Goal: Task Accomplishment & Management: Manage account settings

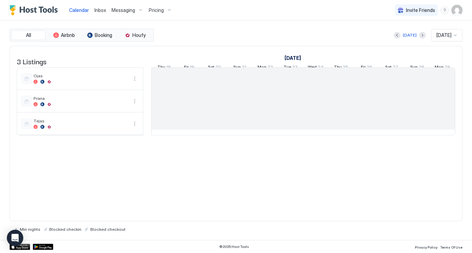
scroll to position [0, 380]
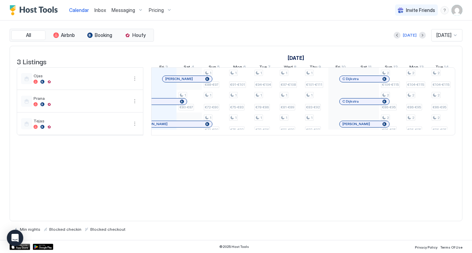
click at [459, 10] on img "User profile" at bounding box center [457, 10] width 11 height 11
click at [398, 36] on span "Settings" at bounding box center [395, 38] width 18 height 6
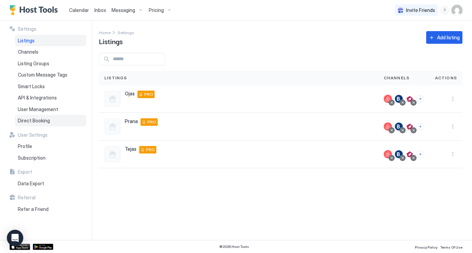
click at [38, 123] on div "Direct Booking" at bounding box center [50, 121] width 71 height 12
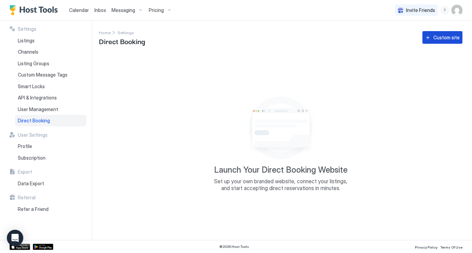
click at [444, 37] on div "Custom site" at bounding box center [446, 37] width 26 height 7
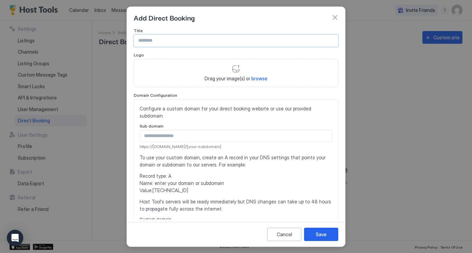
click at [201, 44] on input "Input Field" at bounding box center [236, 41] width 204 height 12
type input "**********"
click at [257, 78] on span "browse" at bounding box center [259, 79] width 16 height 6
type input "**********"
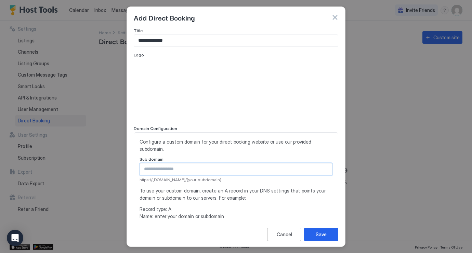
click at [187, 164] on input "Input Field" at bounding box center [236, 170] width 192 height 12
type input "**********"
click at [229, 206] on span "Record type: A Name: enter your domain or subdomain Value: 54.144.71.87" at bounding box center [236, 217] width 193 height 22
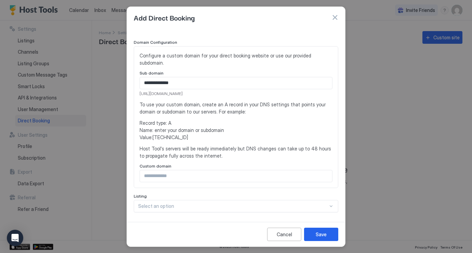
scroll to position [86, 0]
click at [197, 164] on div "Custom domain" at bounding box center [236, 167] width 193 height 7
click at [197, 171] on input "Input Field" at bounding box center [236, 177] width 192 height 12
type input "**********"
click at [169, 131] on span "Record type: A Name: enter your domain or subdomain Value: 54.144.71.87" at bounding box center [236, 131] width 193 height 22
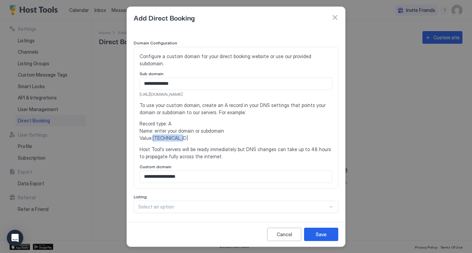
click at [169, 131] on span "Record type: A Name: enter your domain or subdomain Value: 54.144.71.87" at bounding box center [236, 131] width 193 height 22
copy span "[TECHNICAL_ID]"
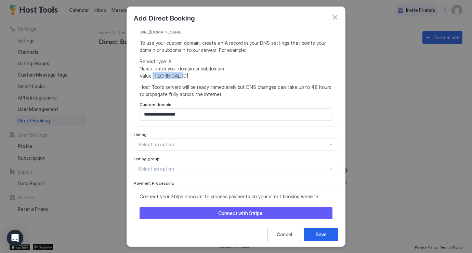
scroll to position [149, 0]
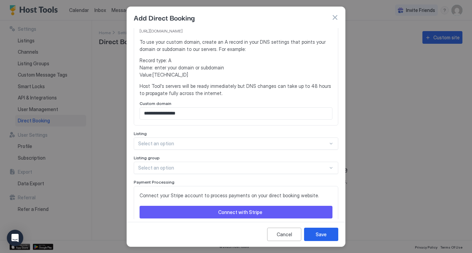
click at [213, 141] on div at bounding box center [233, 144] width 190 height 6
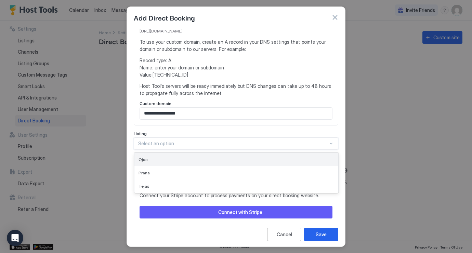
click at [226, 153] on div "Ojas" at bounding box center [236, 159] width 204 height 13
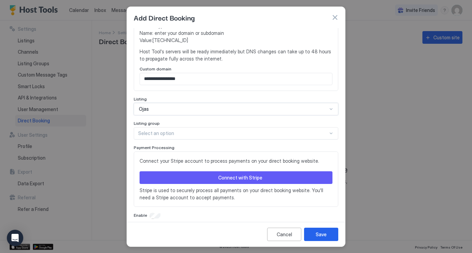
scroll to position [183, 0]
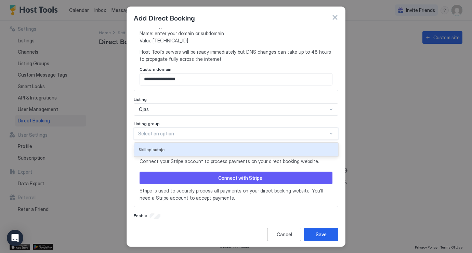
click at [238, 131] on div at bounding box center [233, 134] width 190 height 6
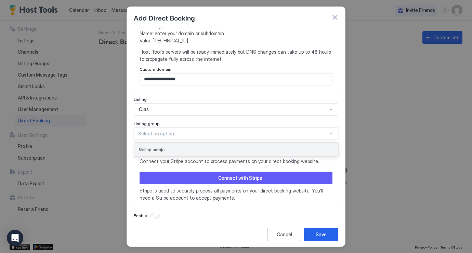
click at [223, 147] on div "Skilleplaatsje" at bounding box center [237, 149] width 196 height 5
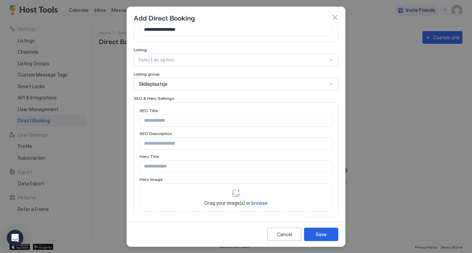
scroll to position [233, 0]
click at [204, 114] on input "Input Field" at bounding box center [236, 120] width 192 height 12
type input "**********"
click at [195, 137] on input "Input Field" at bounding box center [236, 143] width 192 height 12
click at [165, 114] on input "**********" at bounding box center [236, 120] width 192 height 12
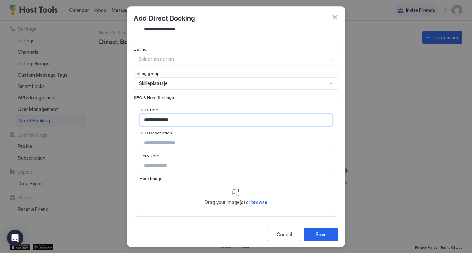
click at [165, 114] on input "**********" at bounding box center [236, 120] width 192 height 12
click at [184, 137] on input "Input Field" at bounding box center [236, 143] width 192 height 12
paste input "**********"
type input "**********"
click at [178, 163] on input "Input Field" at bounding box center [236, 166] width 192 height 12
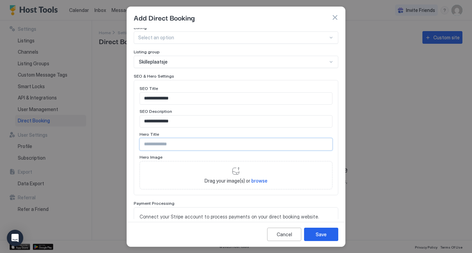
scroll to position [259, 0]
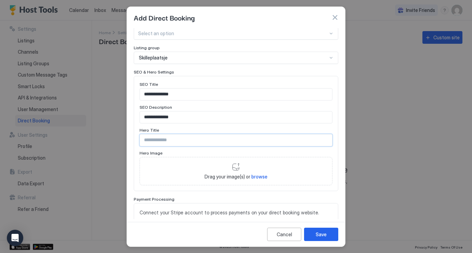
paste input "**********"
type input "**********"
click at [259, 173] on div "Drag your image(s) or browse" at bounding box center [236, 171] width 193 height 29
type input "**********"
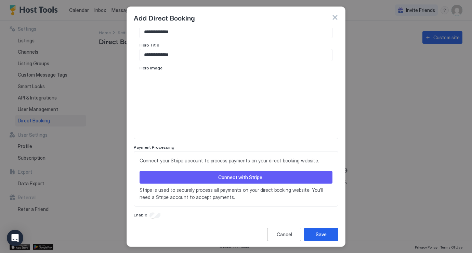
scroll to position [343, 0]
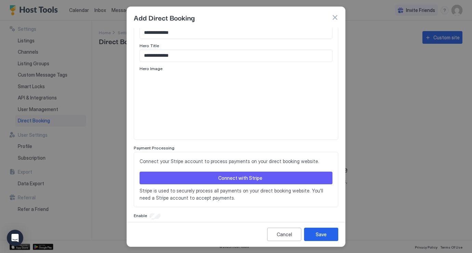
click at [247, 174] on div "Connect with Stripe" at bounding box center [240, 177] width 44 height 7
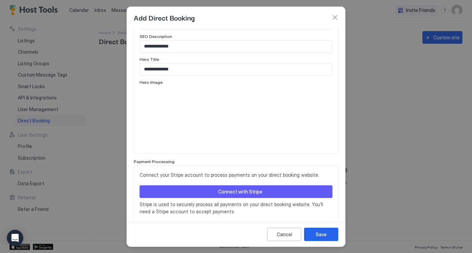
click at [254, 188] on div "Connect with Stripe" at bounding box center [240, 191] width 44 height 7
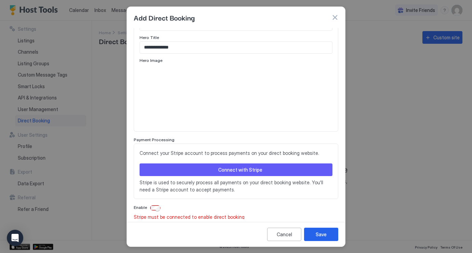
scroll to position [379, 0]
click at [243, 167] on div "Connect with Stripe" at bounding box center [240, 170] width 44 height 7
click at [324, 235] on div "Save" at bounding box center [321, 234] width 11 height 7
click at [155, 205] on div "Enable Stripe must be connected to enable direct booking" at bounding box center [236, 213] width 205 height 16
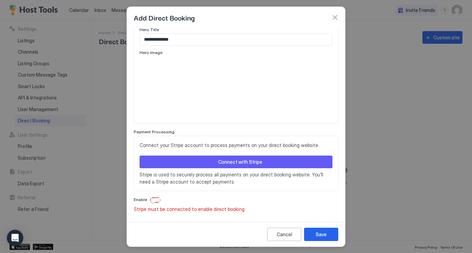
scroll to position [358, 0]
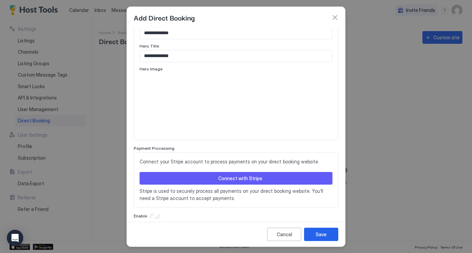
click at [246, 175] on div "Connect with Stripe" at bounding box center [240, 178] width 44 height 7
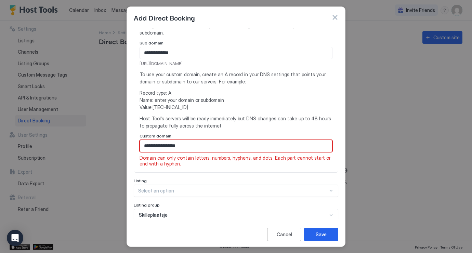
scroll to position [143, 0]
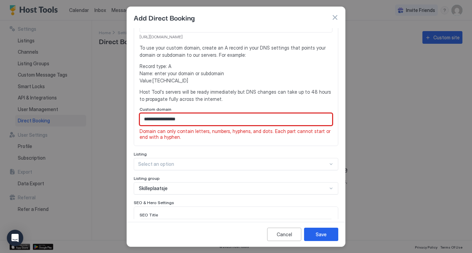
click at [226, 114] on input "**********" at bounding box center [236, 120] width 192 height 12
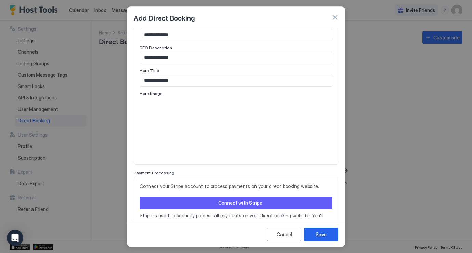
scroll to position [322, 0]
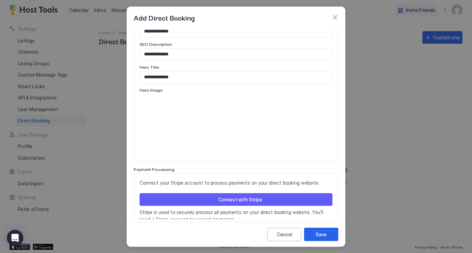
type input "**********"
click at [231, 196] on div "Connect with Stripe" at bounding box center [240, 199] width 44 height 7
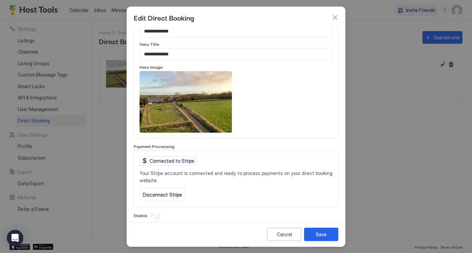
scroll to position [358, 0]
click at [322, 237] on div "Save" at bounding box center [321, 234] width 11 height 7
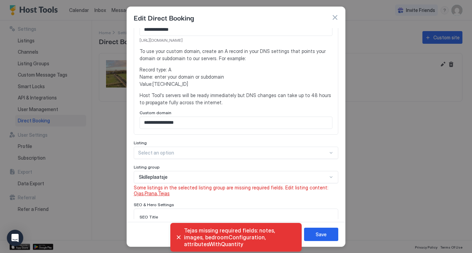
scroll to position [140, 0]
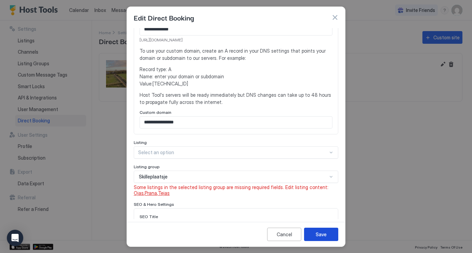
click at [320, 233] on div "Save" at bounding box center [321, 234] width 11 height 7
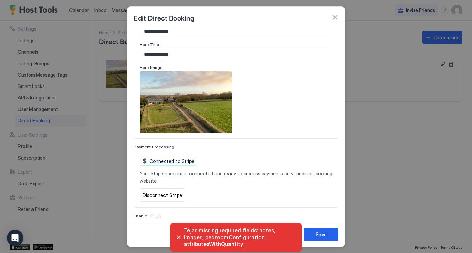
scroll to position [345, 0]
click at [322, 232] on div "Tejas missing required fields: notes, images, bedroomConfiguration, attributesW…" at bounding box center [236, 237] width 472 height 31
click at [322, 231] on div "Tejas missing required fields: notes, images, bedroomConfiguration, attributesW…" at bounding box center [236, 237] width 472 height 31
click at [321, 238] on div "Tejas missing required fields: notes, images, bedroomConfiguration, attributesW…" at bounding box center [236, 237] width 472 height 31
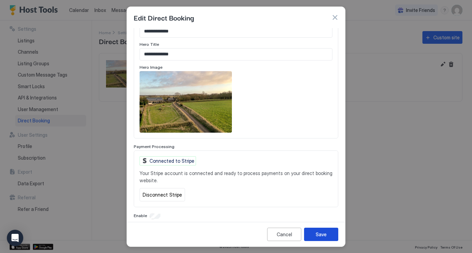
click at [322, 236] on div "Save" at bounding box center [321, 234] width 11 height 7
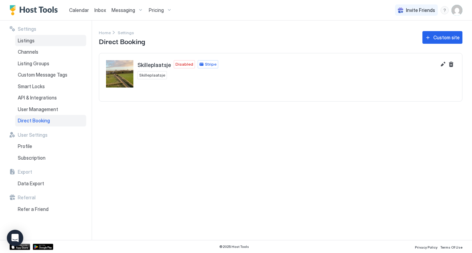
click at [34, 41] on span "Listings" at bounding box center [26, 41] width 17 height 6
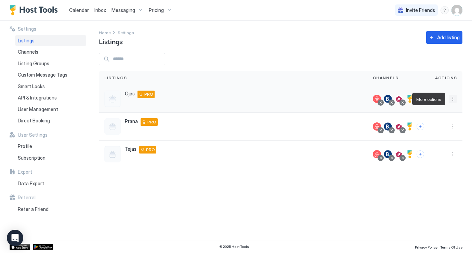
click at [452, 100] on button "More options" at bounding box center [453, 99] width 8 height 8
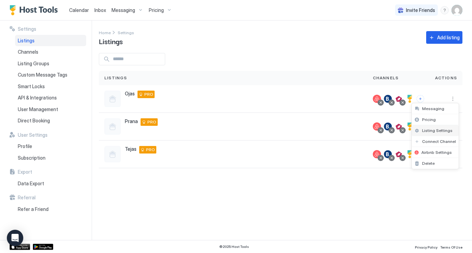
click at [443, 132] on span "Listing Settings" at bounding box center [437, 130] width 30 height 5
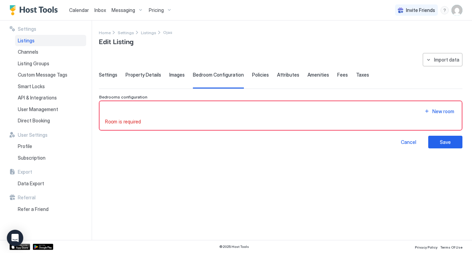
click at [106, 73] on span "Settings" at bounding box center [108, 75] width 18 height 6
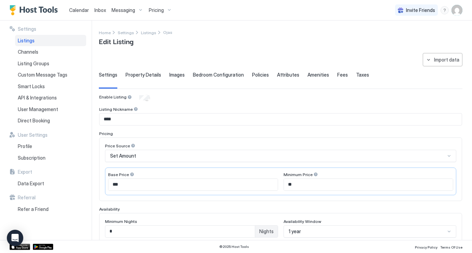
click at [143, 77] on span "Property Details" at bounding box center [144, 75] width 36 height 6
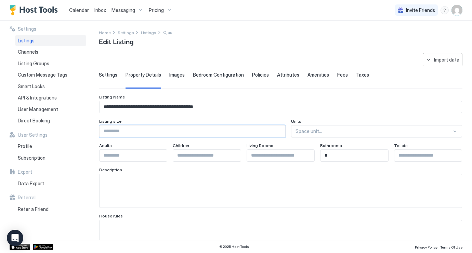
click at [248, 132] on input "Input Field" at bounding box center [193, 132] width 186 height 12
click at [140, 155] on input "Input Field" at bounding box center [133, 156] width 67 height 12
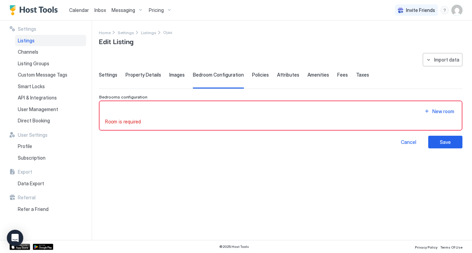
type input "*"
click at [137, 77] on span "Property Details" at bounding box center [144, 75] width 36 height 6
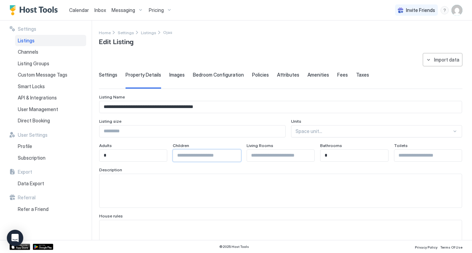
click at [198, 154] on input "Input Field" at bounding box center [206, 156] width 67 height 12
type input "*"
click at [275, 151] on input "Input Field" at bounding box center [280, 156] width 67 height 12
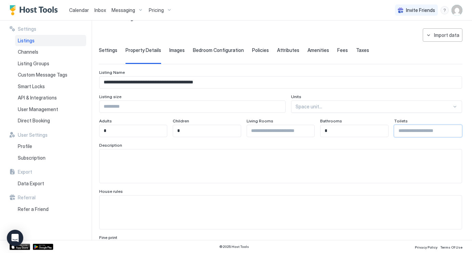
click at [416, 133] on input "Input Field" at bounding box center [427, 131] width 67 height 12
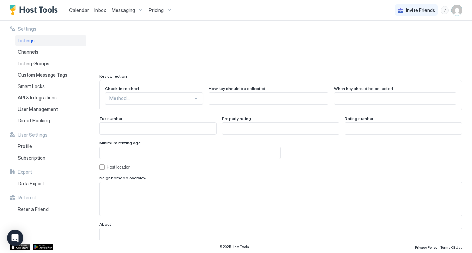
scroll to position [588, 0]
type input "*"
click at [171, 100] on div at bounding box center [150, 98] width 83 height 6
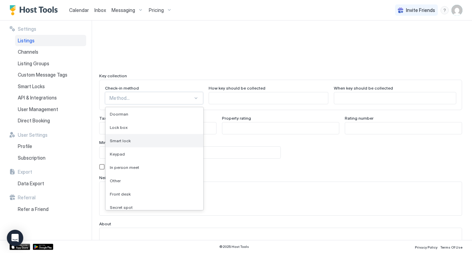
click at [150, 137] on div "Smart lock" at bounding box center [155, 140] width 98 height 13
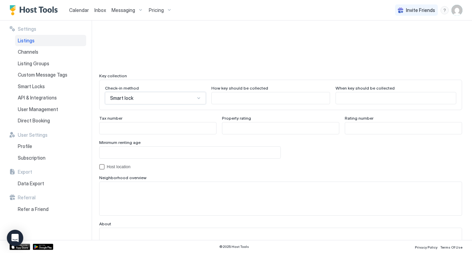
click at [242, 98] on input "Input Field" at bounding box center [271, 98] width 118 height 12
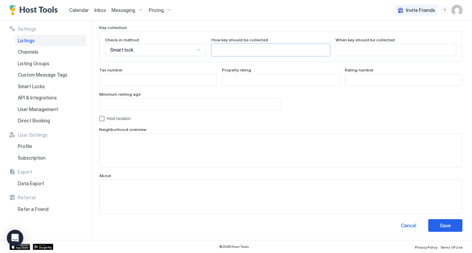
scroll to position [636, 0]
click at [442, 222] on div "Save" at bounding box center [445, 225] width 11 height 7
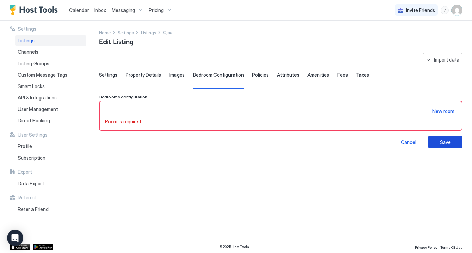
scroll to position [0, 0]
click at [435, 110] on div "New room" at bounding box center [443, 111] width 22 height 7
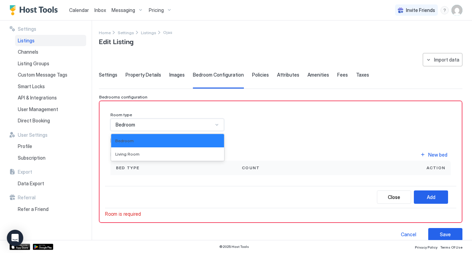
click at [172, 126] on div "Bedroom" at bounding box center [165, 125] width 98 height 6
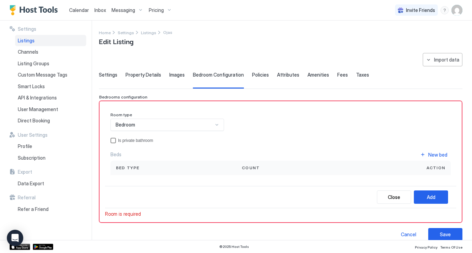
click at [298, 140] on div "Is private bathroom" at bounding box center [284, 140] width 333 height 5
click at [138, 140] on div "Is private bathroom" at bounding box center [284, 140] width 333 height 5
click at [149, 140] on div "Is private bathroom" at bounding box center [284, 140] width 333 height 5
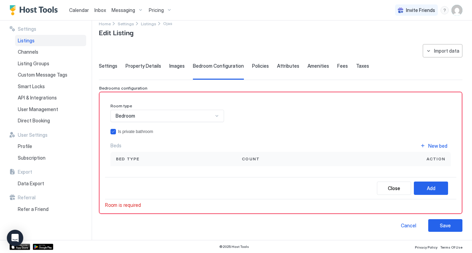
scroll to position [9, 0]
click at [439, 144] on div "New bed" at bounding box center [437, 146] width 19 height 7
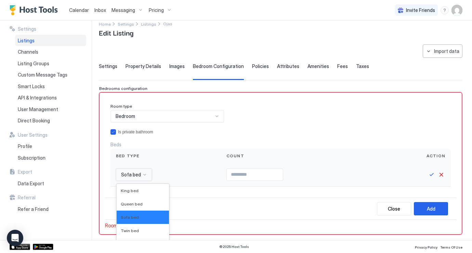
click at [143, 174] on div "Sofa bed selected, 3 of 16. 16 results available. Use Up and Down to choose opt…" at bounding box center [134, 175] width 36 height 12
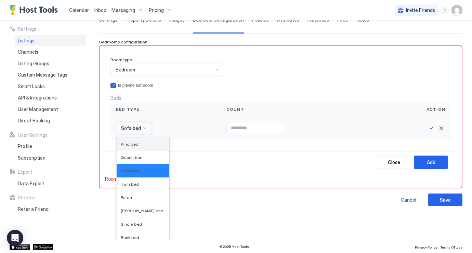
click at [136, 142] on span "King bed" at bounding box center [130, 144] width 18 height 5
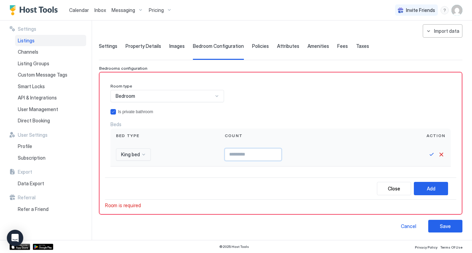
click at [243, 153] on input "Input Field" at bounding box center [253, 155] width 56 height 12
type input "*"
click at [434, 189] on div "Add" at bounding box center [431, 188] width 9 height 7
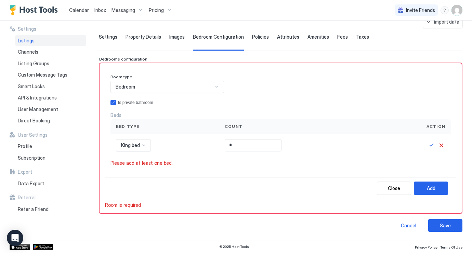
scroll to position [37, 0]
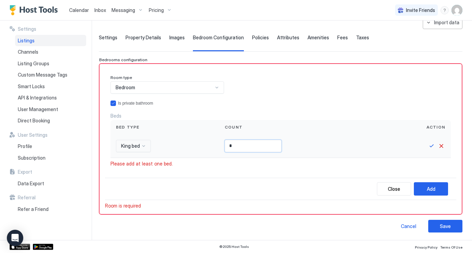
click at [239, 145] on input "*" at bounding box center [253, 146] width 56 height 12
click at [434, 146] on button "Save" at bounding box center [432, 146] width 8 height 8
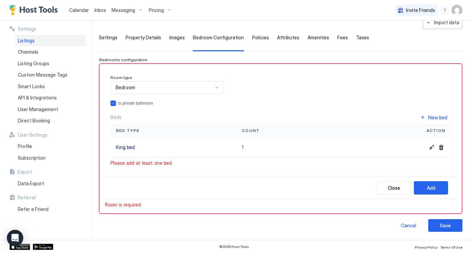
scroll to position [37, 0]
click at [424, 186] on button "Add" at bounding box center [431, 188] width 34 height 13
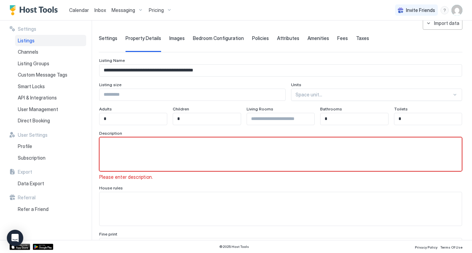
click at [221, 39] on span "Bedroom Configuration" at bounding box center [218, 38] width 51 height 6
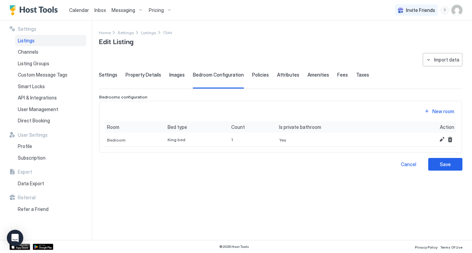
scroll to position [0, 0]
click at [174, 74] on span "Images" at bounding box center [176, 75] width 15 height 6
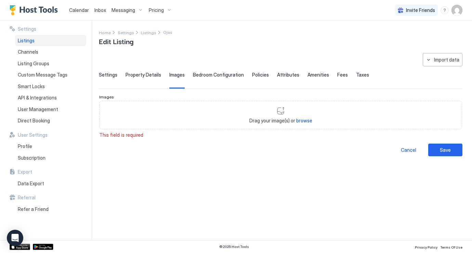
click at [256, 73] on span "Policies" at bounding box center [260, 75] width 17 height 6
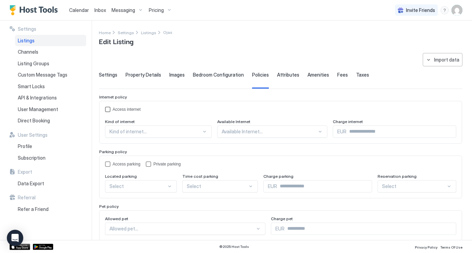
click at [107, 110] on div "accessInternet" at bounding box center [107, 109] width 5 height 5
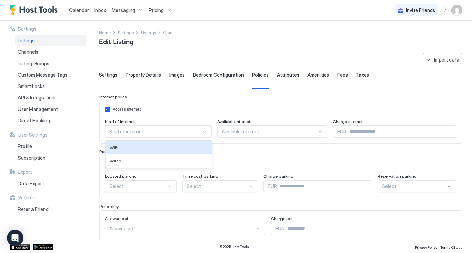
click at [165, 129] on div at bounding box center [155, 132] width 92 height 6
click at [171, 147] on div "WiFi" at bounding box center [159, 147] width 98 height 5
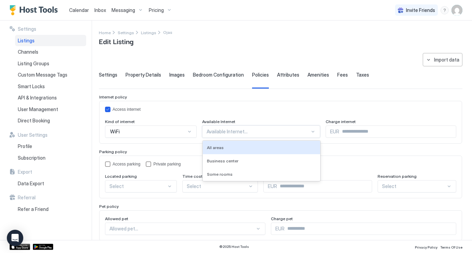
click at [252, 132] on div at bounding box center [258, 132] width 103 height 6
click at [247, 148] on div "All areas" at bounding box center [261, 147] width 109 height 5
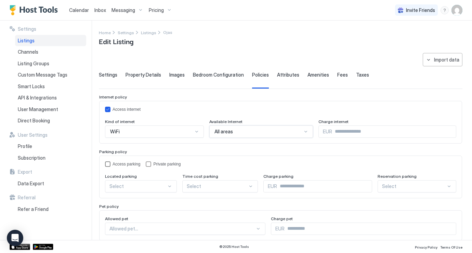
click at [126, 163] on div "Access parking" at bounding box center [127, 164] width 28 height 5
click at [172, 163] on div "Private parking" at bounding box center [166, 164] width 27 height 5
click at [135, 162] on div "Access parking" at bounding box center [127, 164] width 28 height 5
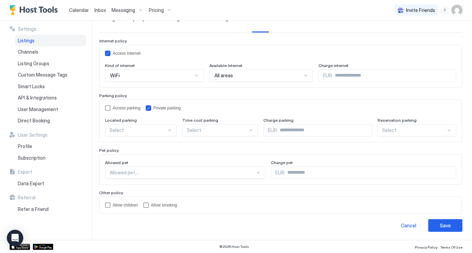
scroll to position [56, 0]
click at [150, 133] on div at bounding box center [137, 131] width 57 height 6
click at [149, 147] on div "On Site" at bounding box center [141, 146] width 63 height 5
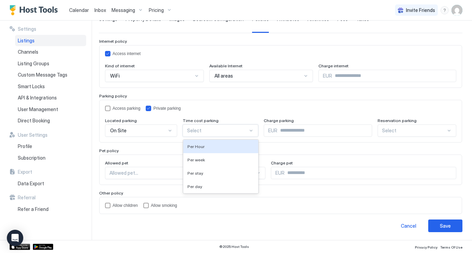
click at [222, 133] on div "Select" at bounding box center [221, 131] width 76 height 12
click at [245, 109] on div "Access parking Private parking" at bounding box center [280, 108] width 351 height 5
click at [159, 177] on div "Allowed pet..." at bounding box center [185, 173] width 160 height 12
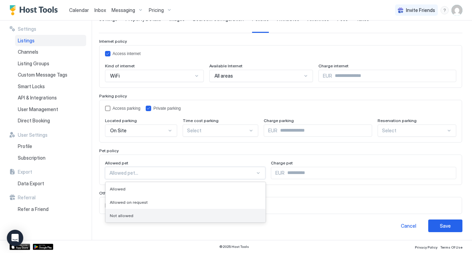
click at [157, 215] on div "Not allowed" at bounding box center [186, 215] width 152 height 5
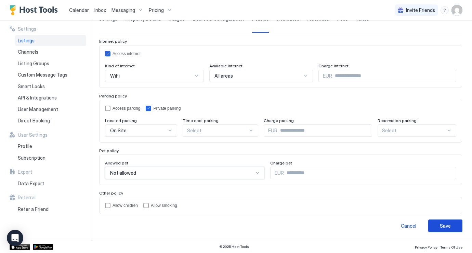
click at [438, 223] on button "Save" at bounding box center [445, 226] width 34 height 13
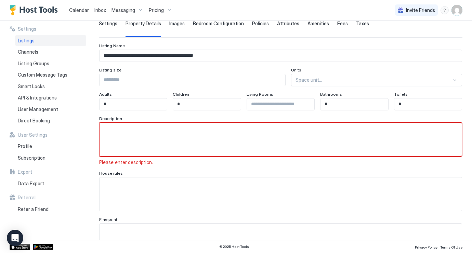
scroll to position [58, 0]
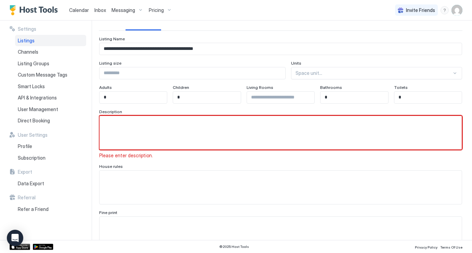
click at [198, 133] on textarea "Input Field" at bounding box center [281, 133] width 362 height 34
paste textarea "**********"
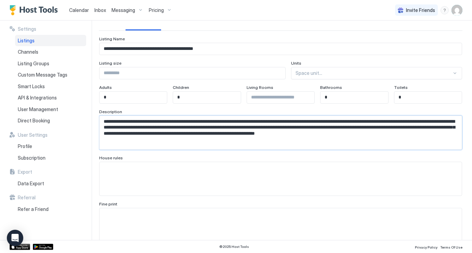
scroll to position [0, 0]
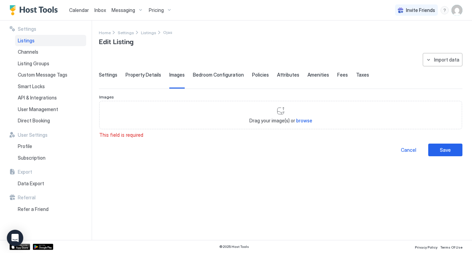
type textarea "**********"
click at [145, 77] on span "Property Details" at bounding box center [144, 75] width 36 height 6
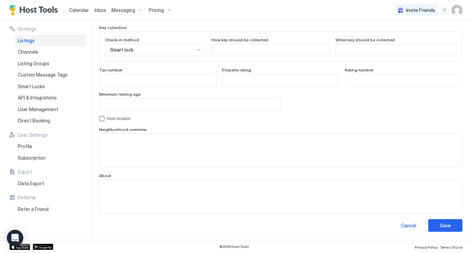
scroll to position [636, 0]
click at [451, 227] on button "Save" at bounding box center [445, 226] width 34 height 13
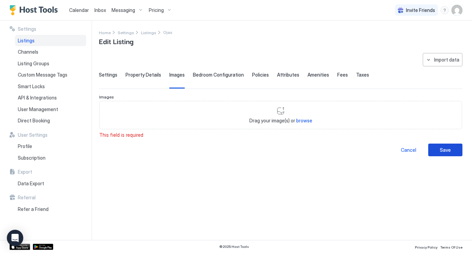
scroll to position [0, 0]
click at [299, 122] on span "browse" at bounding box center [304, 121] width 16 height 6
type input "**********"
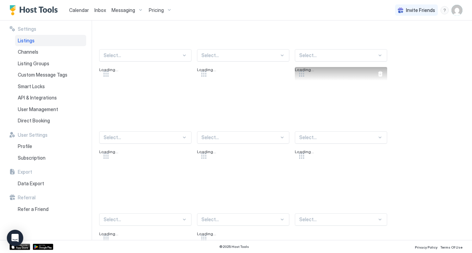
scroll to position [122, 0]
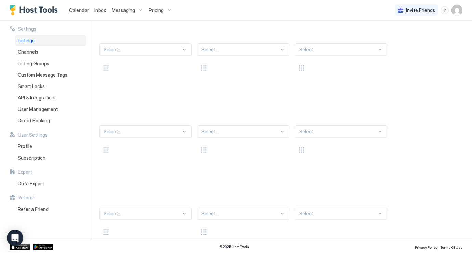
click at [187, 56] on div "Select..." at bounding box center [145, 49] width 92 height 12
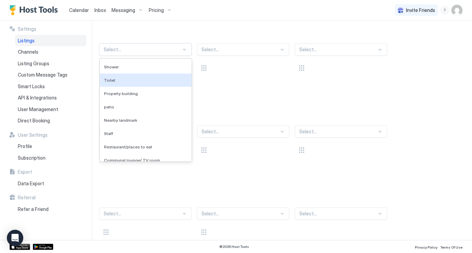
scroll to position [66, 0]
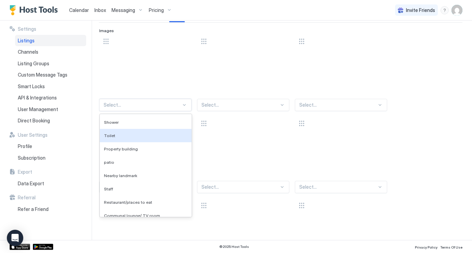
click at [278, 12] on div "Calendar Inbox Messaging Pricing Invite Friends EM" at bounding box center [236, 10] width 472 height 21
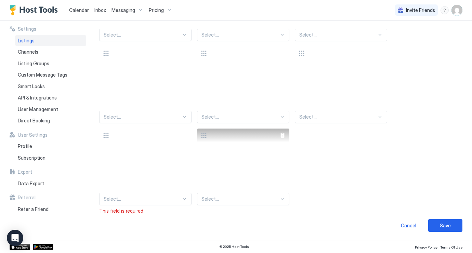
scroll to position [218, 0]
click at [288, 199] on div "Select..." at bounding box center [243, 199] width 92 height 12
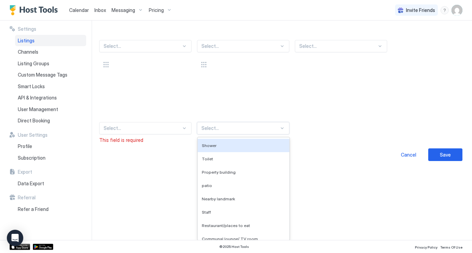
drag, startPoint x: 288, startPoint y: 199, endPoint x: 250, endPoint y: 151, distance: 60.9
click at [251, 148] on div "Shower" at bounding box center [244, 145] width 92 height 13
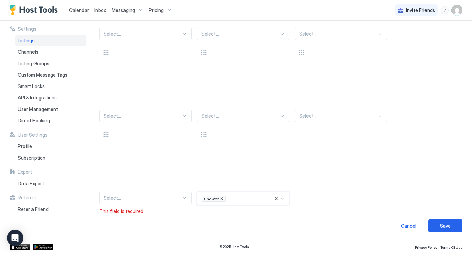
click at [185, 198] on div "Select..." at bounding box center [145, 198] width 92 height 12
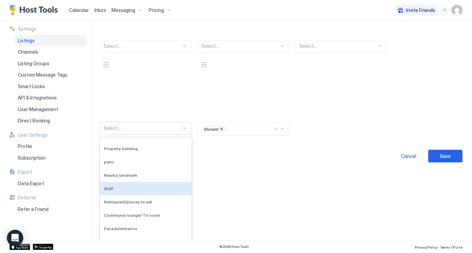
scroll to position [23, 0]
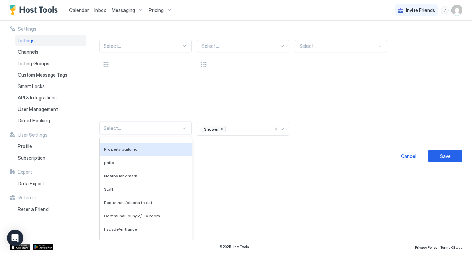
drag, startPoint x: 185, startPoint y: 198, endPoint x: 157, endPoint y: 155, distance: 51.9
click at [158, 151] on div "Property building" at bounding box center [145, 149] width 83 height 5
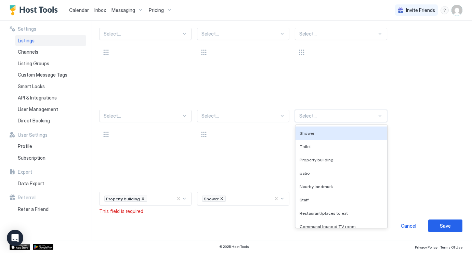
click at [379, 113] on div at bounding box center [380, 116] width 6 height 6
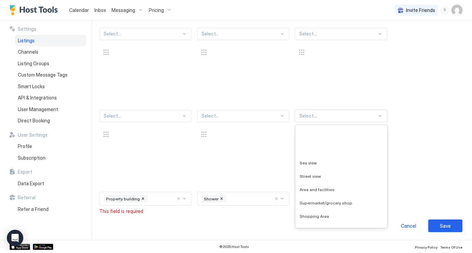
scroll to position [1527, 0]
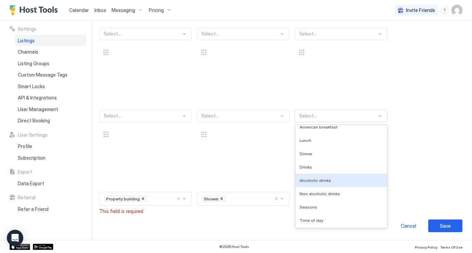
click at [419, 167] on div "Select... Select... Select... Select... Select... Select... Select... Select...…" at bounding box center [280, 43] width 363 height 324
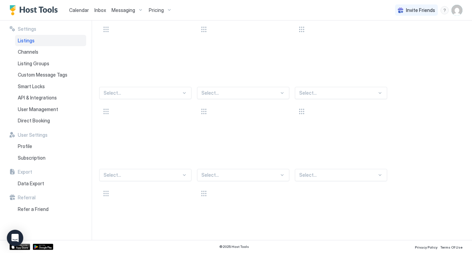
click at [277, 172] on div "Select..." at bounding box center [243, 175] width 92 height 12
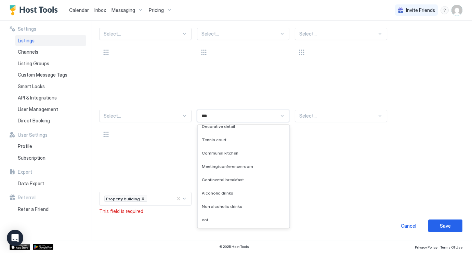
scroll to position [0, 0]
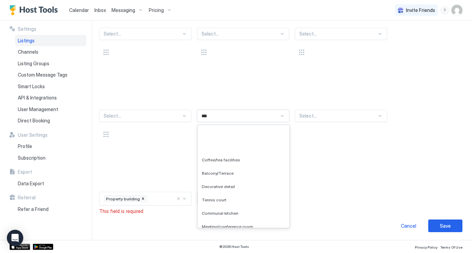
type input "****"
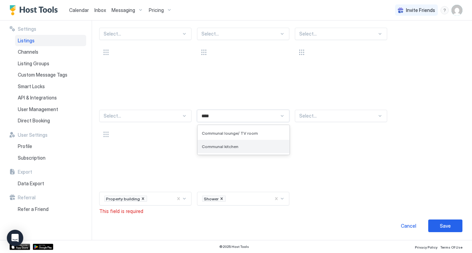
click at [231, 146] on span "Communal kitchen" at bounding box center [220, 146] width 37 height 5
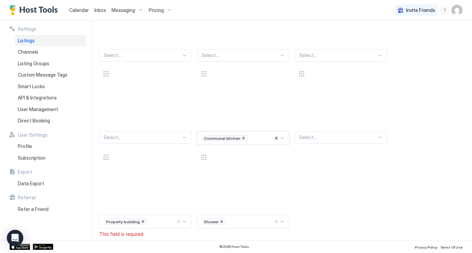
click at [181, 137] on div "Select..." at bounding box center [145, 137] width 92 height 12
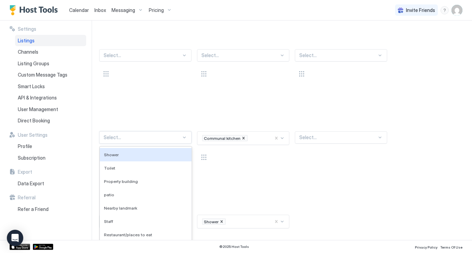
scroll to position [221, 0]
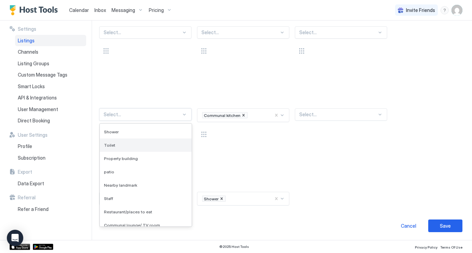
click at [153, 142] on div "Toilet" at bounding box center [146, 145] width 92 height 13
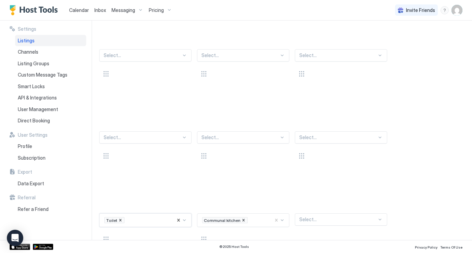
scroll to position [96, 0]
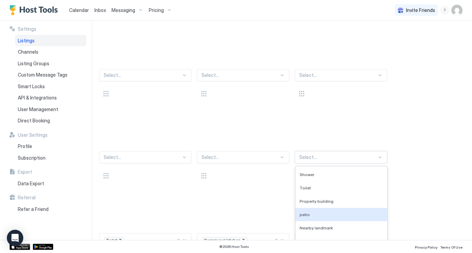
click at [364, 156] on div "patio, 4 of 136. 136 results available. Use Up and Down to choose options, pres…" at bounding box center [341, 157] width 92 height 12
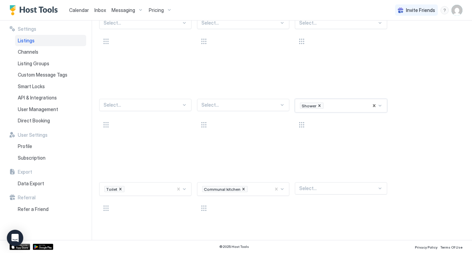
click at [272, 105] on div at bounding box center [241, 105] width 78 height 6
type input "**"
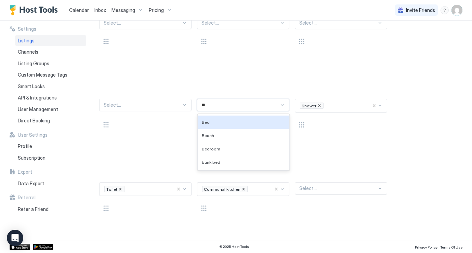
click at [231, 124] on div "Bed" at bounding box center [243, 122] width 83 height 5
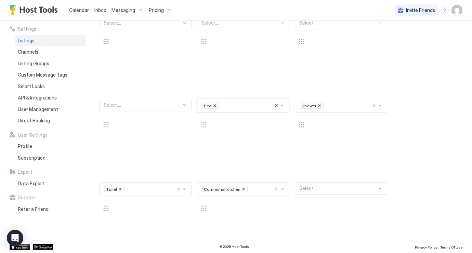
click at [170, 109] on div "Select..." at bounding box center [145, 105] width 92 height 12
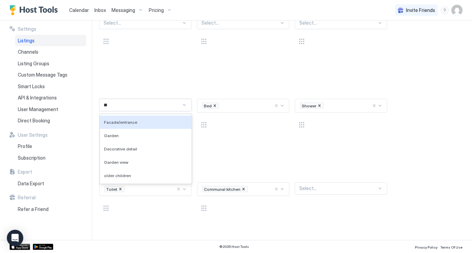
type input "*"
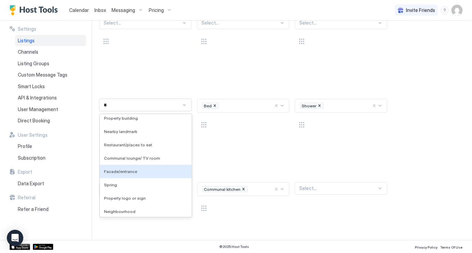
scroll to position [0, 0]
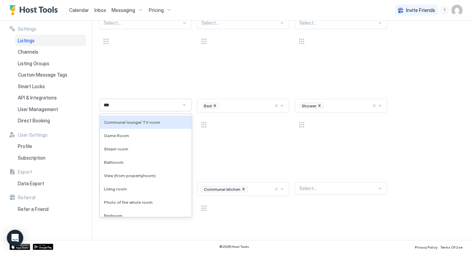
type input "****"
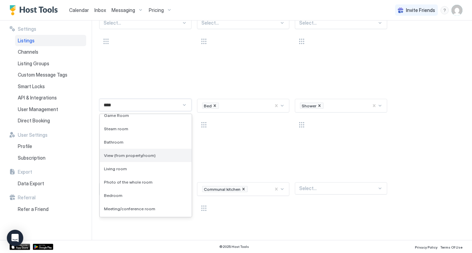
scroll to position [17, 0]
click at [157, 161] on div "View (from property/room)" at bounding box center [146, 158] width 92 height 13
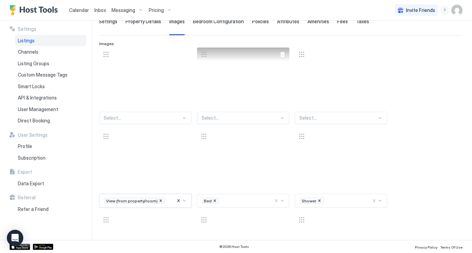
scroll to position [51, 0]
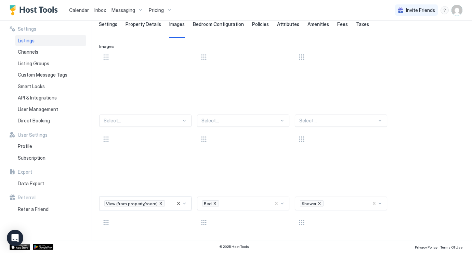
click at [146, 120] on div "Select..." at bounding box center [145, 121] width 92 height 12
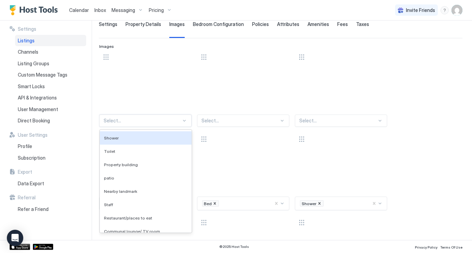
scroll to position [66, 0]
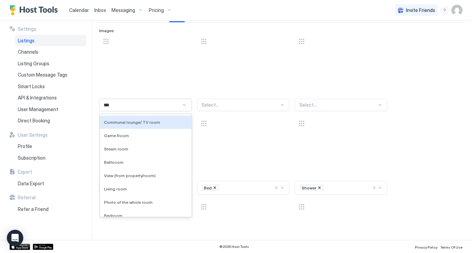
type input "****"
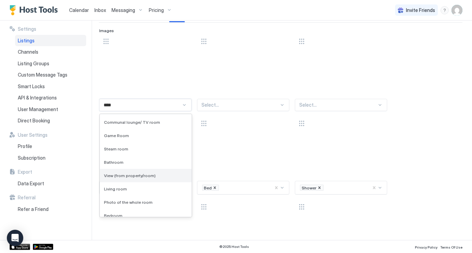
click at [147, 176] on span "View (from property/room)" at bounding box center [130, 175] width 52 height 5
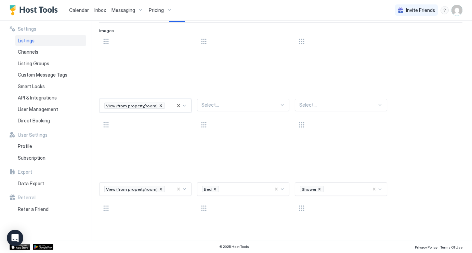
click at [235, 105] on div at bounding box center [241, 105] width 78 height 6
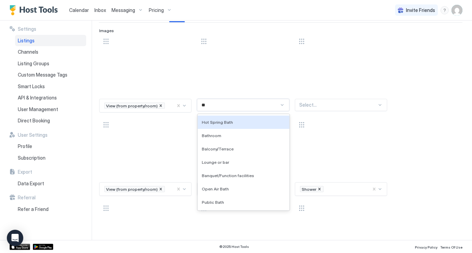
type input "***"
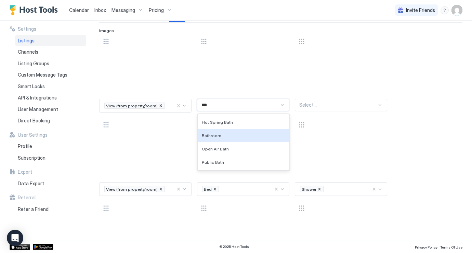
click at [245, 137] on div "Bathroom" at bounding box center [243, 135] width 83 height 5
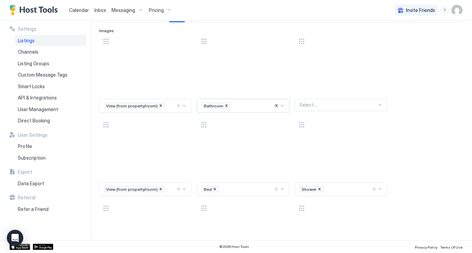
click at [362, 103] on div at bounding box center [338, 105] width 78 height 6
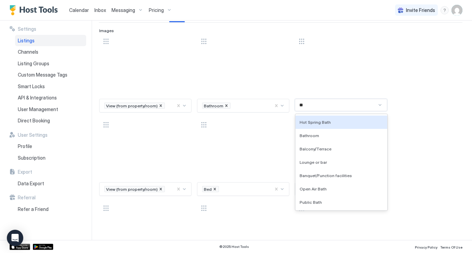
type input "*"
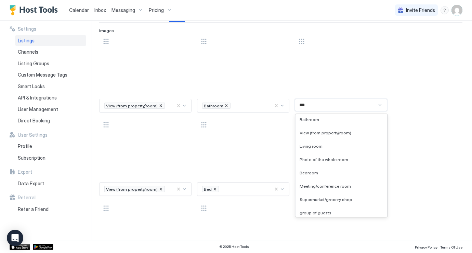
scroll to position [20, 0]
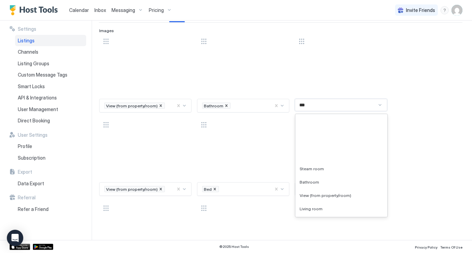
type input "****"
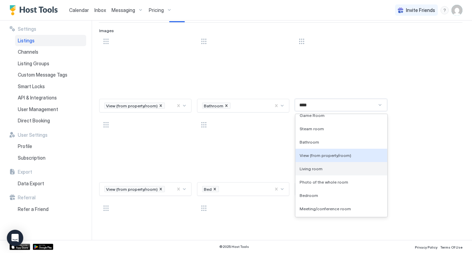
scroll to position [17, 0]
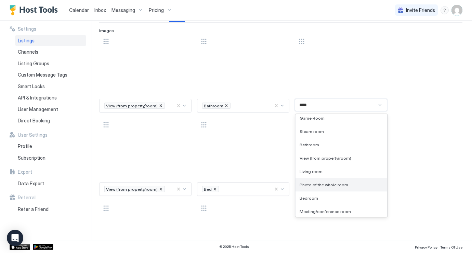
click at [341, 186] on span "Photo of the whole room" at bounding box center [324, 184] width 49 height 5
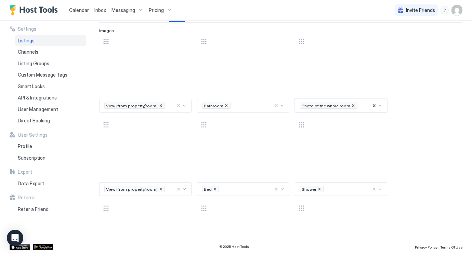
click at [435, 188] on div "View (from property/room) Bathroom option Photo of the whole room, selected. Ph…" at bounding box center [280, 199] width 363 height 328
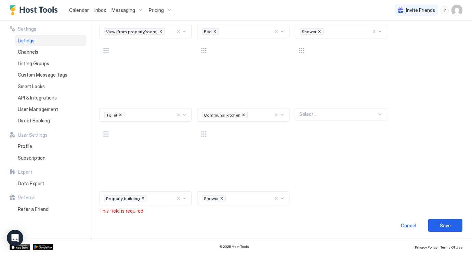
scroll to position [224, 0]
click at [450, 228] on div "Save" at bounding box center [445, 225] width 11 height 7
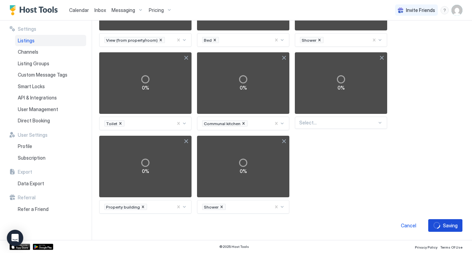
scroll to position [0, 0]
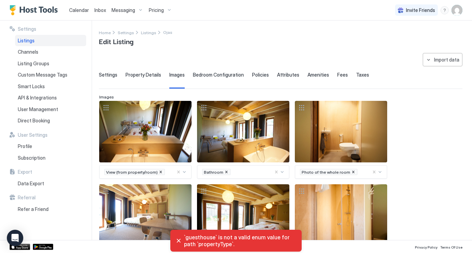
click at [214, 75] on span "Bedroom Configuration" at bounding box center [218, 75] width 51 height 6
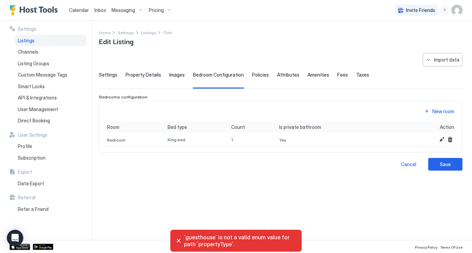
click at [177, 74] on span "Images" at bounding box center [176, 75] width 15 height 6
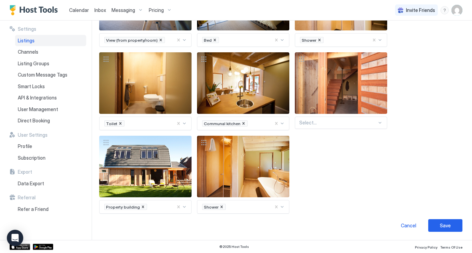
scroll to position [215, 0]
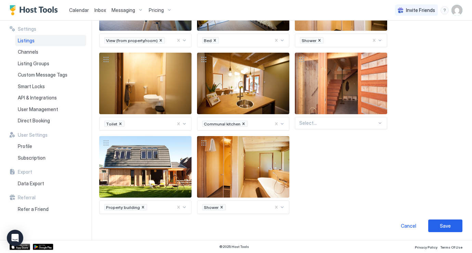
click at [341, 124] on div at bounding box center [338, 123] width 78 height 6
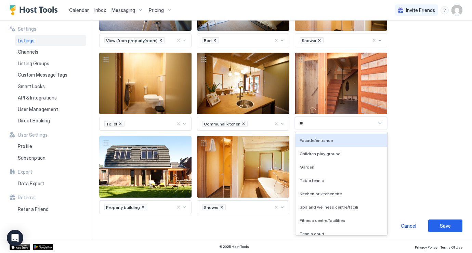
type input "***"
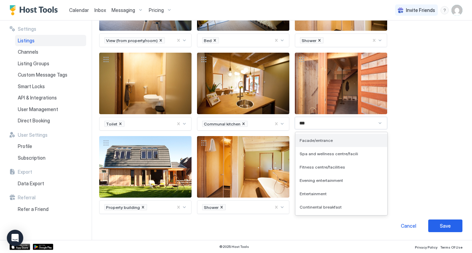
click at [331, 141] on div "Facade/entrance" at bounding box center [341, 140] width 83 height 5
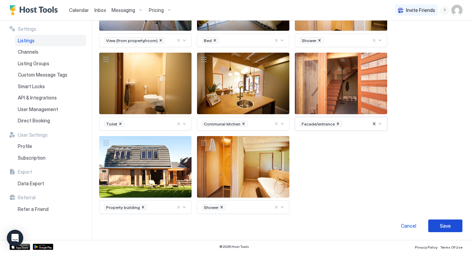
click at [443, 228] on div "Save" at bounding box center [445, 225] width 11 height 7
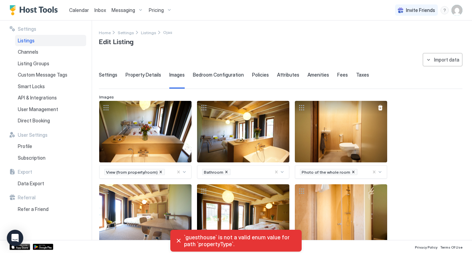
scroll to position [0, 0]
click at [213, 71] on div "**********" at bounding box center [281, 250] width 364 height 394
click at [228, 79] on div "Bedroom Configuration" at bounding box center [218, 80] width 51 height 17
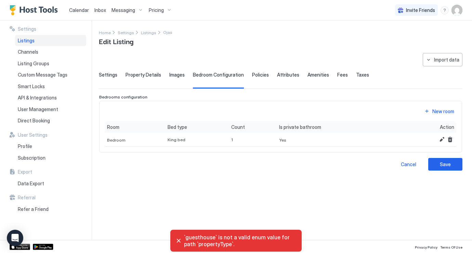
click at [259, 73] on span "Policies" at bounding box center [260, 75] width 17 height 6
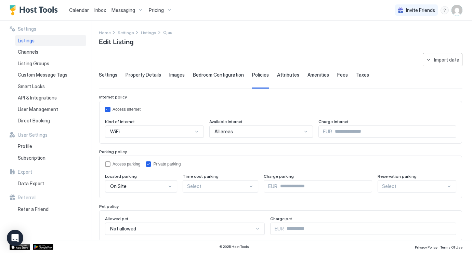
click at [281, 80] on div "Attributes" at bounding box center [288, 80] width 22 height 17
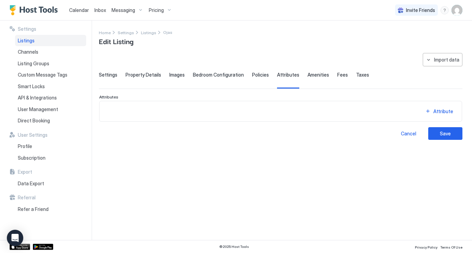
click at [320, 78] on div "Amenities" at bounding box center [319, 80] width 22 height 17
click at [337, 80] on div "Fees" at bounding box center [342, 80] width 11 height 17
click at [356, 76] on span "Taxes" at bounding box center [362, 75] width 13 height 6
click at [444, 115] on button "Tax" at bounding box center [439, 111] width 34 height 9
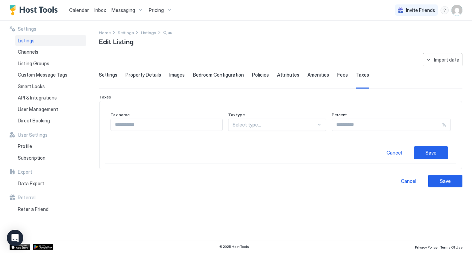
click at [182, 125] on input "Input Field" at bounding box center [167, 125] width 112 height 12
click at [447, 183] on div "Save" at bounding box center [445, 181] width 11 height 7
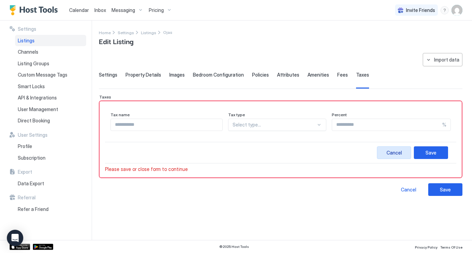
click at [392, 154] on div "Cancel" at bounding box center [394, 152] width 15 height 7
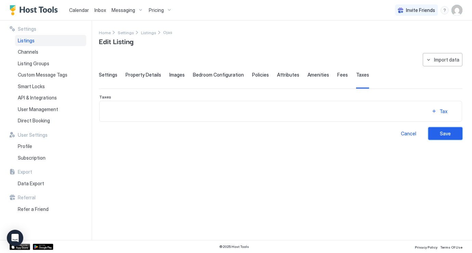
click at [447, 133] on div "Save" at bounding box center [445, 133] width 11 height 7
click at [219, 81] on div "Bedroom Configuration" at bounding box center [218, 80] width 51 height 17
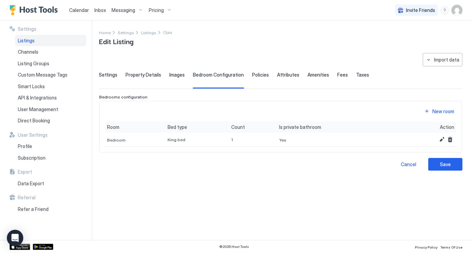
click at [176, 78] on div "Images" at bounding box center [176, 80] width 15 height 17
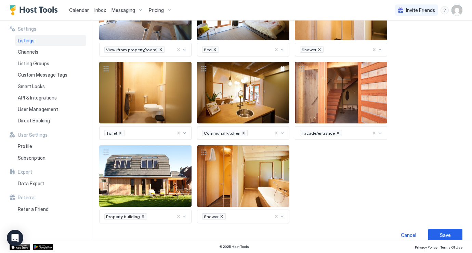
scroll to position [207, 0]
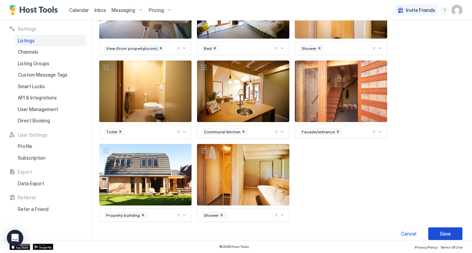
click at [442, 231] on div "Save" at bounding box center [445, 233] width 11 height 7
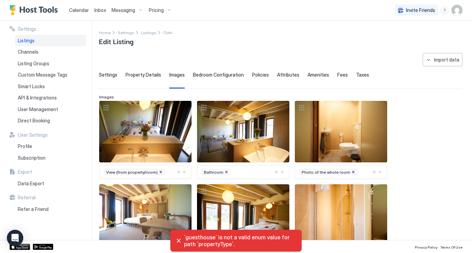
scroll to position [0, 0]
click at [146, 75] on span "Property Details" at bounding box center [144, 75] width 36 height 6
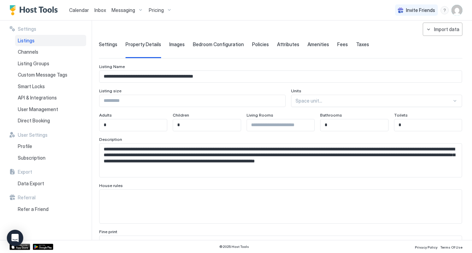
scroll to position [30, 0]
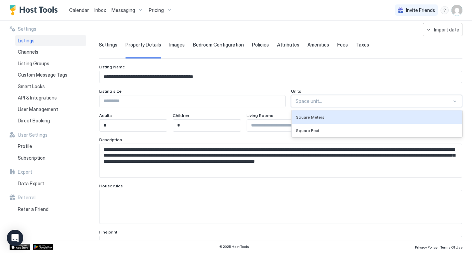
click at [343, 102] on div at bounding box center [374, 101] width 156 height 6
click at [286, 89] on div "Listing size" at bounding box center [192, 92] width 186 height 7
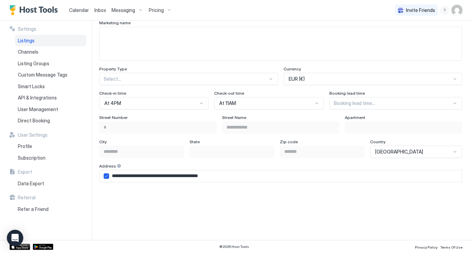
scroll to position [377, 0]
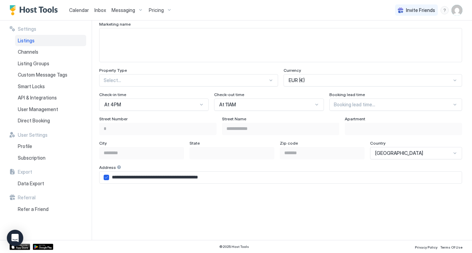
click at [212, 82] on div at bounding box center [186, 80] width 164 height 6
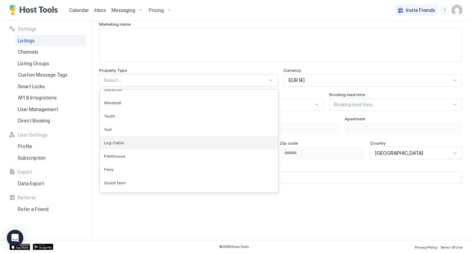
scroll to position [0, 0]
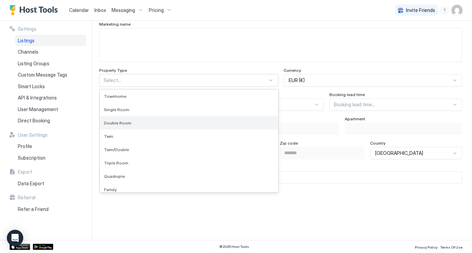
click at [171, 118] on div "Double Room" at bounding box center [189, 122] width 178 height 13
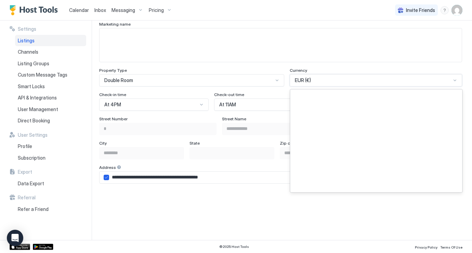
click at [343, 76] on div "EUR (€)" at bounding box center [376, 80] width 172 height 12
click at [349, 62] on div "**********" at bounding box center [280, 96] width 363 height 756
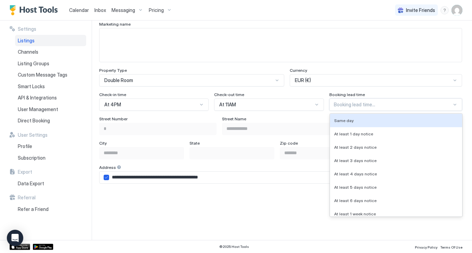
click at [411, 107] on div "Booking lead time..." at bounding box center [395, 105] width 133 height 12
click at [401, 93] on div "Booking lead time" at bounding box center [395, 95] width 133 height 7
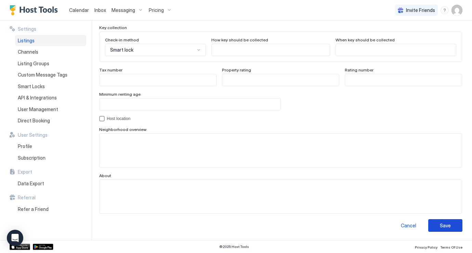
scroll to position [636, 0]
click at [446, 228] on div "Save" at bounding box center [445, 225] width 11 height 7
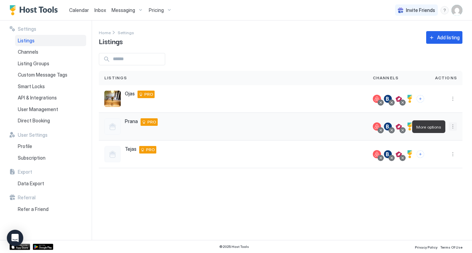
click at [453, 126] on button "More options" at bounding box center [453, 126] width 8 height 8
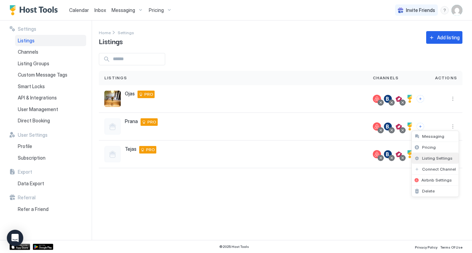
click at [442, 159] on span "Listing Settings" at bounding box center [437, 158] width 30 height 5
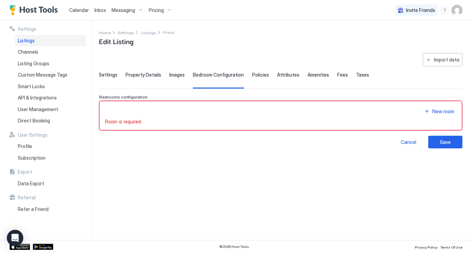
click at [111, 75] on span "Settings" at bounding box center [108, 75] width 18 height 6
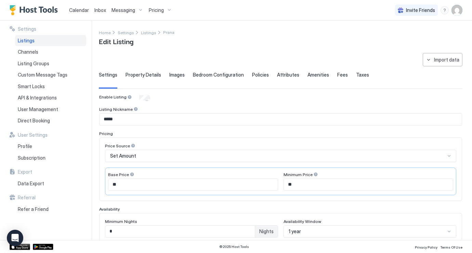
click at [147, 68] on div "**********" at bounding box center [281, 230] width 364 height 354
click at [147, 81] on div "Property Details" at bounding box center [144, 80] width 36 height 17
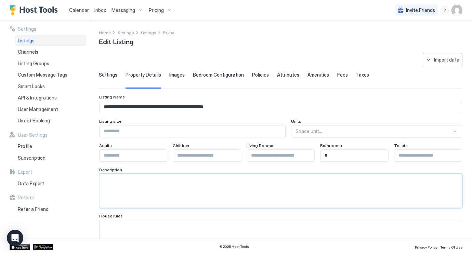
click at [169, 194] on textarea "Input Field" at bounding box center [281, 191] width 362 height 34
paste textarea "**********"
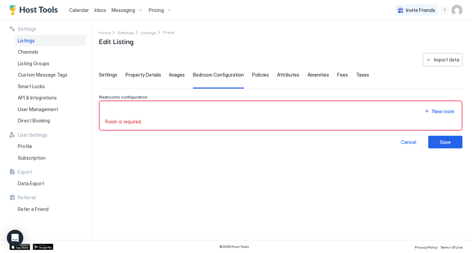
type textarea "**********"
click at [142, 76] on span "Property Details" at bounding box center [144, 75] width 36 height 6
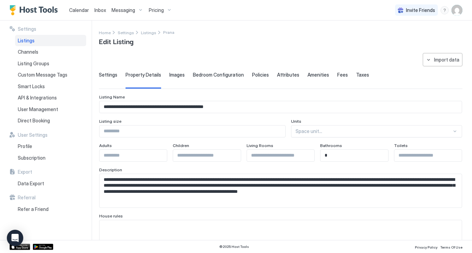
click at [136, 133] on input "Input Field" at bounding box center [193, 132] width 186 height 12
click at [140, 158] on input "Input Field" at bounding box center [133, 156] width 67 height 12
type input "*"
click at [209, 154] on input "Input Field" at bounding box center [206, 156] width 67 height 12
type input "*"
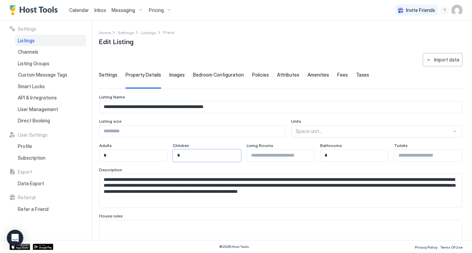
click at [268, 159] on input "Input Field" at bounding box center [280, 156] width 67 height 12
type input "*"
click at [411, 160] on input "Input Field" at bounding box center [427, 156] width 67 height 12
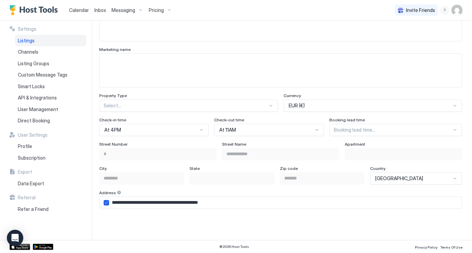
scroll to position [353, 0]
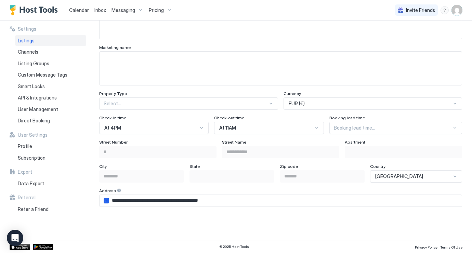
type input "*"
click at [259, 104] on div at bounding box center [186, 104] width 164 height 6
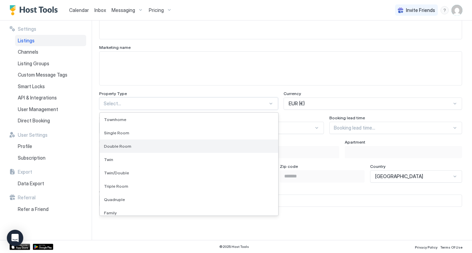
click at [236, 148] on div "Double Room" at bounding box center [189, 146] width 178 height 13
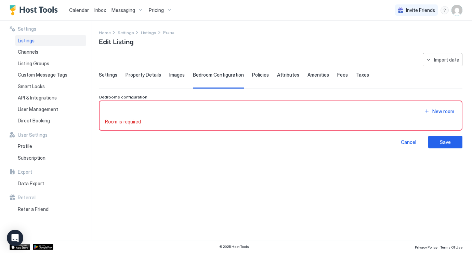
scroll to position [0, 0]
click at [208, 117] on div "New room Room is required" at bounding box center [280, 116] width 351 height 18
click at [450, 113] on div "New room" at bounding box center [443, 111] width 22 height 7
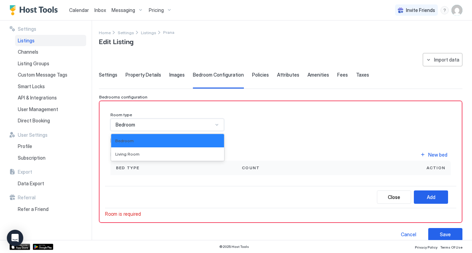
click at [180, 124] on div "Bedroom" at bounding box center [165, 125] width 98 height 6
click at [266, 129] on div "Room type Bedroom selected, 1 of 2. 2 results available. Use Up and Down to cho…" at bounding box center [281, 143] width 340 height 63
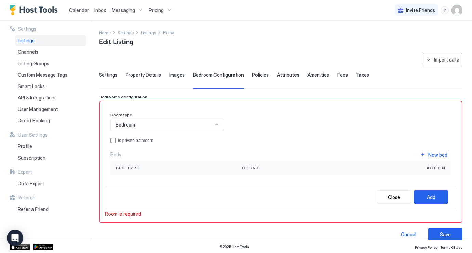
click at [132, 141] on div "Is private bathroom" at bounding box center [284, 140] width 333 height 5
click at [436, 154] on div "New bed" at bounding box center [437, 154] width 19 height 7
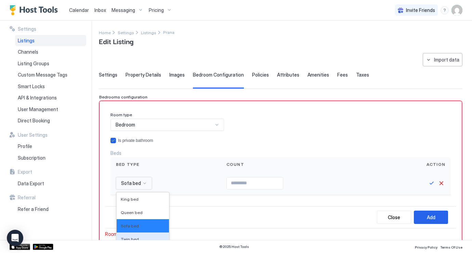
click at [140, 186] on div "Twin bed, 4 of 16. 16 results available. Use Up and Down to choose options, pre…" at bounding box center [134, 183] width 36 height 12
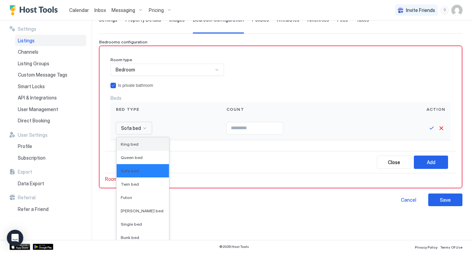
click at [140, 144] on div "King bed" at bounding box center [143, 144] width 44 height 5
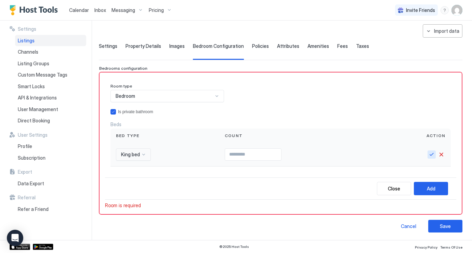
click at [431, 152] on button "Save" at bounding box center [432, 155] width 8 height 8
type input "*"
click at [431, 154] on button "Save" at bounding box center [432, 155] width 8 height 8
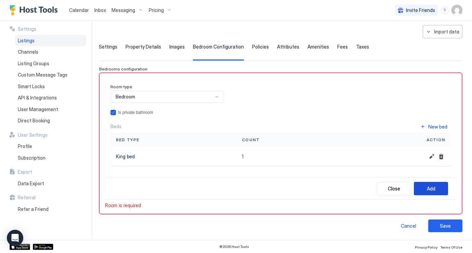
click at [433, 190] on div "Add" at bounding box center [431, 188] width 9 height 7
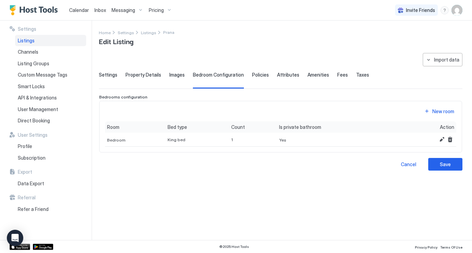
scroll to position [0, 0]
click at [443, 110] on div "New room" at bounding box center [443, 111] width 22 height 7
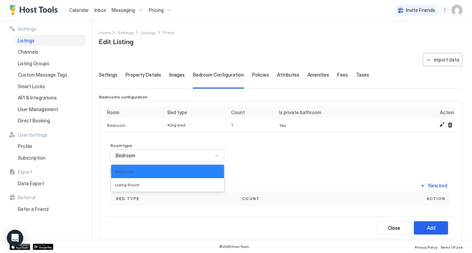
click at [189, 156] on div "Bedroom" at bounding box center [165, 156] width 98 height 6
click at [198, 179] on div "Living Room" at bounding box center [167, 184] width 113 height 13
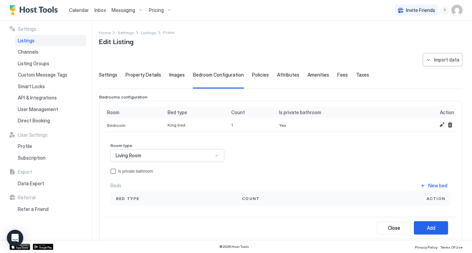
click at [181, 155] on div "Living Room" at bounding box center [165, 156] width 98 height 6
click at [286, 152] on div "Room type Living Room Is private bathroom Beds New bed Bed type Count Action" at bounding box center [281, 174] width 340 height 63
click at [400, 227] on div "Close" at bounding box center [394, 227] width 12 height 7
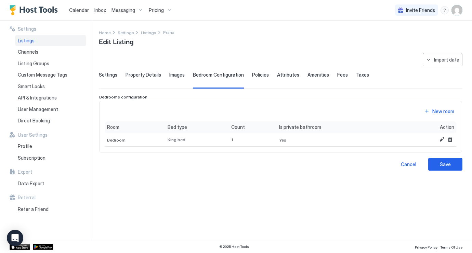
click at [256, 75] on span "Policies" at bounding box center [260, 75] width 17 height 6
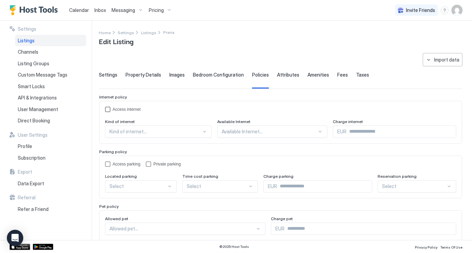
click at [139, 110] on div "Access internet" at bounding box center [285, 109] width 344 height 5
click at [166, 128] on div "Kind of internet..." at bounding box center [158, 132] width 107 height 12
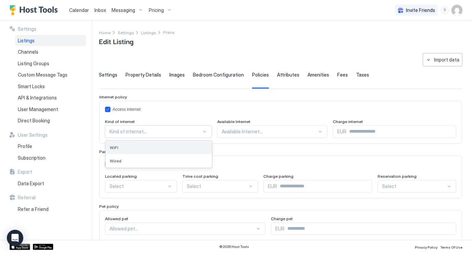
click at [157, 145] on div "WiFi" at bounding box center [159, 147] width 98 height 5
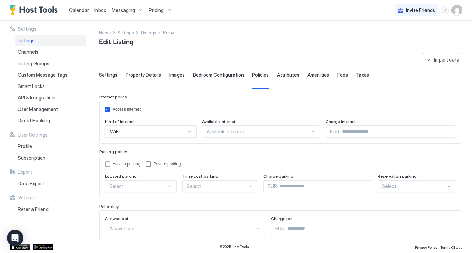
click at [163, 161] on div "Access parking Private parking Located parking Select Time cost parking Select …" at bounding box center [280, 177] width 363 height 43
click at [165, 164] on div "Private parking" at bounding box center [166, 164] width 27 height 5
click at [159, 186] on div "Select" at bounding box center [141, 186] width 72 height 12
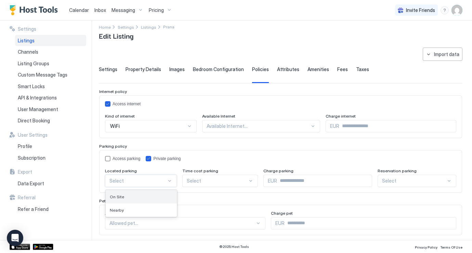
click at [147, 195] on div "On Site" at bounding box center [141, 196] width 63 height 5
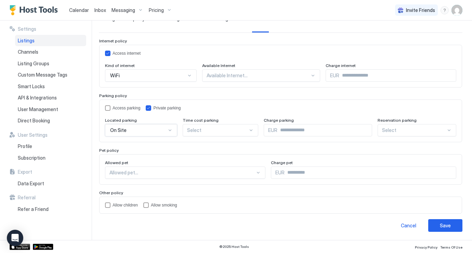
scroll to position [56, 0]
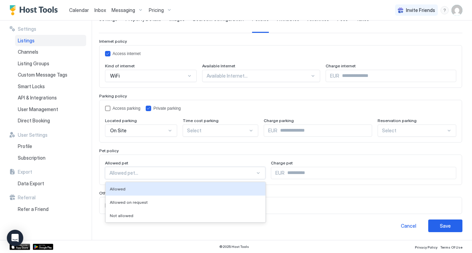
click at [182, 171] on div at bounding box center [182, 173] width 146 height 6
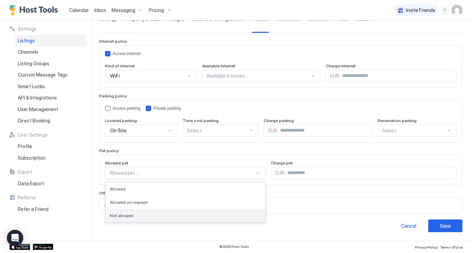
click at [162, 214] on div "Not allowed" at bounding box center [186, 215] width 152 height 5
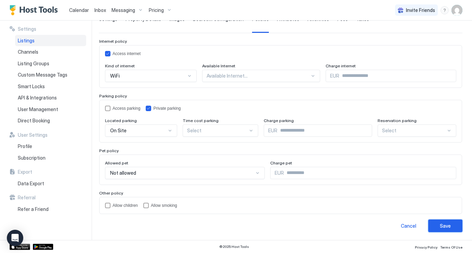
click at [441, 226] on div "Save" at bounding box center [445, 225] width 11 height 7
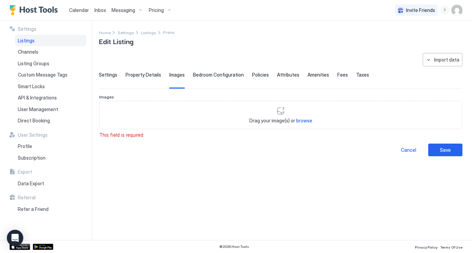
click at [212, 74] on span "Bedroom Configuration" at bounding box center [218, 75] width 51 height 6
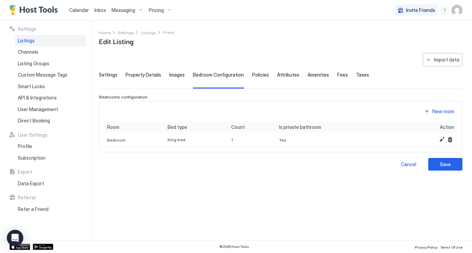
click at [169, 73] on span "Images" at bounding box center [176, 75] width 15 height 6
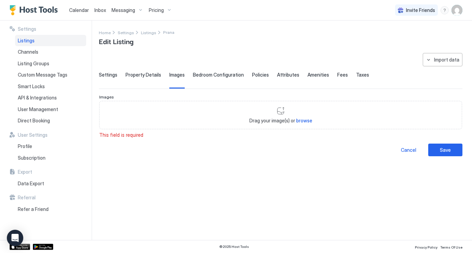
click at [306, 119] on span "browse" at bounding box center [304, 121] width 16 height 6
type input "**********"
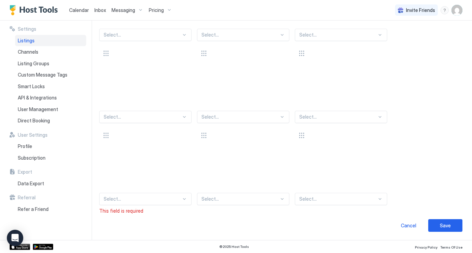
scroll to position [136, 0]
click at [441, 225] on div "Save" at bounding box center [445, 225] width 11 height 7
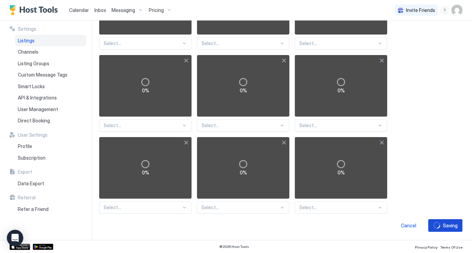
scroll to position [0, 0]
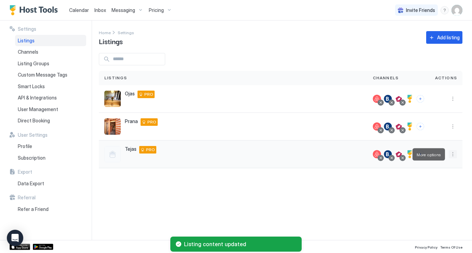
click at [453, 155] on button "More options" at bounding box center [453, 154] width 8 height 8
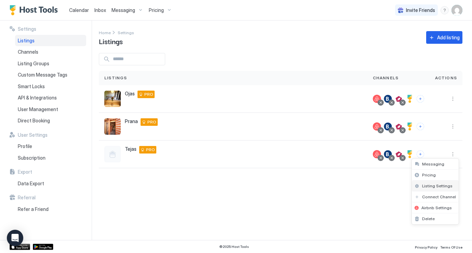
click at [438, 188] on span "Listing Settings" at bounding box center [437, 185] width 30 height 5
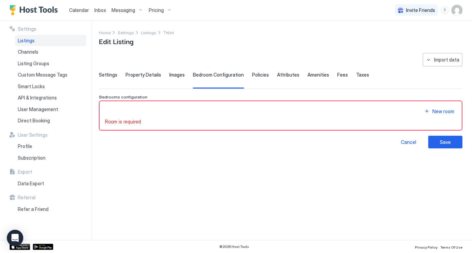
click at [111, 74] on span "Settings" at bounding box center [108, 75] width 18 height 6
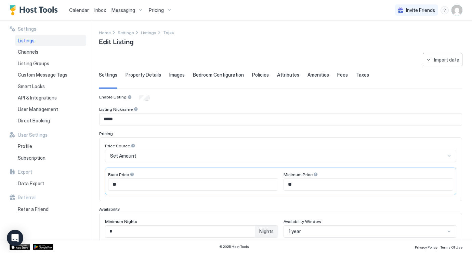
click at [142, 77] on span "Property Details" at bounding box center [144, 75] width 36 height 6
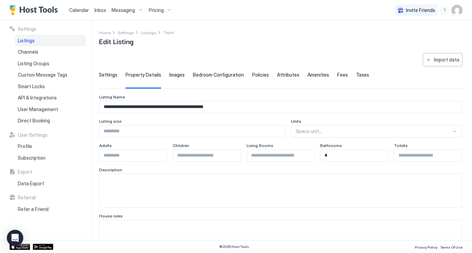
click at [220, 131] on input "Input Field" at bounding box center [193, 132] width 186 height 12
click at [148, 154] on input "Input Field" at bounding box center [133, 156] width 67 height 12
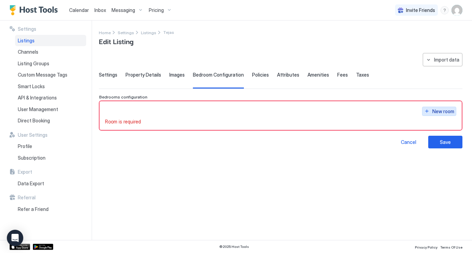
type input "*"
click at [445, 111] on div "New room" at bounding box center [443, 111] width 22 height 7
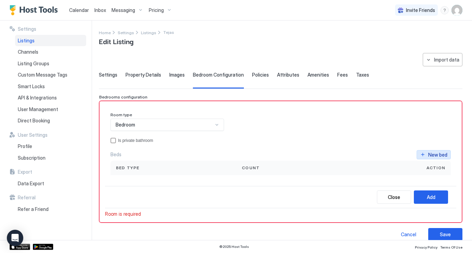
click at [435, 154] on div "New bed" at bounding box center [437, 154] width 19 height 7
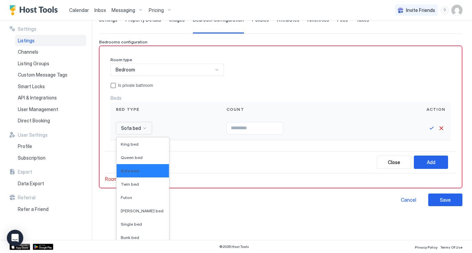
click at [138, 134] on div "Sofa bed selected, 3 of 16. 16 results available. Use Up and Down to choose opt…" at bounding box center [134, 128] width 36 height 12
click at [140, 147] on div "King bed" at bounding box center [143, 144] width 52 height 13
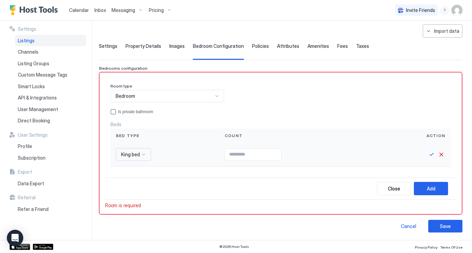
click at [246, 153] on input "Input Field" at bounding box center [253, 155] width 56 height 12
type input "*"
click at [431, 154] on button "Save" at bounding box center [432, 155] width 8 height 8
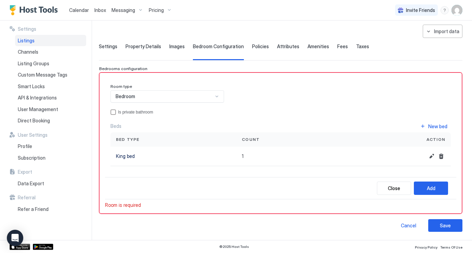
scroll to position [28, 0]
click at [140, 113] on div "Is private bathroom" at bounding box center [284, 112] width 333 height 5
click at [436, 188] on button "Add" at bounding box center [431, 188] width 34 height 13
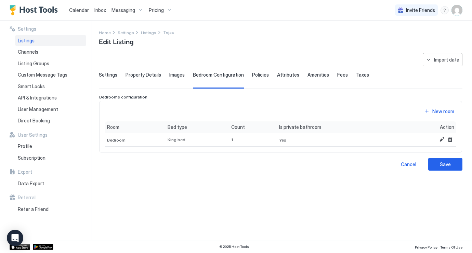
scroll to position [0, 0]
click at [452, 164] on button "Save" at bounding box center [445, 164] width 34 height 13
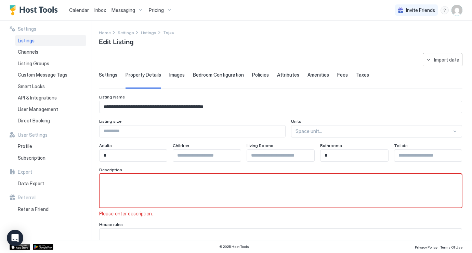
scroll to position [37, 0]
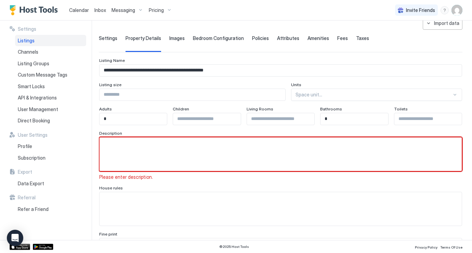
click at [177, 146] on textarea "Input Field" at bounding box center [281, 155] width 362 height 34
paste textarea "**********"
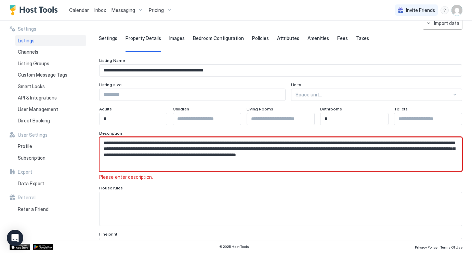
scroll to position [0, 0]
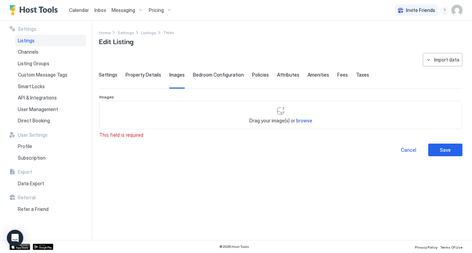
type textarea "**********"
click at [147, 79] on div "Property Details" at bounding box center [144, 80] width 36 height 17
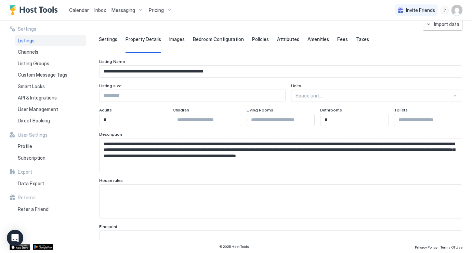
scroll to position [35, 0]
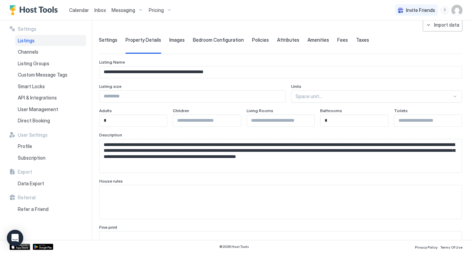
click at [221, 121] on input "Input Field" at bounding box center [206, 121] width 67 height 12
type input "*"
click at [271, 126] on div at bounding box center [281, 121] width 68 height 12
click at [272, 124] on input "Input Field" at bounding box center [280, 121] width 67 height 12
type input "*"
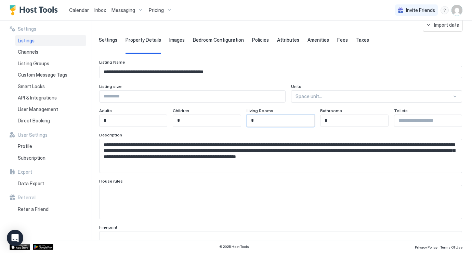
click at [432, 120] on input "Input Field" at bounding box center [427, 121] width 67 height 12
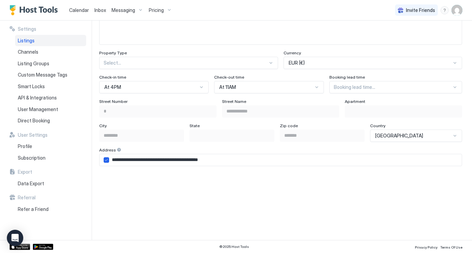
scroll to position [394, 0]
type input "*"
click at [262, 65] on div at bounding box center [186, 63] width 164 height 6
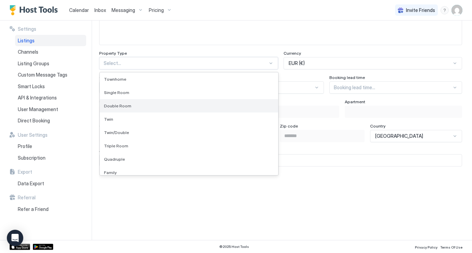
click at [188, 104] on div "Double Room" at bounding box center [189, 105] width 170 height 5
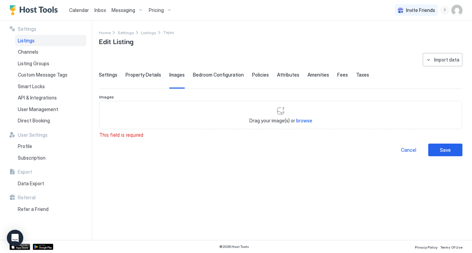
scroll to position [0, 0]
click at [148, 75] on span "Property Details" at bounding box center [144, 75] width 36 height 6
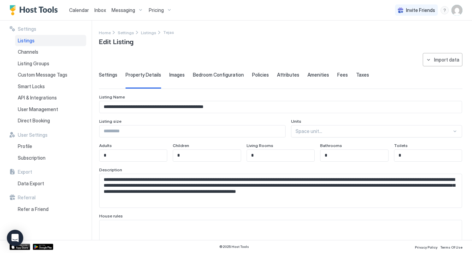
click at [173, 74] on span "Images" at bounding box center [176, 75] width 15 height 6
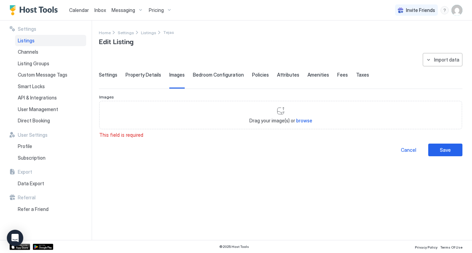
click at [223, 73] on span "Bedroom Configuration" at bounding box center [218, 75] width 51 height 6
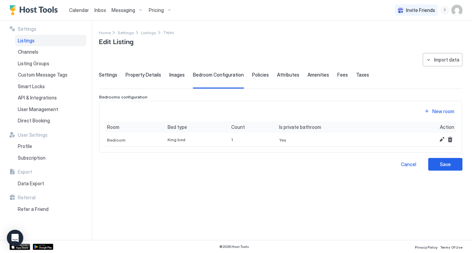
click at [263, 75] on span "Policies" at bounding box center [260, 75] width 17 height 6
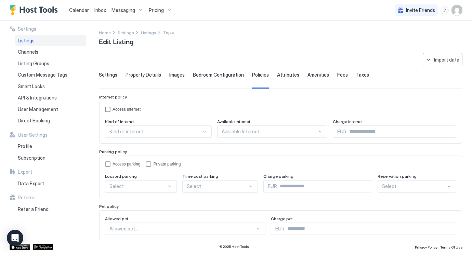
click at [131, 110] on div "Access internet" at bounding box center [285, 109] width 344 height 5
click at [224, 76] on span "Bedroom Configuration" at bounding box center [218, 75] width 51 height 6
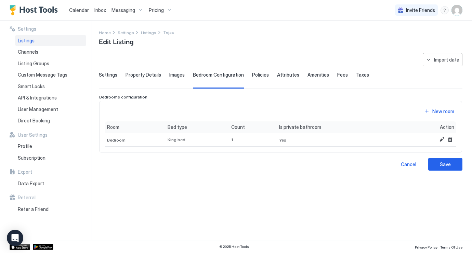
click at [255, 77] on span "Policies" at bounding box center [260, 75] width 17 height 6
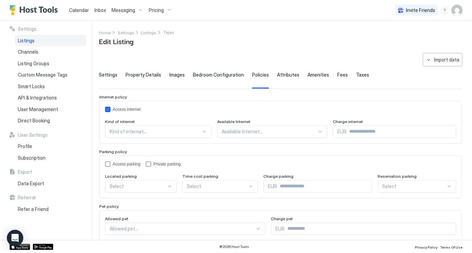
click at [137, 135] on div "Kind of internet..." at bounding box center [158, 132] width 107 height 12
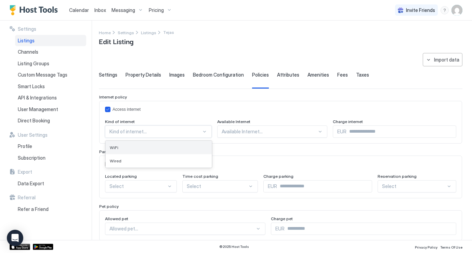
click at [140, 147] on div "WiFi" at bounding box center [159, 147] width 98 height 5
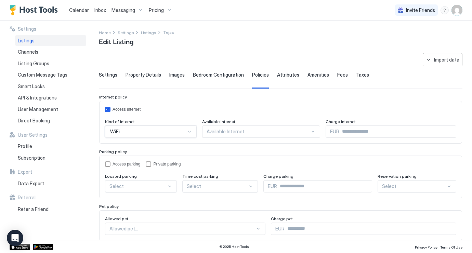
click at [156, 164] on div "Private parking" at bounding box center [166, 164] width 27 height 5
click at [143, 189] on div "Access parking Private parking Located parking On Site, 1 of 2. 2 results avail…" at bounding box center [280, 177] width 363 height 43
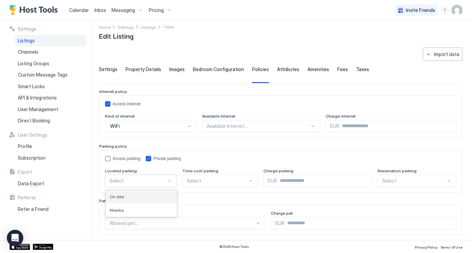
click at [143, 198] on div "On Site" at bounding box center [141, 196] width 63 height 5
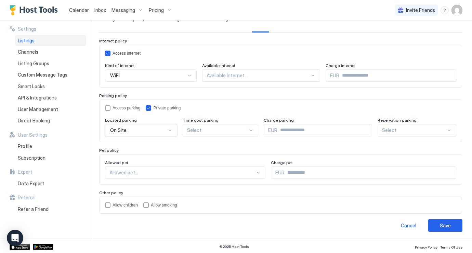
scroll to position [56, 0]
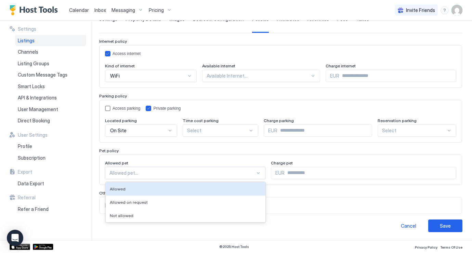
click at [156, 178] on div "Allowed pet..." at bounding box center [185, 173] width 160 height 12
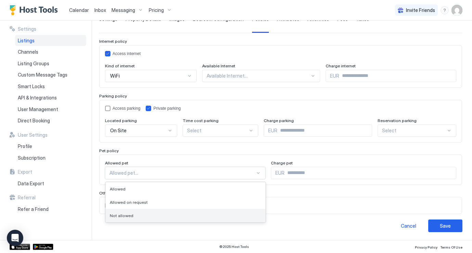
click at [154, 214] on div "Not allowed" at bounding box center [186, 215] width 152 height 5
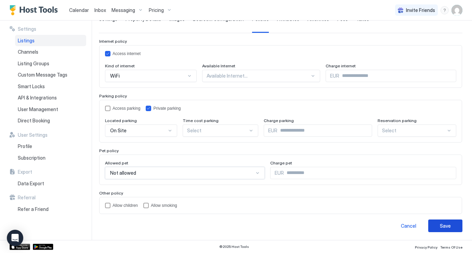
click at [438, 223] on button "Save" at bounding box center [445, 226] width 34 height 13
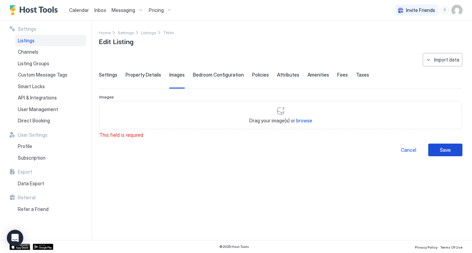
scroll to position [0, 0]
click at [141, 74] on span "Property Details" at bounding box center [144, 75] width 36 height 6
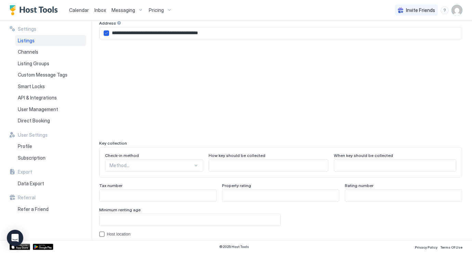
scroll to position [527, 0]
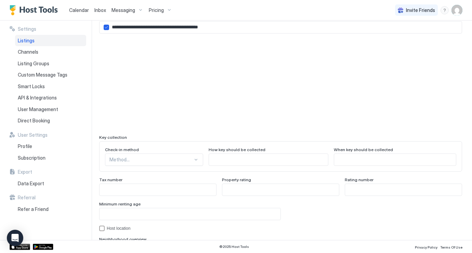
click at [161, 161] on div "Method..." at bounding box center [154, 160] width 98 height 12
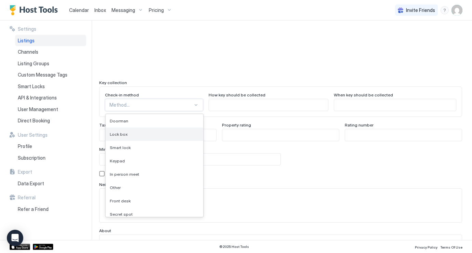
click at [159, 132] on div "Lock box" at bounding box center [154, 134] width 89 height 5
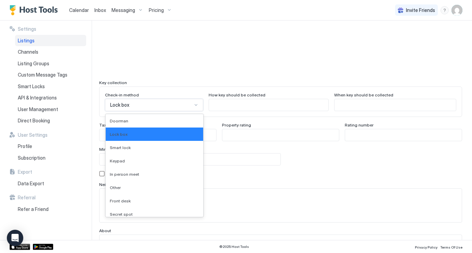
click at [169, 104] on div "Lock box" at bounding box center [151, 105] width 82 height 6
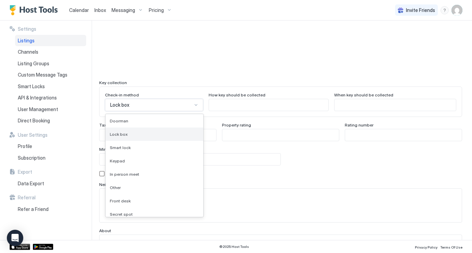
click at [155, 131] on div "Lock box" at bounding box center [155, 134] width 98 height 13
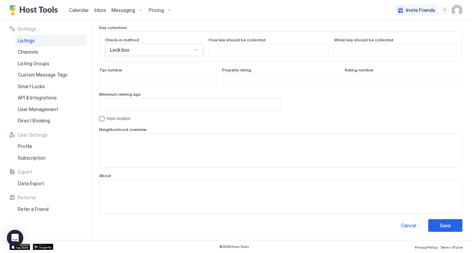
scroll to position [636, 0]
click at [445, 225] on div "Save" at bounding box center [445, 225] width 11 height 7
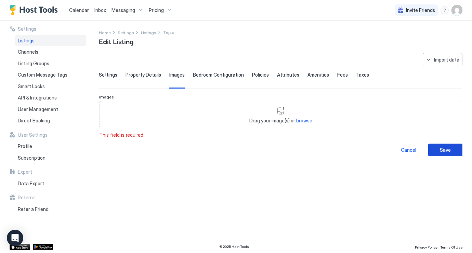
scroll to position [0, 0]
click at [210, 80] on div "Bedroom Configuration" at bounding box center [218, 80] width 51 height 17
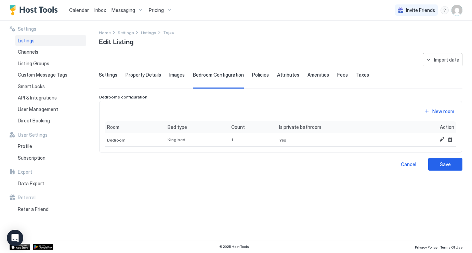
click at [148, 75] on span "Property Details" at bounding box center [144, 75] width 36 height 6
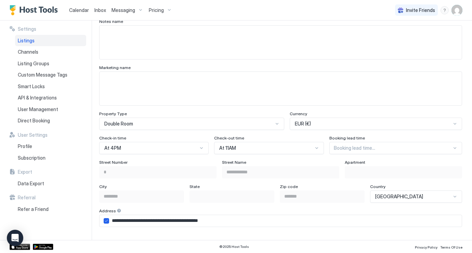
scroll to position [376, 0]
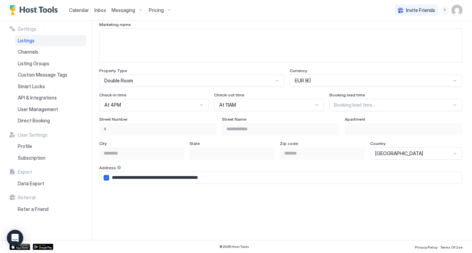
click at [381, 111] on div "Booking lead time..." at bounding box center [395, 105] width 133 height 12
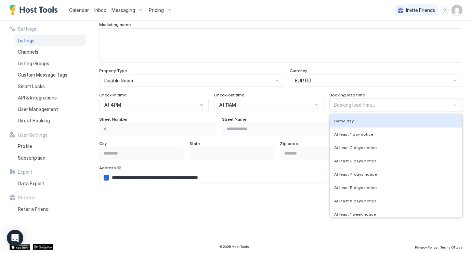
click at [291, 116] on div "**********" at bounding box center [280, 96] width 363 height 756
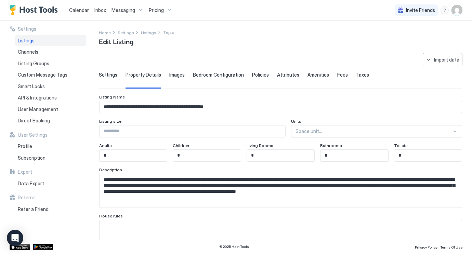
scroll to position [0, 0]
click at [173, 78] on div "Images" at bounding box center [176, 80] width 15 height 17
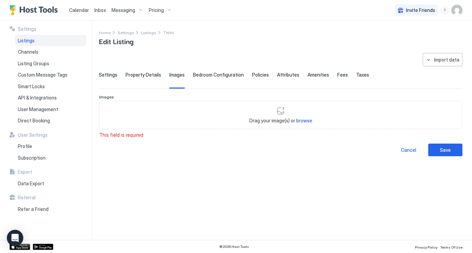
click at [300, 122] on span "browse" at bounding box center [304, 121] width 16 height 6
type input "**********"
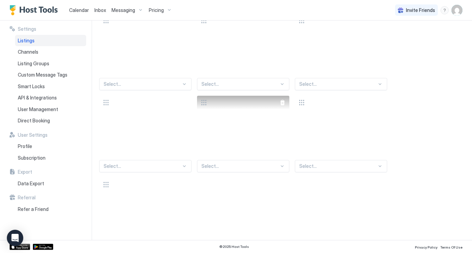
scroll to position [92, 0]
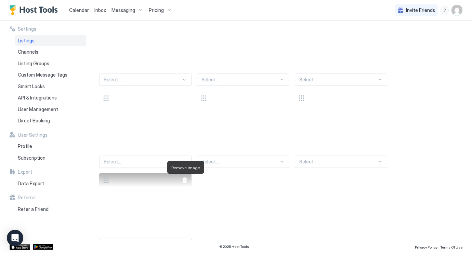
click at [184, 181] on div at bounding box center [184, 180] width 5 height 5
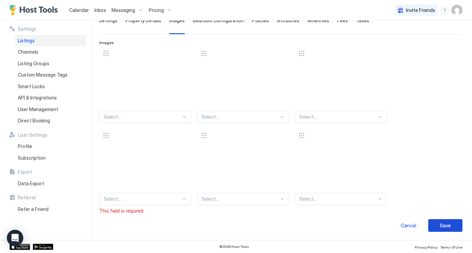
scroll to position [54, 0]
click at [446, 226] on div "Save" at bounding box center [445, 225] width 11 height 7
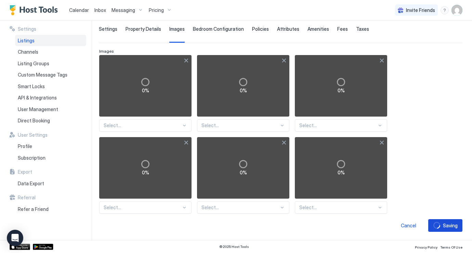
scroll to position [0, 0]
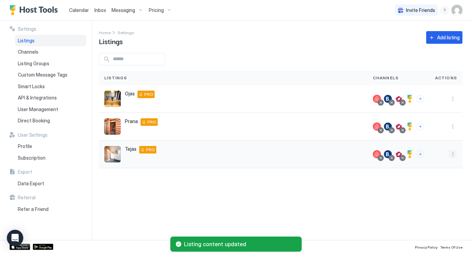
click at [452, 154] on button "More options" at bounding box center [453, 154] width 8 height 8
click at [434, 187] on span "Listing Settings" at bounding box center [437, 185] width 30 height 5
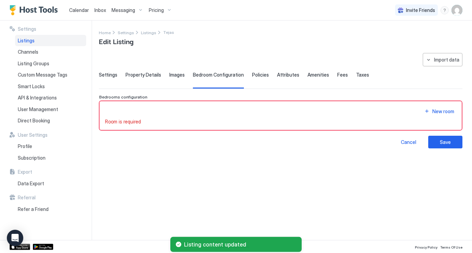
type input "*"
type textarea "**********"
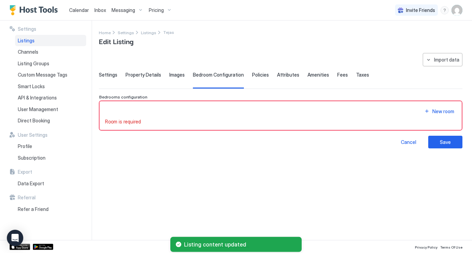
type input "**********"
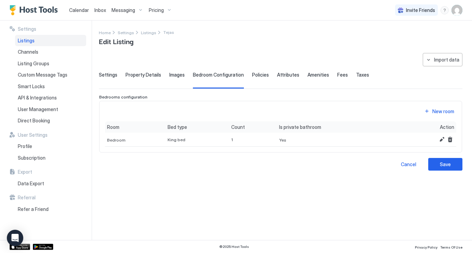
click at [257, 72] on span "Policies" at bounding box center [260, 75] width 17 height 6
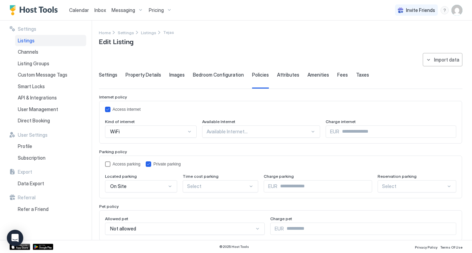
click at [291, 76] on span "Attributes" at bounding box center [288, 75] width 22 height 6
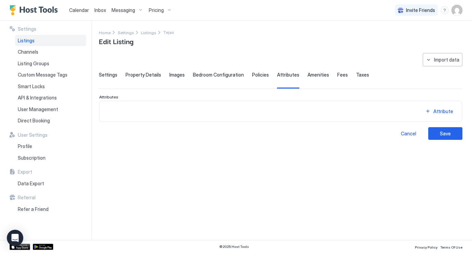
click at [318, 73] on span "Amenities" at bounding box center [319, 75] width 22 height 6
click at [337, 79] on div "Fees" at bounding box center [342, 80] width 11 height 17
click at [452, 134] on button "Save" at bounding box center [445, 133] width 34 height 13
click at [36, 118] on span "Direct Booking" at bounding box center [34, 121] width 32 height 6
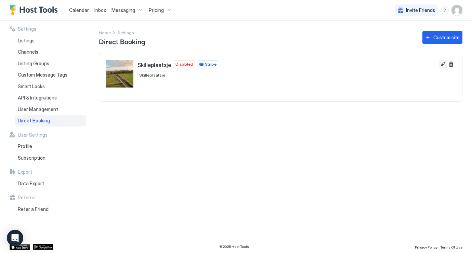
click at [443, 66] on button "Edit" at bounding box center [443, 64] width 8 height 8
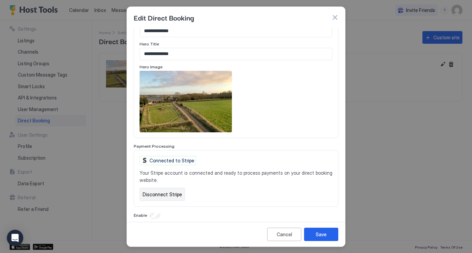
scroll to position [345, 0]
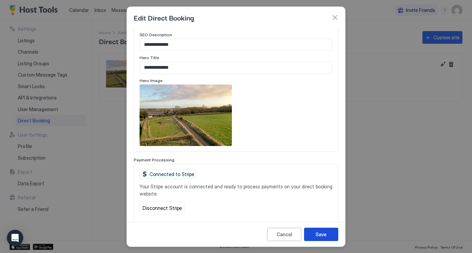
click at [317, 237] on div "Save" at bounding box center [321, 234] width 11 height 7
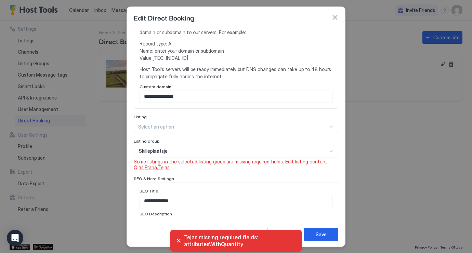
scroll to position [180, 0]
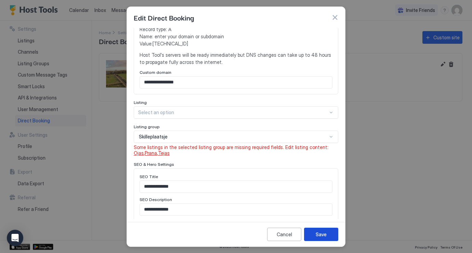
click at [321, 233] on div "Save" at bounding box center [321, 234] width 11 height 7
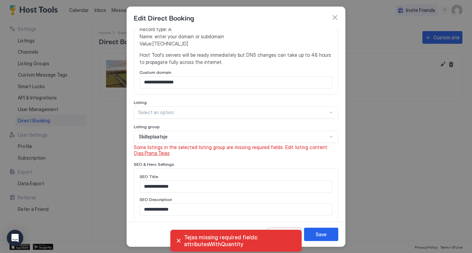
click at [144, 150] on span "Ojas" at bounding box center [139, 153] width 10 height 6
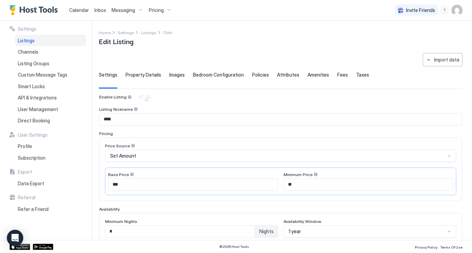
click at [142, 80] on div "Property Details" at bounding box center [144, 80] width 36 height 17
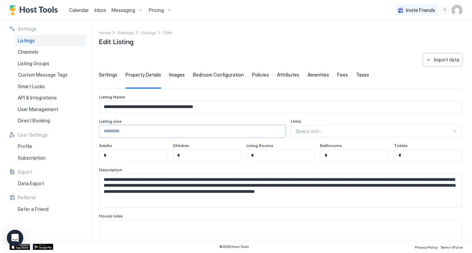
click at [196, 134] on input "Input Field" at bounding box center [193, 132] width 186 height 12
click at [181, 77] on span "Images" at bounding box center [176, 75] width 15 height 6
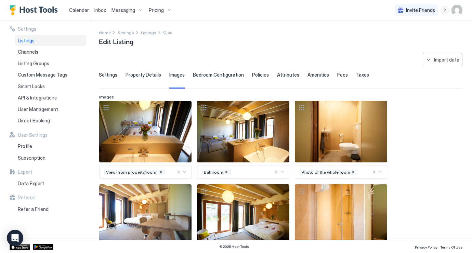
click at [149, 76] on span "Property Details" at bounding box center [144, 75] width 36 height 6
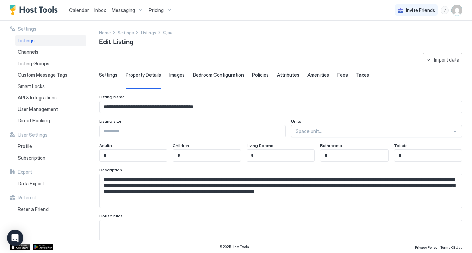
click at [155, 132] on input "Input Field" at bounding box center [193, 132] width 186 height 12
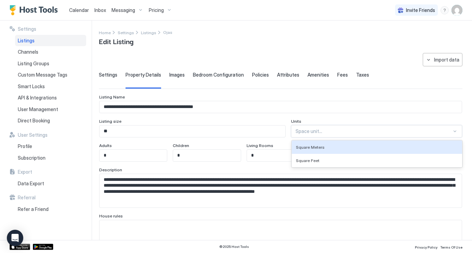
click at [322, 132] on div "Space unit..." at bounding box center [374, 131] width 156 height 6
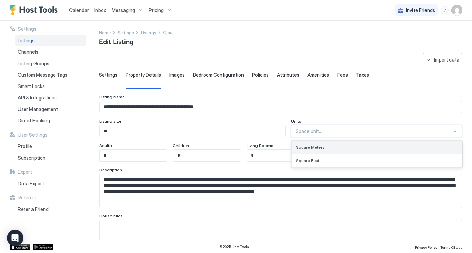
click at [325, 148] on span "Square Meters" at bounding box center [310, 147] width 29 height 5
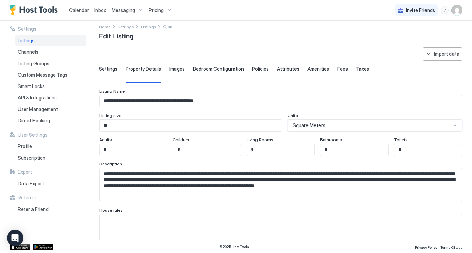
scroll to position [5, 0]
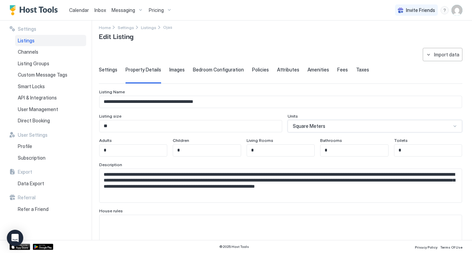
click at [184, 125] on input "**" at bounding box center [191, 126] width 182 height 12
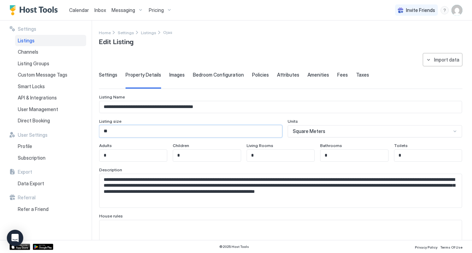
scroll to position [0, 0]
type input "*"
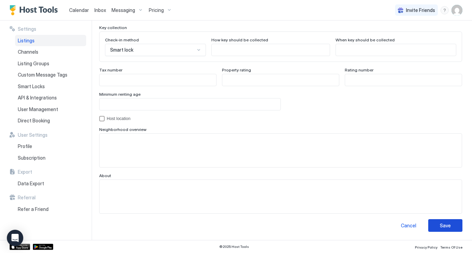
scroll to position [636, 0]
type input "**"
click at [448, 225] on div "Save" at bounding box center [445, 225] width 11 height 7
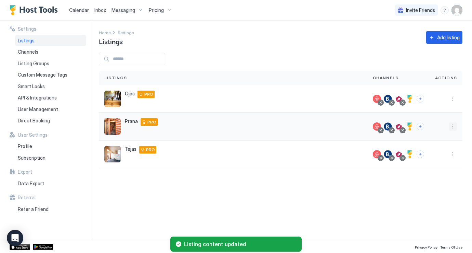
click at [453, 125] on button "More options" at bounding box center [453, 126] width 8 height 8
click at [444, 158] on span "Listing Settings" at bounding box center [437, 158] width 30 height 5
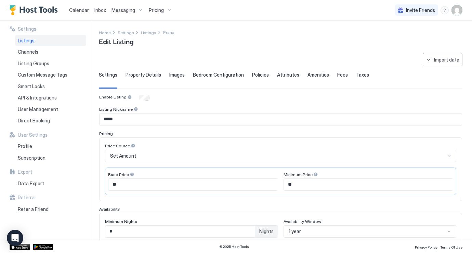
click at [141, 77] on span "Property Details" at bounding box center [144, 75] width 36 height 6
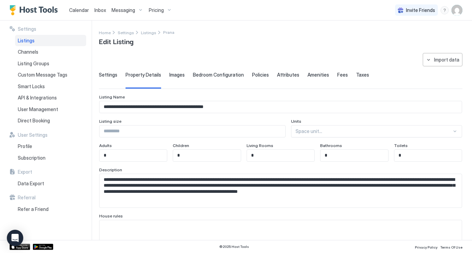
click at [155, 131] on input "Input Field" at bounding box center [193, 132] width 186 height 12
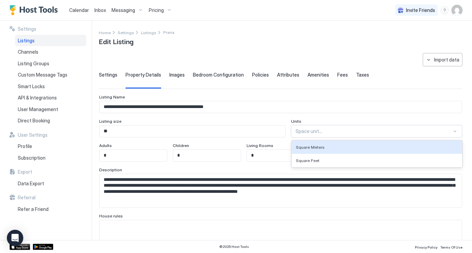
click at [317, 127] on div "Space unit..." at bounding box center [376, 131] width 171 height 12
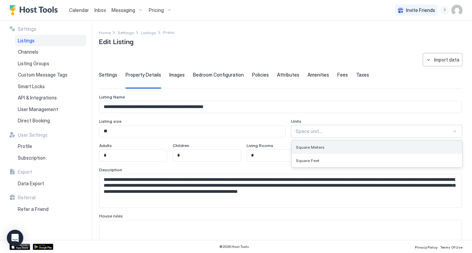
click at [325, 146] on span "Square Meters" at bounding box center [310, 147] width 29 height 5
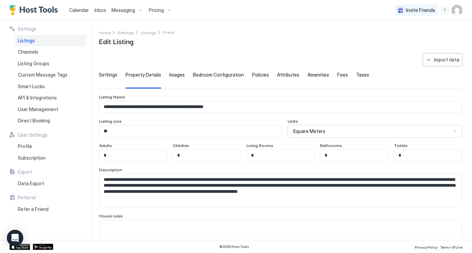
click at [147, 134] on input "**" at bounding box center [191, 132] width 182 height 12
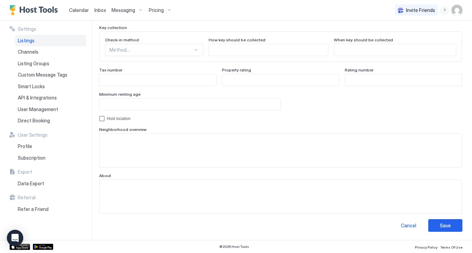
scroll to position [636, 0]
type input "**"
click at [447, 225] on div "Save" at bounding box center [445, 225] width 11 height 7
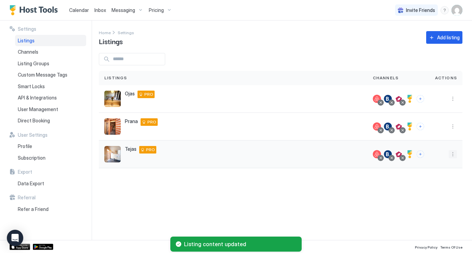
click at [453, 155] on button "More options" at bounding box center [453, 154] width 8 height 8
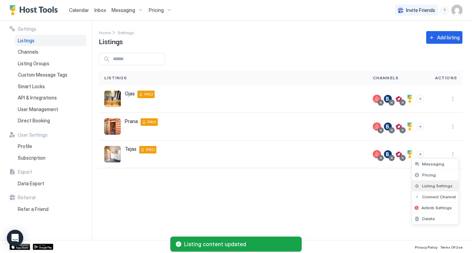
click at [432, 186] on span "Listing Settings" at bounding box center [437, 185] width 30 height 5
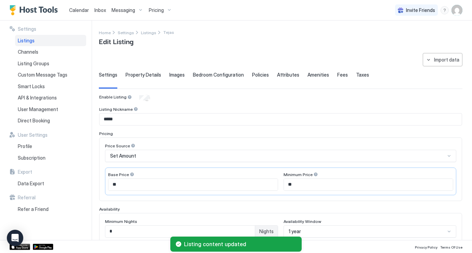
scroll to position [36, 0]
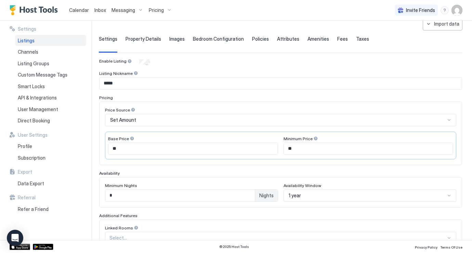
click at [140, 35] on div "**********" at bounding box center [281, 194] width 364 height 354
click at [147, 36] on span "Property Details" at bounding box center [144, 39] width 36 height 6
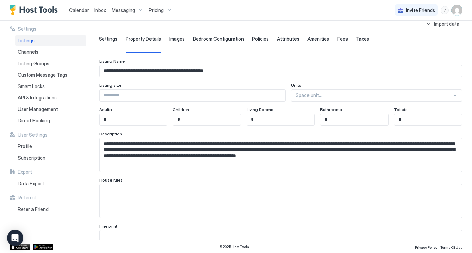
click at [144, 96] on input "Input Field" at bounding box center [193, 96] width 186 height 12
type input "**"
click at [341, 86] on div "Units" at bounding box center [376, 86] width 171 height 7
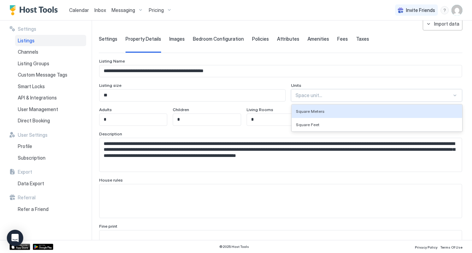
click at [340, 98] on div at bounding box center [374, 95] width 156 height 6
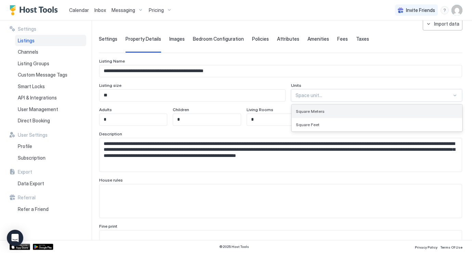
click at [339, 111] on div "Square Meters" at bounding box center [377, 111] width 162 height 5
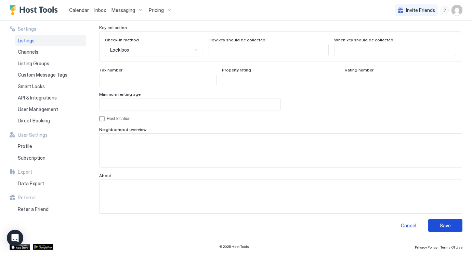
scroll to position [636, 0]
click at [447, 231] on button "Save" at bounding box center [445, 226] width 34 height 13
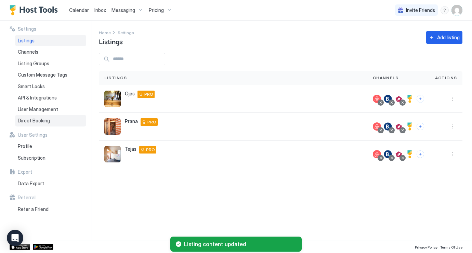
click at [40, 120] on span "Direct Booking" at bounding box center [34, 121] width 32 height 6
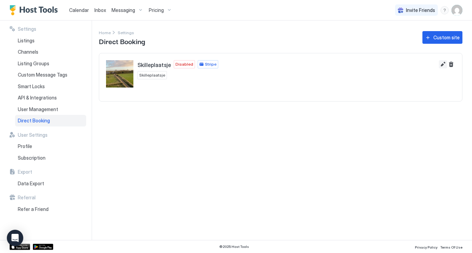
click at [442, 65] on button "Edit" at bounding box center [443, 64] width 8 height 8
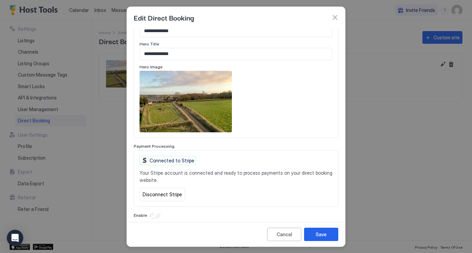
scroll to position [345, 0]
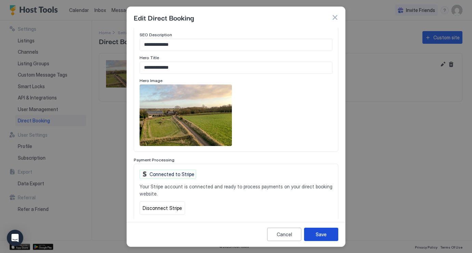
click at [327, 229] on button "Save" at bounding box center [321, 234] width 34 height 13
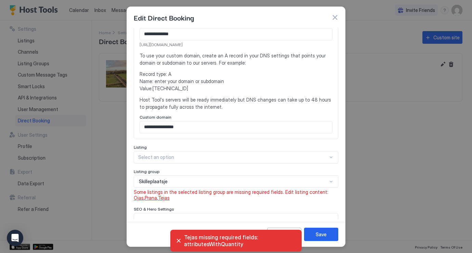
scroll to position [143, 0]
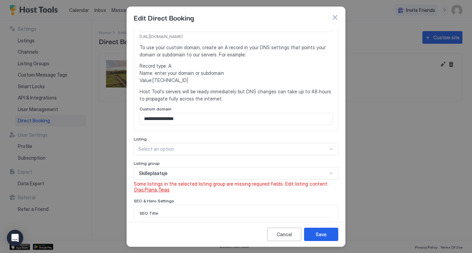
click at [145, 187] on span "Prana" at bounding box center [151, 190] width 12 height 6
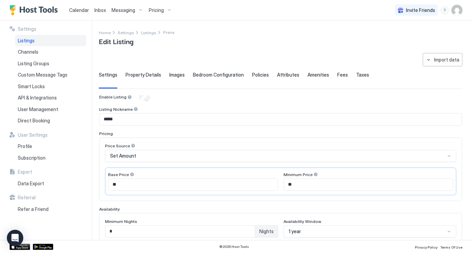
type input "**"
click at [291, 75] on span "Attributes" at bounding box center [288, 75] width 22 height 6
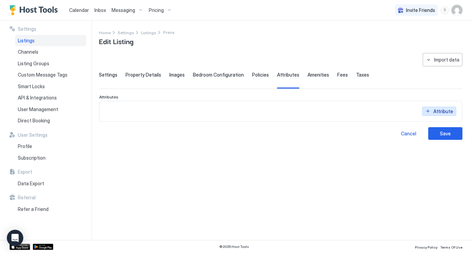
click at [437, 113] on div "Attribute" at bounding box center [443, 111] width 20 height 7
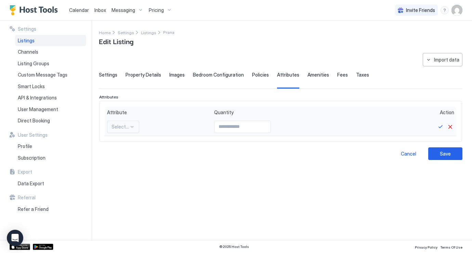
click at [131, 123] on div "Select..." at bounding box center [123, 127] width 32 height 12
type input "*"
click at [126, 187] on div "Outdoor lanai gazebo covered" at bounding box center [123, 183] width 31 height 13
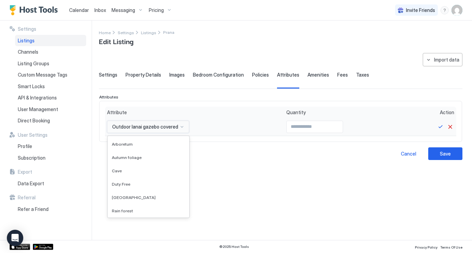
click at [182, 126] on div at bounding box center [181, 126] width 5 height 5
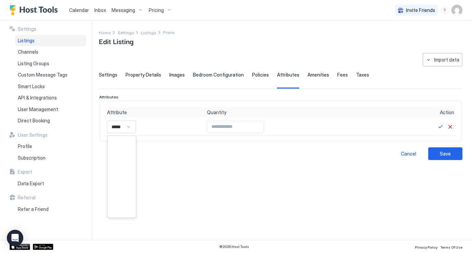
scroll to position [0, 0]
type input "*******"
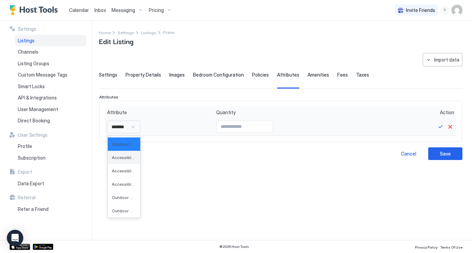
click at [130, 154] on div "Accessible Parking: Outdoor" at bounding box center [124, 157] width 33 height 13
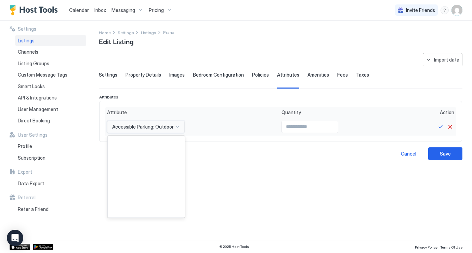
click at [175, 128] on div at bounding box center [177, 126] width 5 height 5
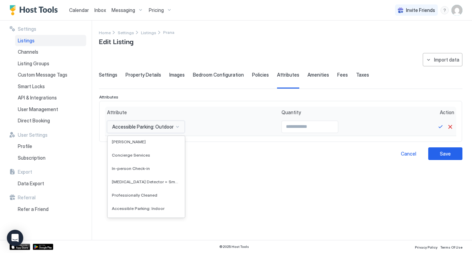
scroll to position [1847, 0]
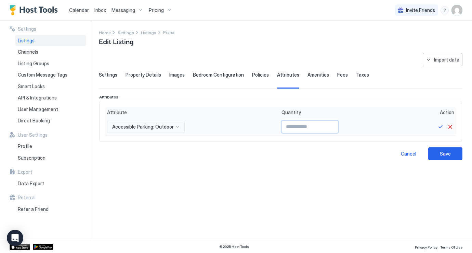
click at [301, 126] on input "Input Field" at bounding box center [310, 127] width 56 height 12
type input "*"
click at [441, 128] on button "Save" at bounding box center [441, 127] width 8 height 8
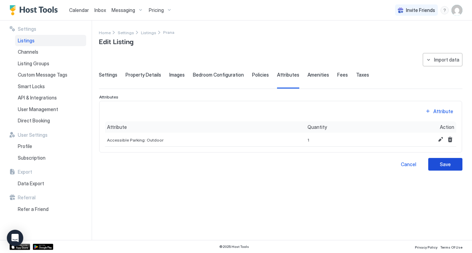
click at [442, 166] on div "Save" at bounding box center [445, 164] width 11 height 7
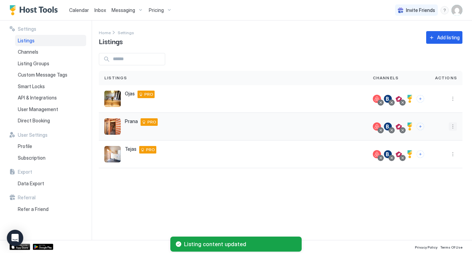
click at [453, 127] on button "More options" at bounding box center [453, 126] width 8 height 8
click at [436, 159] on span "Listing Settings" at bounding box center [437, 158] width 30 height 5
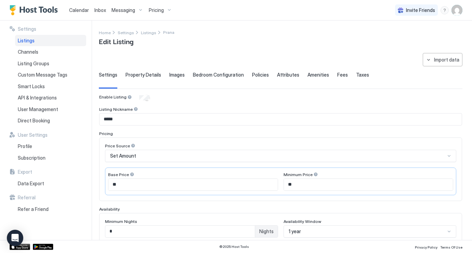
click at [278, 75] on span "Attributes" at bounding box center [288, 75] width 22 height 6
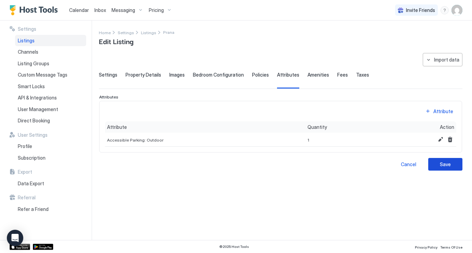
click at [448, 167] on div "Save" at bounding box center [445, 164] width 11 height 7
click at [147, 33] on span "Listings" at bounding box center [148, 32] width 15 height 5
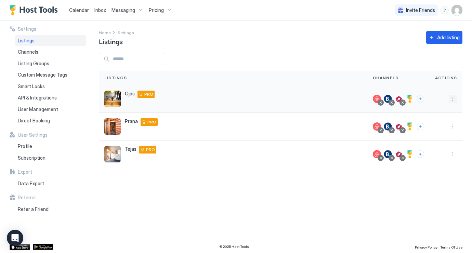
click at [452, 98] on button "More options" at bounding box center [453, 99] width 8 height 8
click at [437, 130] on span "Listing Settings" at bounding box center [437, 130] width 30 height 5
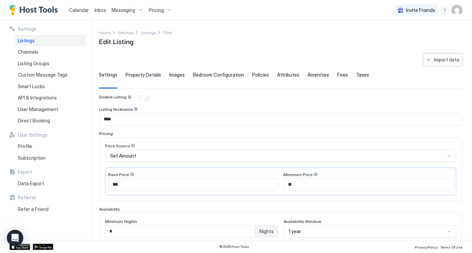
type input "**"
click at [286, 76] on span "Attributes" at bounding box center [288, 75] width 22 height 6
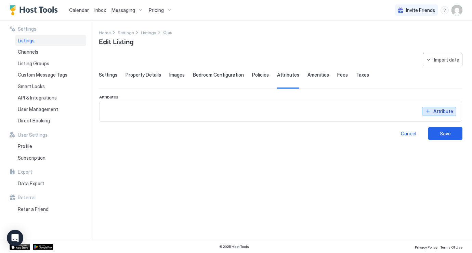
click at [447, 107] on button "Attribute" at bounding box center [439, 111] width 34 height 9
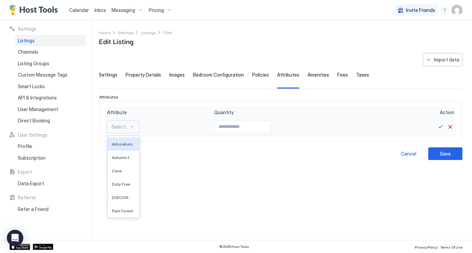
click at [133, 125] on div at bounding box center [131, 126] width 5 height 5
type input "******"
click at [122, 158] on span "Accessible Parking: Outdoor" at bounding box center [122, 157] width 21 height 5
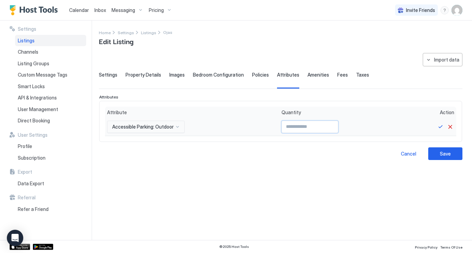
click at [285, 124] on input "Input Field" at bounding box center [310, 127] width 56 height 12
type input "*"
click at [439, 128] on button "Save" at bounding box center [441, 127] width 8 height 8
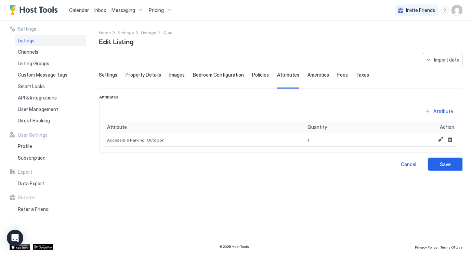
click at [444, 163] on div "Save" at bounding box center [445, 164] width 11 height 7
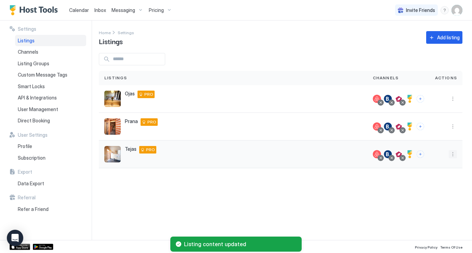
click at [455, 152] on button "More options" at bounding box center [453, 154] width 8 height 8
click at [432, 185] on span "Listing Settings" at bounding box center [437, 185] width 30 height 5
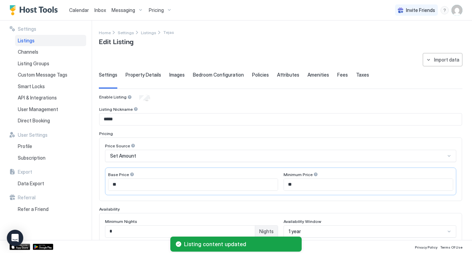
type input "**"
click at [286, 75] on span "Attributes" at bounding box center [288, 75] width 22 height 6
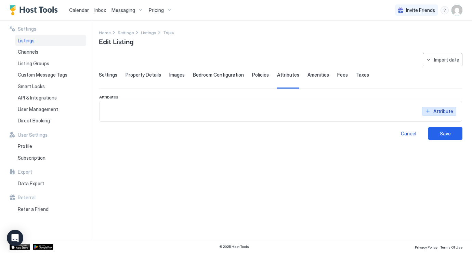
click at [435, 111] on div "Attribute" at bounding box center [443, 111] width 20 height 7
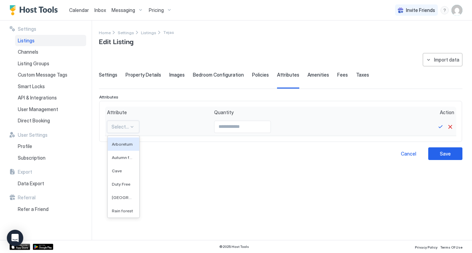
click at [131, 121] on div "Select..." at bounding box center [123, 127] width 32 height 12
type input "*******"
click at [121, 162] on div "Accessible Parking: Outdoor" at bounding box center [124, 157] width 33 height 13
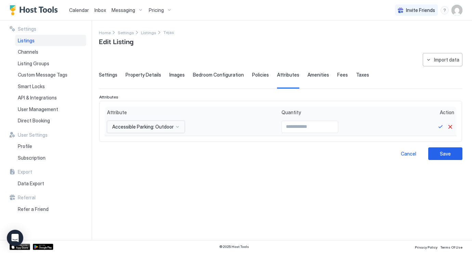
click at [282, 126] on input "Input Field" at bounding box center [310, 127] width 56 height 12
type input "*"
click at [437, 128] on button "Save" at bounding box center [441, 127] width 8 height 8
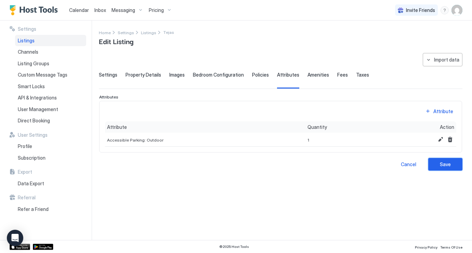
click at [444, 163] on div "Save" at bounding box center [445, 164] width 11 height 7
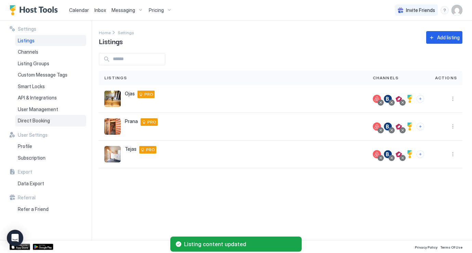
click at [39, 115] on div "Direct Booking" at bounding box center [50, 121] width 71 height 12
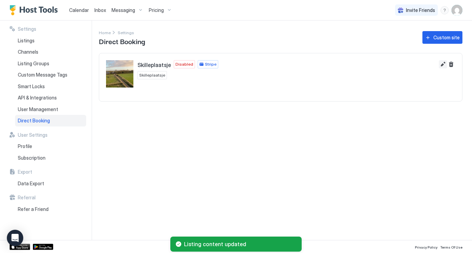
click at [440, 64] on button "Edit" at bounding box center [443, 64] width 8 height 8
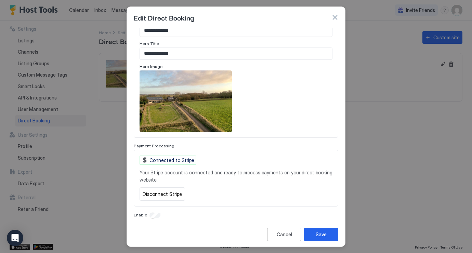
scroll to position [345, 0]
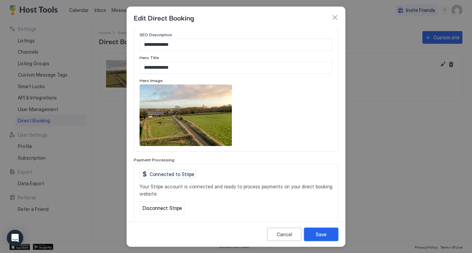
click at [325, 237] on div "Save" at bounding box center [321, 234] width 11 height 7
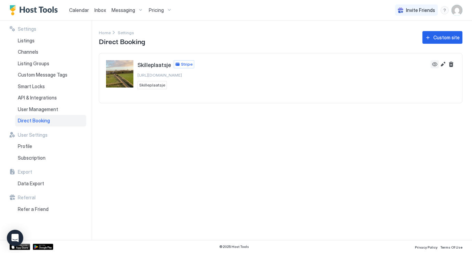
click at [433, 62] on button "View" at bounding box center [435, 64] width 8 height 8
click at [126, 73] on img "Skilleplaatsje" at bounding box center [119, 73] width 27 height 27
click at [153, 73] on span "[URL][DOMAIN_NAME]" at bounding box center [160, 75] width 44 height 5
click at [436, 64] on button "View" at bounding box center [435, 64] width 8 height 8
click at [42, 116] on div "Direct Booking" at bounding box center [50, 121] width 71 height 12
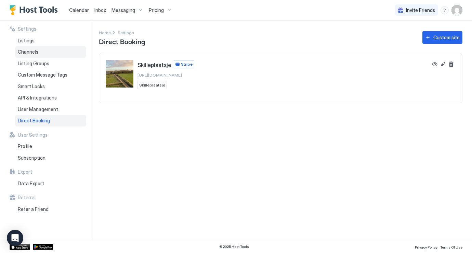
click at [34, 54] on div "Channels" at bounding box center [50, 52] width 71 height 12
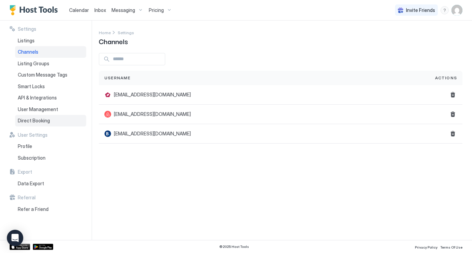
click at [41, 121] on span "Direct Booking" at bounding box center [34, 121] width 32 height 6
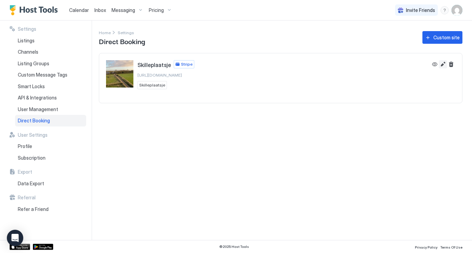
click at [444, 65] on button "Edit" at bounding box center [443, 64] width 8 height 8
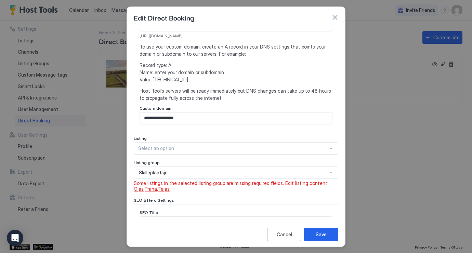
scroll to position [159, 0]
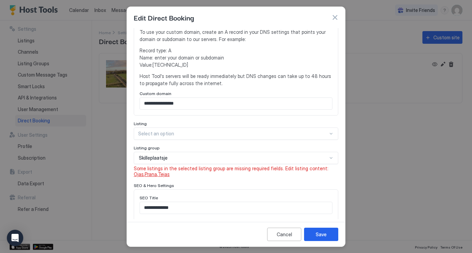
click at [240, 155] on div "Skilleplaatsje" at bounding box center [233, 158] width 189 height 6
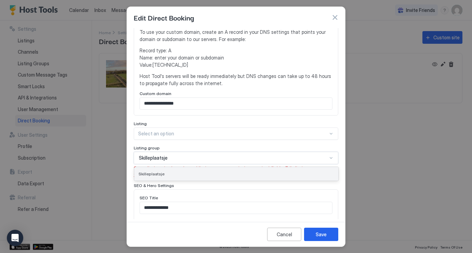
click at [312, 171] on div "Skilleplaatsje" at bounding box center [237, 173] width 196 height 5
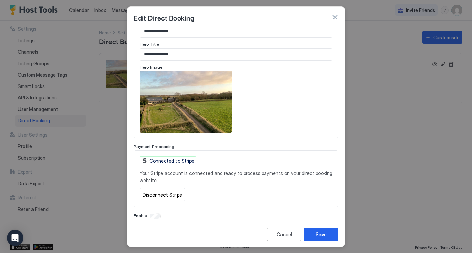
scroll to position [358, 0]
click at [319, 237] on div "Save" at bounding box center [321, 234] width 11 height 7
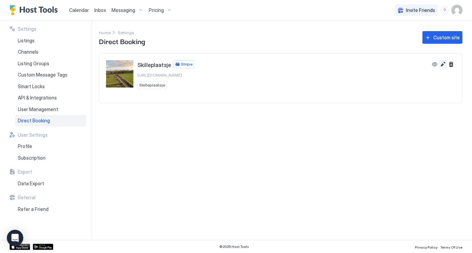
click at [442, 65] on button "Edit" at bounding box center [443, 64] width 8 height 8
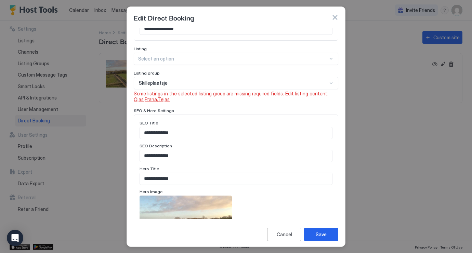
scroll to position [228, 0]
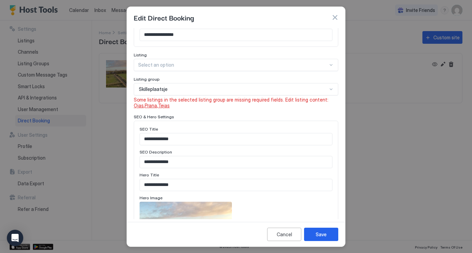
click at [145, 103] on span "Prana" at bounding box center [151, 106] width 12 height 6
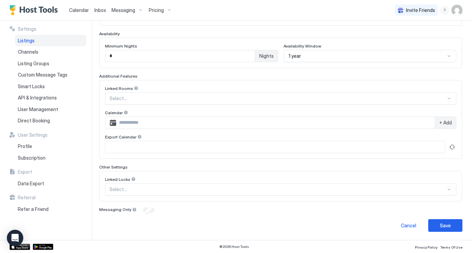
scroll to position [175, 0]
click at [257, 97] on div at bounding box center [277, 99] width 337 height 6
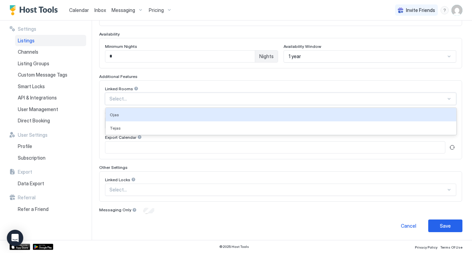
click at [258, 82] on div "Linked Rooms Ojas, 1 of 2. 2 results available. Use Up and Down to choose optio…" at bounding box center [280, 119] width 363 height 79
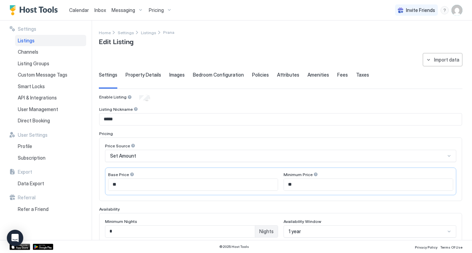
scroll to position [0, 0]
click at [146, 81] on div "Property Details" at bounding box center [144, 80] width 36 height 17
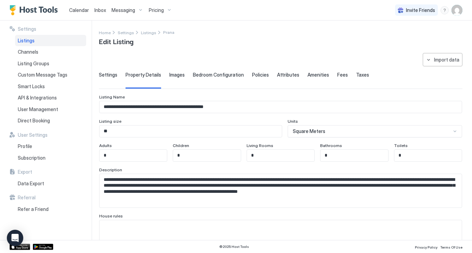
click at [175, 76] on span "Images" at bounding box center [176, 75] width 15 height 6
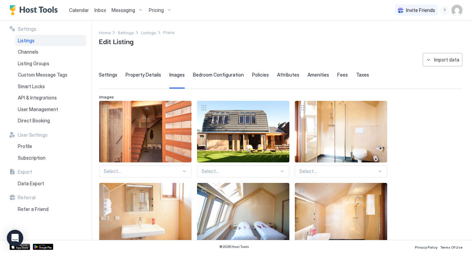
click at [217, 74] on span "Bedroom Configuration" at bounding box center [218, 75] width 51 height 6
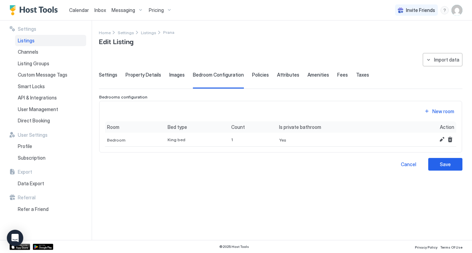
click at [115, 75] on span "Settings" at bounding box center [108, 75] width 18 height 6
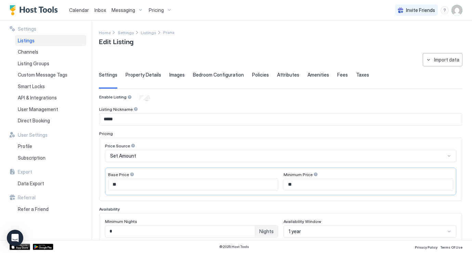
click at [138, 77] on span "Property Details" at bounding box center [144, 75] width 36 height 6
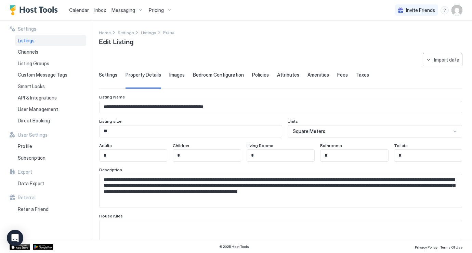
click at [103, 80] on div "Settings" at bounding box center [108, 80] width 18 height 17
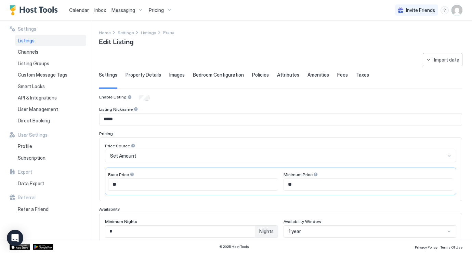
click at [261, 73] on span "Policies" at bounding box center [260, 75] width 17 height 6
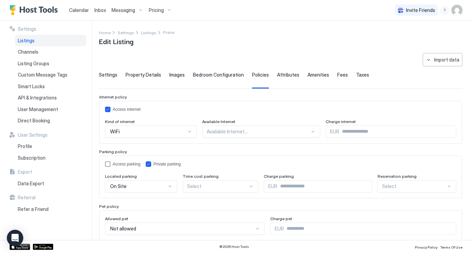
click at [285, 78] on div "Attributes" at bounding box center [288, 80] width 22 height 17
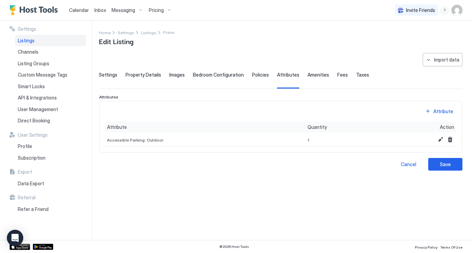
click at [311, 74] on span "Amenities" at bounding box center [319, 75] width 22 height 6
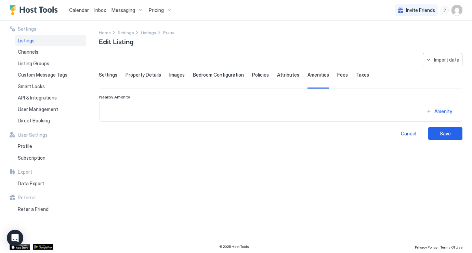
click at [339, 76] on span "Fees" at bounding box center [342, 75] width 11 height 6
click at [360, 77] on span "Taxes" at bounding box center [362, 75] width 13 height 6
click at [436, 110] on button "Tax" at bounding box center [439, 111] width 34 height 9
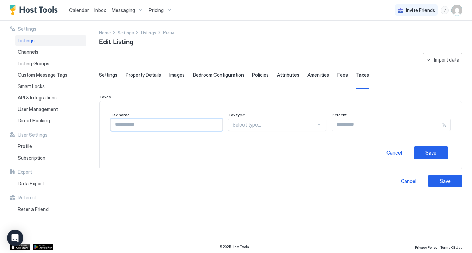
click at [153, 126] on input "Input Field" at bounding box center [167, 125] width 112 height 12
click at [264, 127] on div at bounding box center [275, 125] width 84 height 6
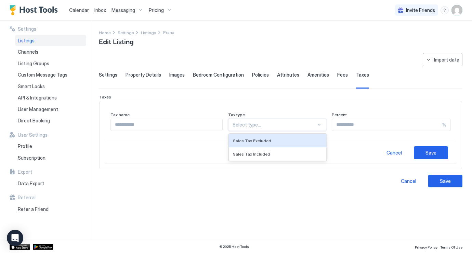
click at [329, 100] on div "Taxes Tax name Tax type Sales Tax Excluded, 1 of 2. 2 results available. Use Up…" at bounding box center [280, 131] width 363 height 75
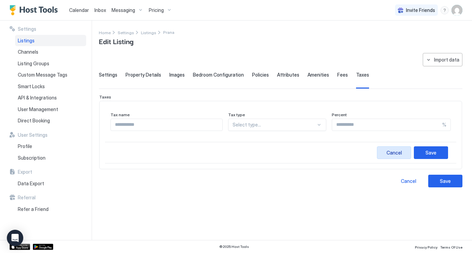
click at [398, 153] on div "Cancel" at bounding box center [394, 152] width 15 height 7
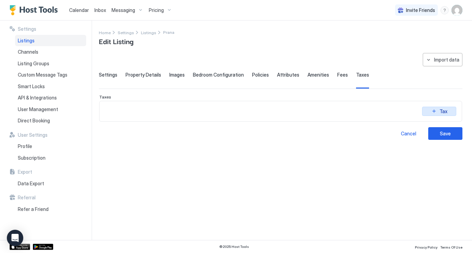
click at [438, 112] on button "Tax" at bounding box center [439, 111] width 34 height 9
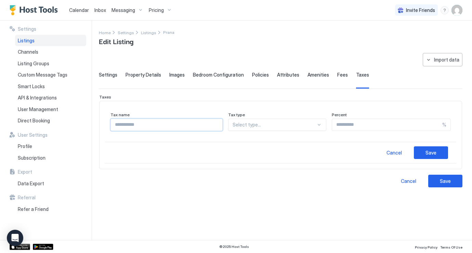
click at [196, 128] on input "Input Field" at bounding box center [167, 125] width 112 height 12
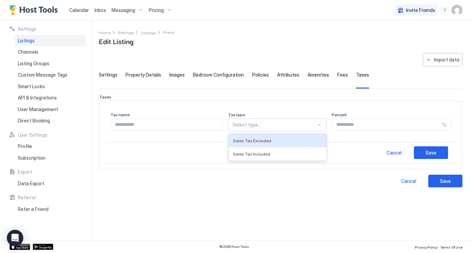
click at [286, 128] on div "Select type..." at bounding box center [277, 125] width 99 height 12
click at [352, 125] on input "Input Field" at bounding box center [387, 125] width 110 height 12
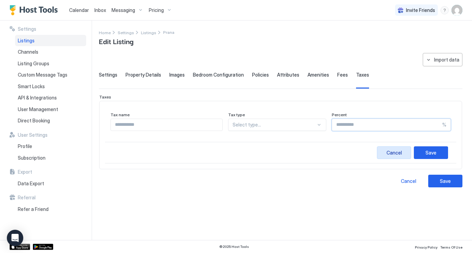
click at [394, 150] on div "Cancel" at bounding box center [394, 152] width 15 height 7
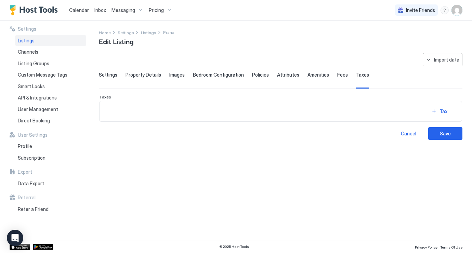
click at [337, 75] on span "Fees" at bounding box center [342, 75] width 11 height 6
click at [429, 59] on button "Import data" at bounding box center [443, 59] width 40 height 13
click at [387, 78] on div at bounding box center [236, 126] width 472 height 253
click at [357, 75] on span "Taxes" at bounding box center [362, 75] width 13 height 6
click at [440, 63] on button "Import data" at bounding box center [443, 59] width 40 height 13
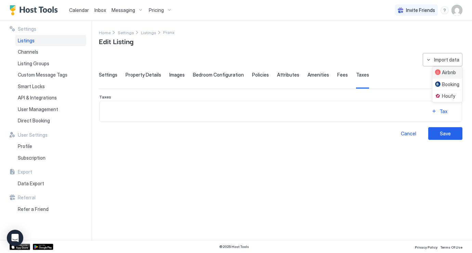
click at [450, 72] on div "Airbnb" at bounding box center [445, 72] width 21 height 6
type textarea "**********"
type input "**********"
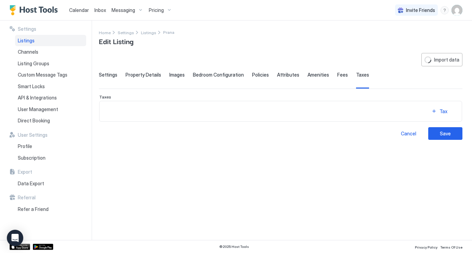
type textarea "**********"
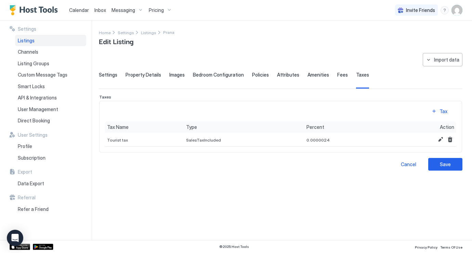
click at [337, 76] on span "Fees" at bounding box center [342, 75] width 11 height 6
click at [314, 76] on span "Amenities" at bounding box center [319, 75] width 22 height 6
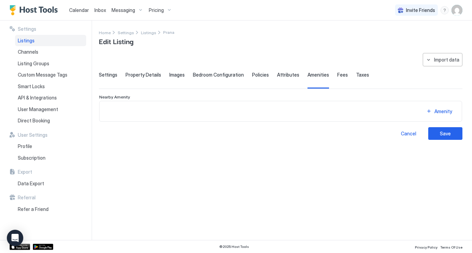
click at [281, 76] on span "Attributes" at bounding box center [288, 75] width 22 height 6
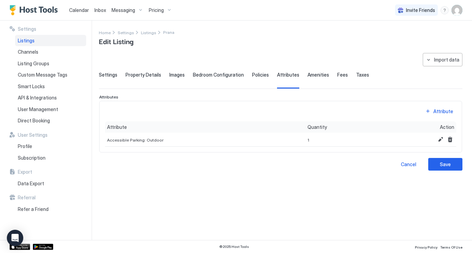
click at [308, 77] on span "Amenities" at bounding box center [319, 75] width 22 height 6
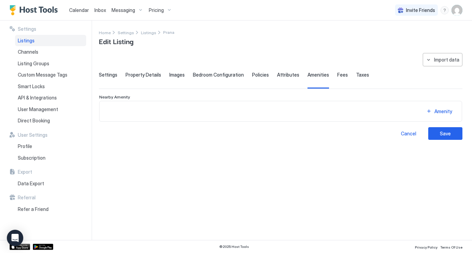
click at [259, 78] on div "Policies" at bounding box center [260, 80] width 17 height 17
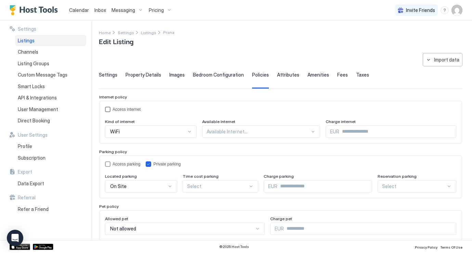
click at [125, 109] on div "Access internet" at bounding box center [285, 109] width 344 height 5
click at [218, 77] on span "Bedroom Configuration" at bounding box center [218, 75] width 51 height 6
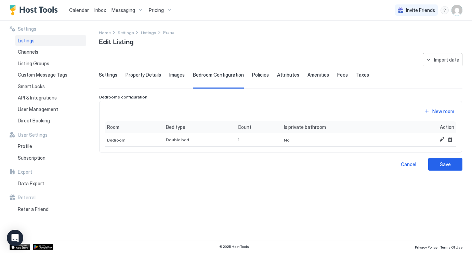
click at [175, 79] on div "Images" at bounding box center [176, 80] width 15 height 17
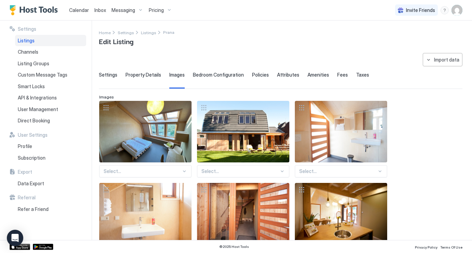
click at [212, 76] on span "Bedroom Configuration" at bounding box center [218, 75] width 51 height 6
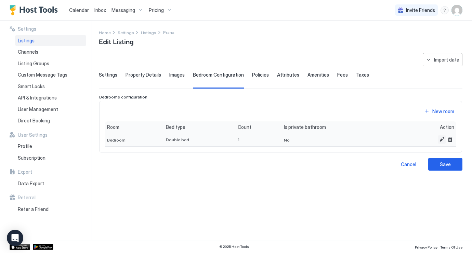
click at [441, 138] on button "Edit" at bounding box center [442, 139] width 8 height 8
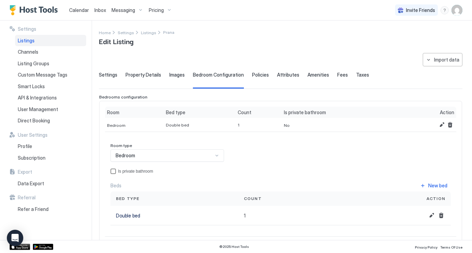
click at [112, 170] on div "privateBathroom" at bounding box center [113, 171] width 5 height 5
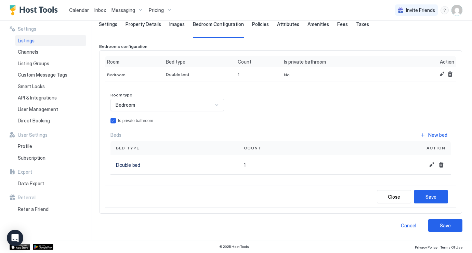
scroll to position [50, 0]
click at [436, 196] on div "Save" at bounding box center [431, 197] width 11 height 7
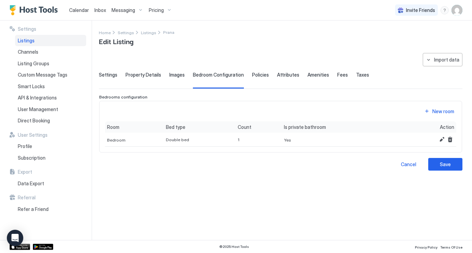
click at [184, 77] on div "Settings Property Details Images Bedroom Configuration Policies Attributes Amen…" at bounding box center [281, 80] width 364 height 17
click at [175, 77] on span "Images" at bounding box center [176, 75] width 15 height 6
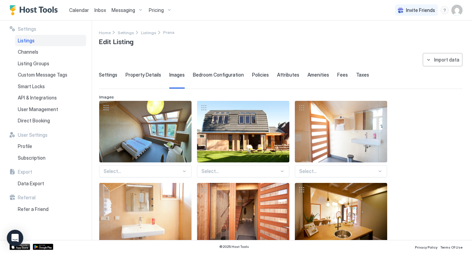
click at [146, 78] on div "Property Details" at bounding box center [144, 80] width 36 height 17
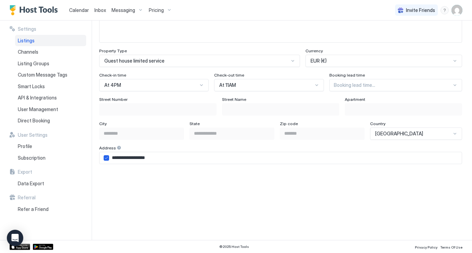
scroll to position [396, 0]
click at [196, 64] on div "Guest house limited service" at bounding box center [196, 61] width 185 height 6
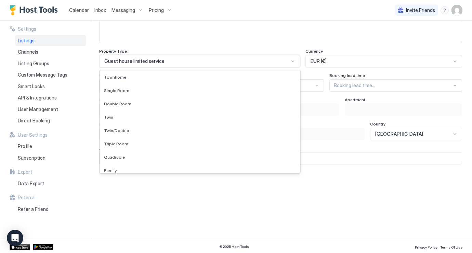
scroll to position [329, 0]
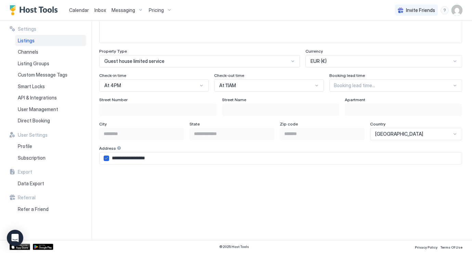
click at [210, 43] on div "**********" at bounding box center [280, 77] width 363 height 756
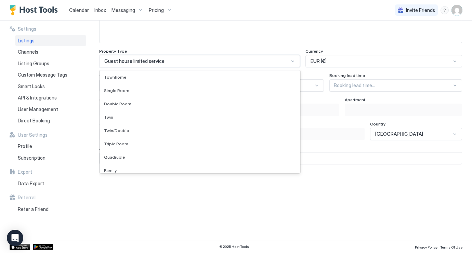
click at [225, 62] on div "Guest house limited service" at bounding box center [196, 61] width 185 height 6
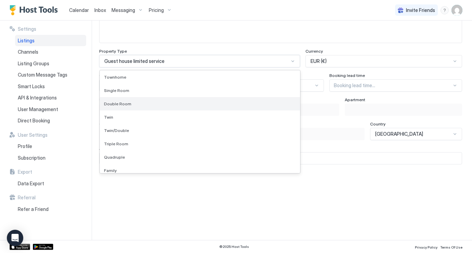
click at [160, 101] on div "Double Room" at bounding box center [200, 103] width 192 height 5
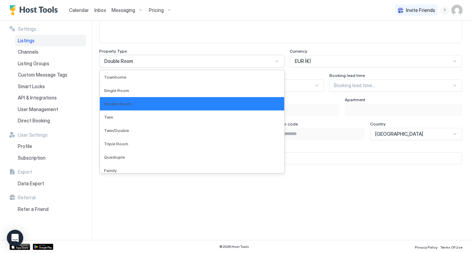
click at [224, 65] on div "Double Room" at bounding box center [191, 61] width 185 height 12
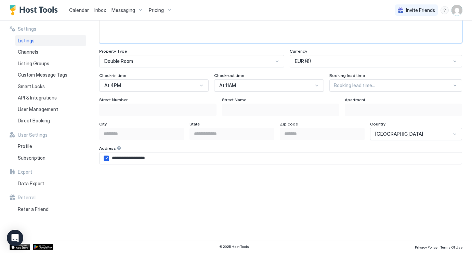
click at [298, 38] on textarea "Input Field" at bounding box center [281, 26] width 362 height 34
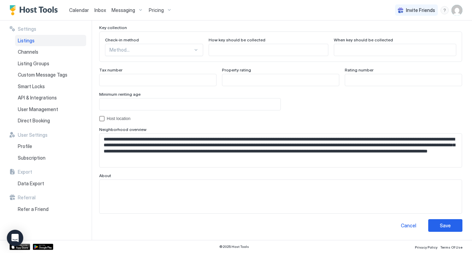
scroll to position [636, 0]
click at [442, 228] on div "Save" at bounding box center [445, 225] width 11 height 7
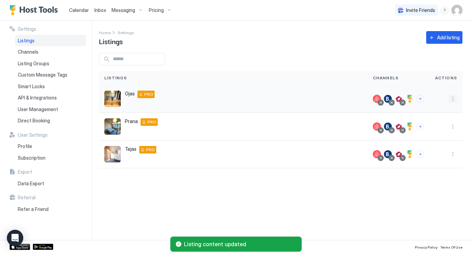
click at [453, 101] on button "More options" at bounding box center [453, 99] width 8 height 8
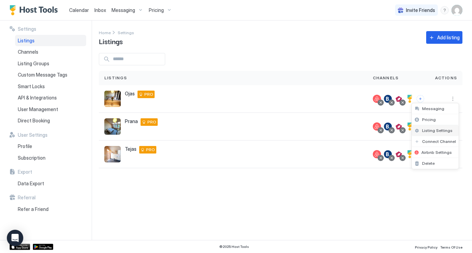
click at [438, 132] on span "Listing Settings" at bounding box center [437, 130] width 30 height 5
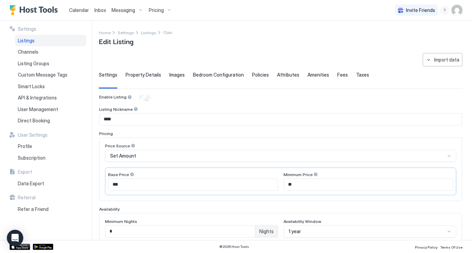
click at [150, 74] on span "Property Details" at bounding box center [144, 75] width 36 height 6
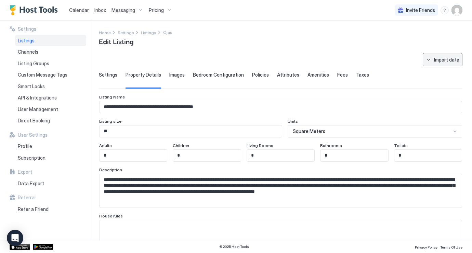
scroll to position [0, 0]
click at [439, 60] on div "Import data" at bounding box center [446, 59] width 25 height 7
click at [449, 74] on div "Airbnb" at bounding box center [445, 72] width 21 height 6
type textarea "**********"
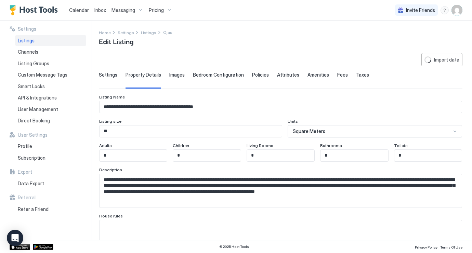
type textarea "**********"
type input "**********"
type textarea "**********"
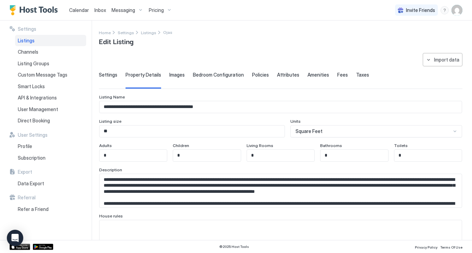
click at [317, 133] on span "Square Feet" at bounding box center [309, 131] width 27 height 6
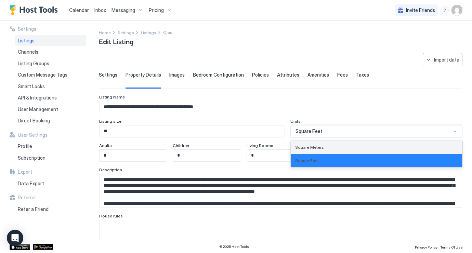
click at [323, 145] on span "Square Meters" at bounding box center [309, 147] width 29 height 5
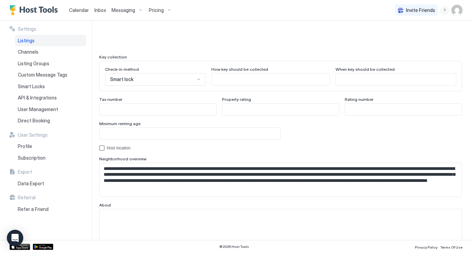
scroll to position [603, 0]
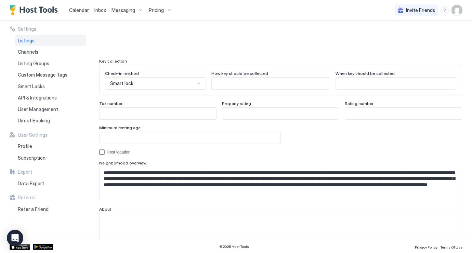
click at [123, 152] on div "Host location" at bounding box center [284, 152] width 355 height 5
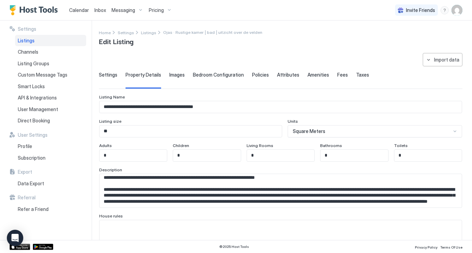
scroll to position [0, 0]
click at [175, 76] on span "Images" at bounding box center [176, 75] width 15 height 6
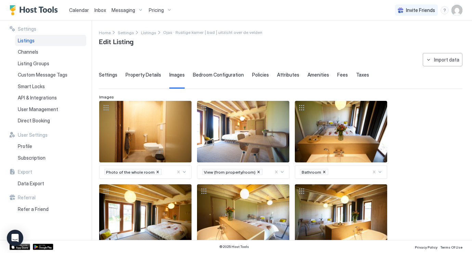
click at [210, 75] on span "Bedroom Configuration" at bounding box center [218, 75] width 51 height 6
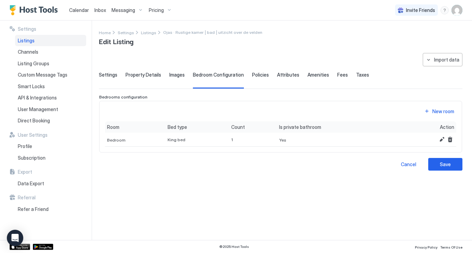
click at [253, 79] on div "Policies" at bounding box center [260, 80] width 17 height 17
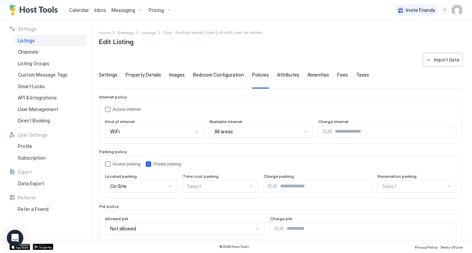
click at [124, 103] on div "Access internet Kind of internet WiFi Available Internet All areas Charge inter…" at bounding box center [280, 122] width 363 height 43
click at [121, 109] on div "Access internet" at bounding box center [285, 109] width 344 height 5
click at [283, 76] on span "Attributes" at bounding box center [288, 75] width 22 height 6
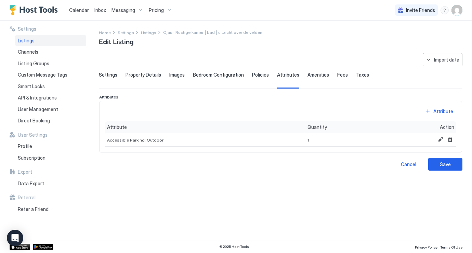
click at [315, 72] on span "Amenities" at bounding box center [319, 75] width 22 height 6
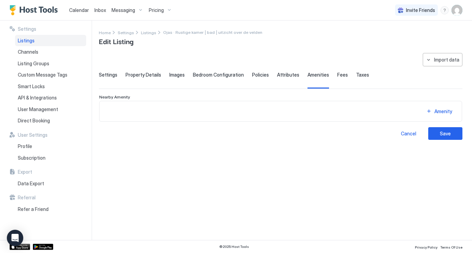
click at [339, 78] on div "Fees" at bounding box center [342, 80] width 11 height 17
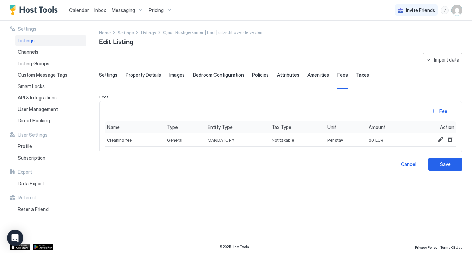
click at [358, 80] on div "Taxes" at bounding box center [362, 80] width 13 height 17
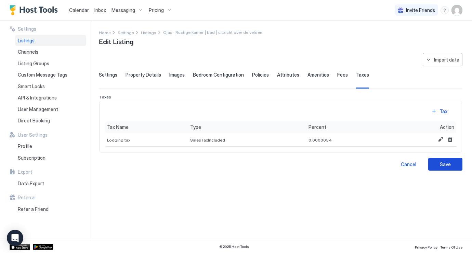
click at [438, 163] on button "Save" at bounding box center [445, 164] width 34 height 13
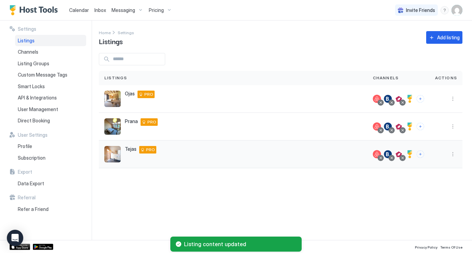
click at [456, 153] on button "More options" at bounding box center [453, 154] width 8 height 8
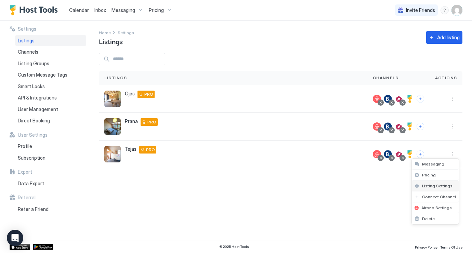
click at [434, 184] on span "Listing Settings" at bounding box center [437, 185] width 30 height 5
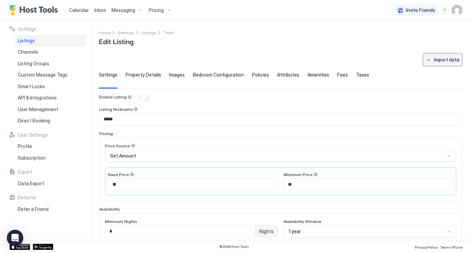
click at [439, 59] on div "Import data" at bounding box center [446, 59] width 25 height 7
click at [451, 74] on div "Airbnb" at bounding box center [445, 72] width 21 height 6
type input "**********"
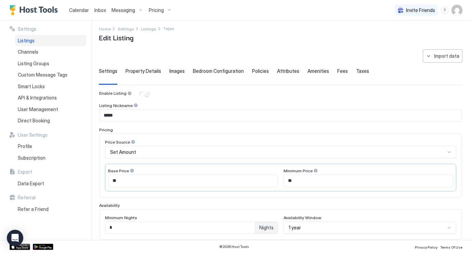
click at [140, 75] on div "Property Details" at bounding box center [144, 76] width 36 height 17
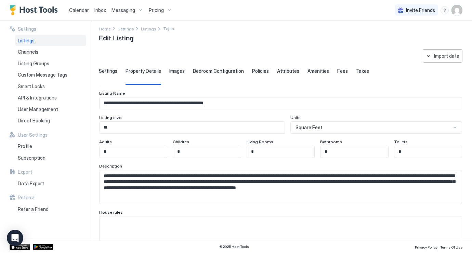
click at [362, 127] on div "Square Feet" at bounding box center [374, 128] width 156 height 6
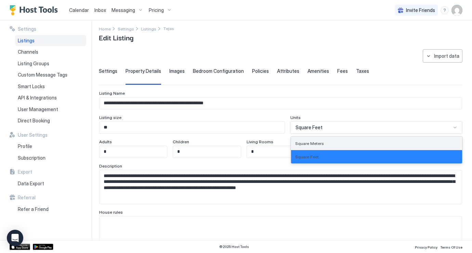
click at [348, 142] on div "Square Meters" at bounding box center [376, 143] width 163 height 5
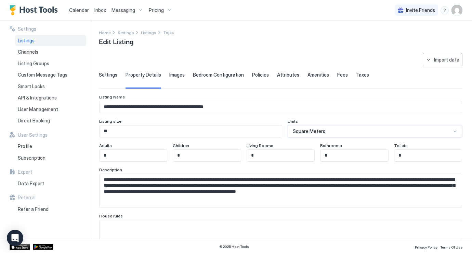
scroll to position [0, 0]
click at [441, 66] on button "Import data" at bounding box center [443, 59] width 40 height 13
click at [449, 74] on div "Airbnb" at bounding box center [445, 72] width 21 height 6
click at [115, 73] on span "Settings" at bounding box center [108, 75] width 18 height 6
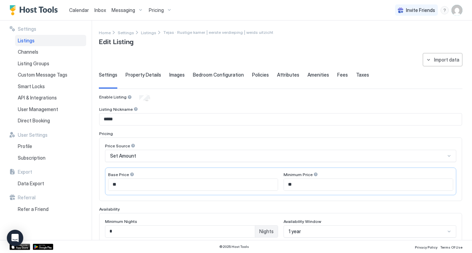
scroll to position [0, 0]
click at [146, 79] on div "Property Details" at bounding box center [144, 80] width 36 height 17
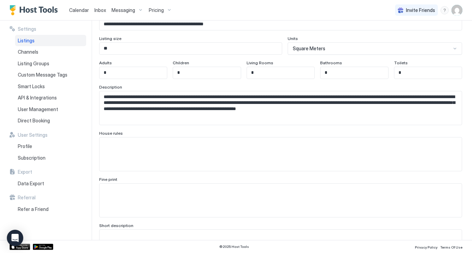
scroll to position [30, 0]
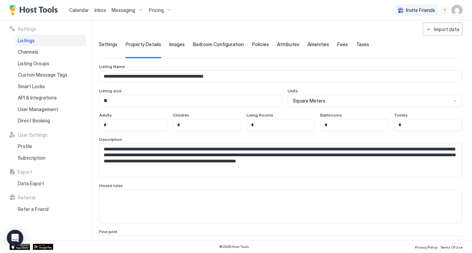
click at [202, 44] on span "Bedroom Configuration" at bounding box center [218, 44] width 51 height 6
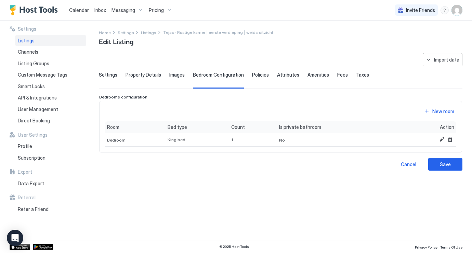
scroll to position [0, 0]
click at [440, 139] on button "Edit" at bounding box center [442, 139] width 8 height 8
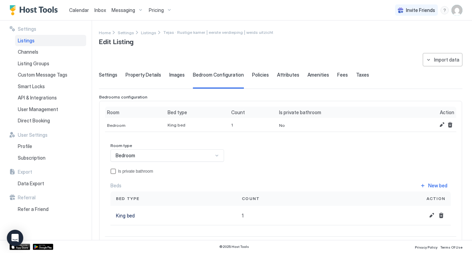
click at [154, 154] on div "Bedroom" at bounding box center [165, 156] width 98 height 6
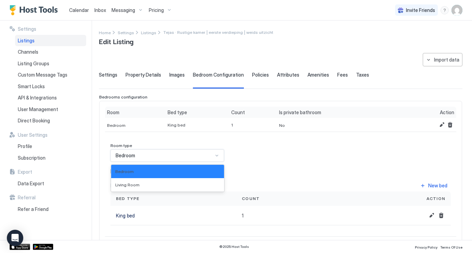
click at [261, 157] on div "Room type Bedroom selected, 1 of 2. 2 results available. Use Up and Down to cho…" at bounding box center [281, 184] width 340 height 82
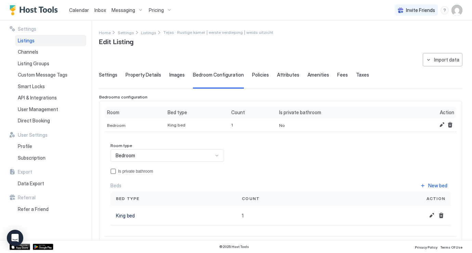
click at [128, 173] on div "Is private bathroom" at bounding box center [284, 171] width 333 height 5
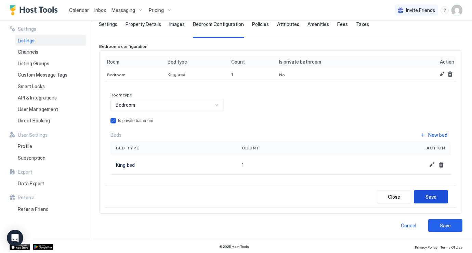
scroll to position [51, 0]
click at [432, 195] on div "Save" at bounding box center [431, 196] width 11 height 7
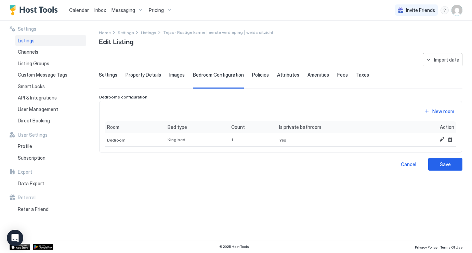
scroll to position [0, 0]
click at [261, 78] on div "Policies" at bounding box center [260, 80] width 17 height 17
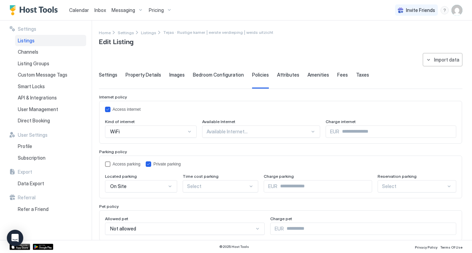
click at [291, 79] on div "Attributes" at bounding box center [288, 80] width 22 height 17
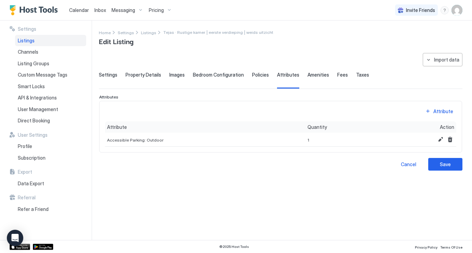
click at [337, 78] on div "Fees" at bounding box center [342, 80] width 11 height 17
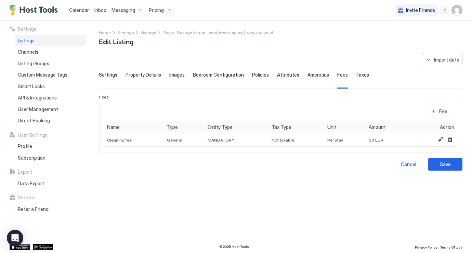
click at [360, 79] on div "Taxes" at bounding box center [362, 80] width 13 height 17
click at [311, 75] on span "Amenities" at bounding box center [319, 75] width 22 height 6
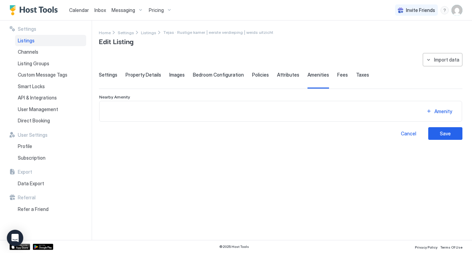
click at [286, 77] on span "Attributes" at bounding box center [288, 75] width 22 height 6
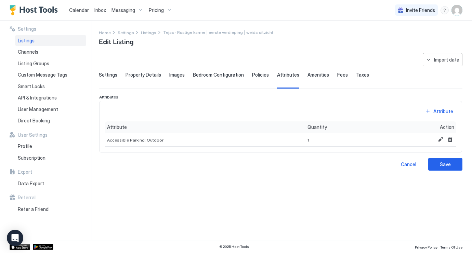
click at [252, 77] on span "Policies" at bounding box center [260, 75] width 17 height 6
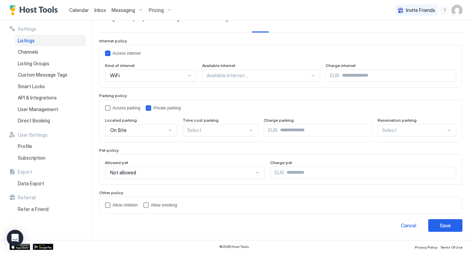
scroll to position [56, 0]
click at [454, 229] on button "Save" at bounding box center [445, 226] width 34 height 13
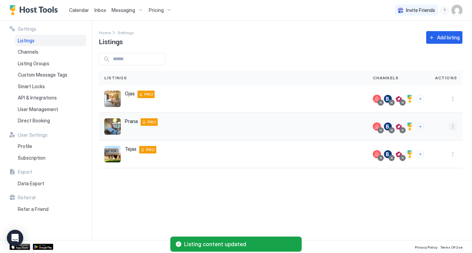
click at [451, 126] on button "More options" at bounding box center [453, 126] width 8 height 8
click at [432, 158] on span "Listing Settings" at bounding box center [437, 158] width 30 height 5
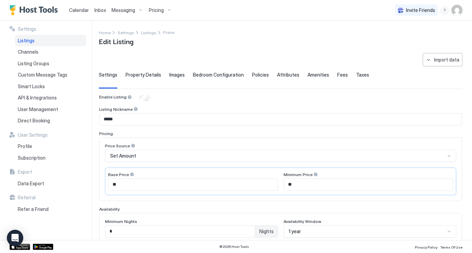
click at [134, 69] on div "**********" at bounding box center [281, 230] width 364 height 354
click at [140, 72] on div "**********" at bounding box center [281, 230] width 364 height 354
click at [145, 71] on div "**********" at bounding box center [281, 230] width 364 height 354
click at [146, 76] on span "Property Details" at bounding box center [144, 75] width 36 height 6
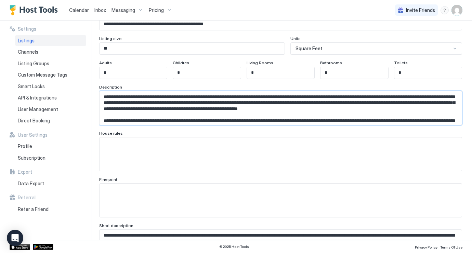
scroll to position [18, 0]
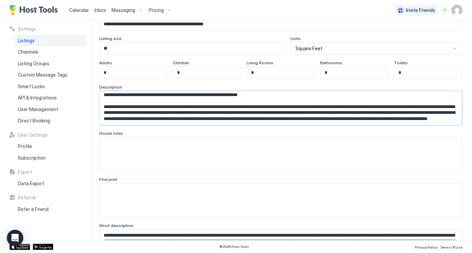
drag, startPoint x: 103, startPoint y: 97, endPoint x: 341, endPoint y: 132, distance: 241.4
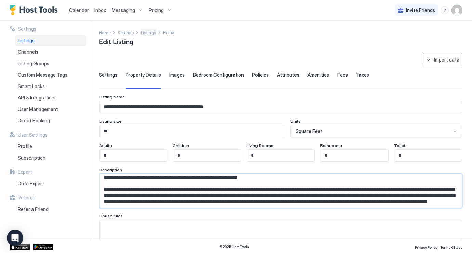
scroll to position [0, 0]
click at [145, 34] on span "Listings" at bounding box center [148, 32] width 15 height 5
drag, startPoint x: 100, startPoint y: 185, endPoint x: 366, endPoint y: 209, distance: 266.9
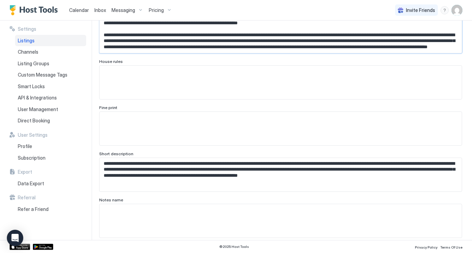
scroll to position [154, 0]
drag, startPoint x: 102, startPoint y: 164, endPoint x: 391, endPoint y: 175, distance: 289.3
click at [391, 175] on textarea "**********" at bounding box center [281, 175] width 362 height 34
click at [445, 183] on textarea "**********" at bounding box center [281, 175] width 362 height 34
drag, startPoint x: 437, startPoint y: 183, endPoint x: 91, endPoint y: 154, distance: 347.1
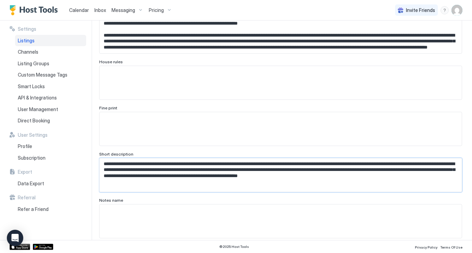
click at [91, 154] on div "**********" at bounding box center [236, 131] width 472 height 220
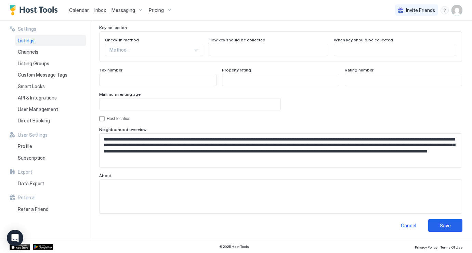
scroll to position [636, 0]
drag, startPoint x: 103, startPoint y: 139, endPoint x: 371, endPoint y: 166, distance: 269.6
click at [371, 166] on textarea "**********" at bounding box center [281, 151] width 362 height 34
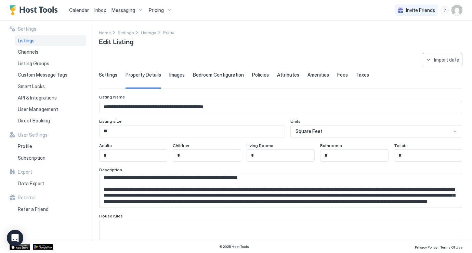
scroll to position [0, 0]
click at [360, 72] on span "Taxes" at bounding box center [362, 75] width 13 height 6
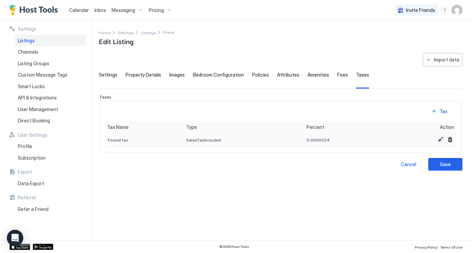
click at [441, 139] on button "Edit" at bounding box center [441, 139] width 8 height 8
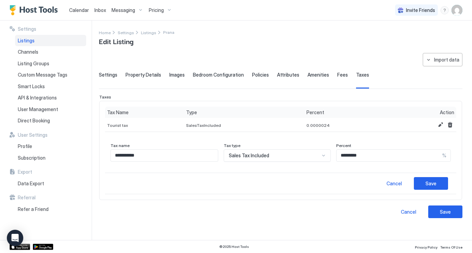
click at [288, 156] on div "Sales Tax Included" at bounding box center [274, 156] width 91 height 6
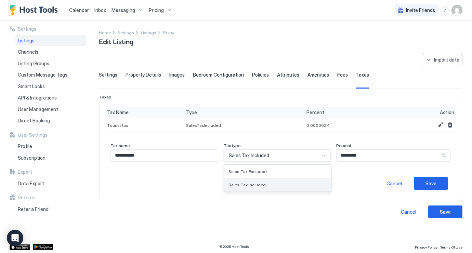
click at [290, 184] on div "Sales Tax Included" at bounding box center [278, 184] width 99 height 5
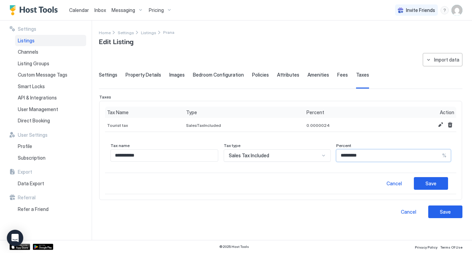
click at [372, 154] on input "*********" at bounding box center [390, 156] width 106 height 12
click at [291, 158] on div "Sales Tax Included" at bounding box center [274, 156] width 91 height 6
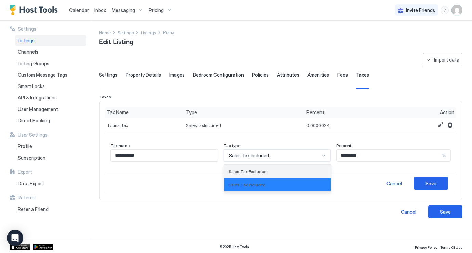
click at [287, 168] on div "Sales Tax Excluded" at bounding box center [277, 171] width 107 height 13
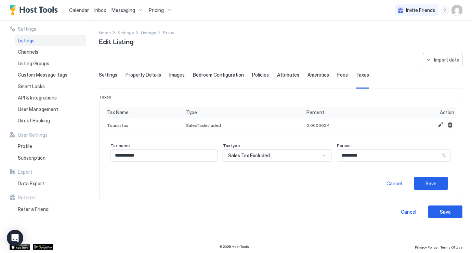
click at [293, 153] on div "Sales Tax Excluded" at bounding box center [274, 156] width 92 height 6
click at [403, 138] on div "**********" at bounding box center [280, 155] width 351 height 35
click at [438, 126] on button "Edit" at bounding box center [441, 125] width 8 height 8
click at [437, 124] on button "Edit" at bounding box center [441, 125] width 8 height 8
click at [406, 156] on input "*********" at bounding box center [389, 156] width 105 height 12
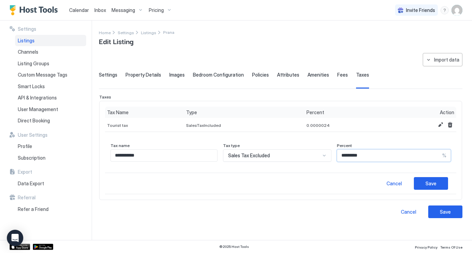
click at [141, 156] on input "**********" at bounding box center [164, 156] width 106 height 12
click at [338, 76] on span "Fees" at bounding box center [342, 75] width 11 height 6
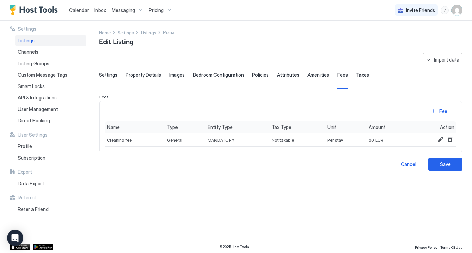
click at [360, 78] on div "Taxes" at bounding box center [362, 80] width 13 height 17
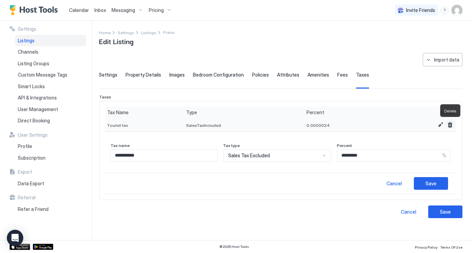
click at [451, 125] on button "Delete" at bounding box center [450, 125] width 8 height 8
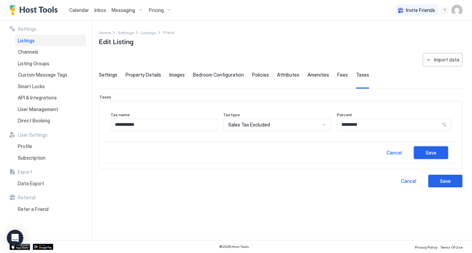
click at [434, 153] on div "Save" at bounding box center [431, 152] width 11 height 7
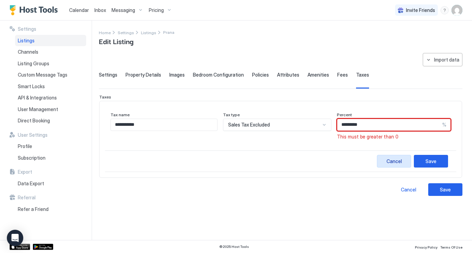
click at [395, 162] on div "Cancel" at bounding box center [394, 161] width 15 height 7
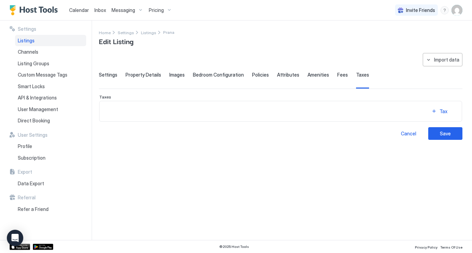
click at [338, 76] on span "Fees" at bounding box center [342, 75] width 11 height 6
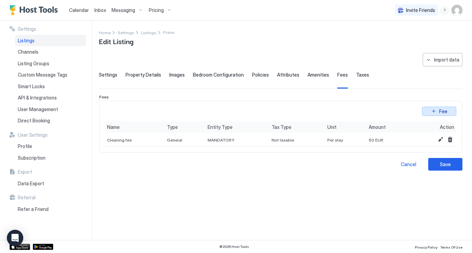
click at [440, 108] on div "Fee" at bounding box center [443, 111] width 8 height 7
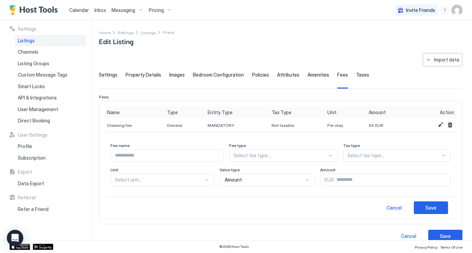
click at [178, 156] on input "Input Field" at bounding box center [167, 156] width 113 height 12
type input "**********"
click at [296, 161] on div "Select fee type..." at bounding box center [283, 156] width 108 height 12
click at [283, 185] on div "General" at bounding box center [283, 184] width 99 height 5
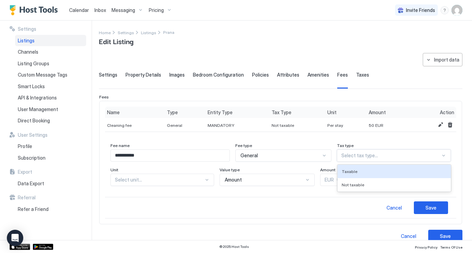
click at [378, 158] on div at bounding box center [390, 156] width 99 height 6
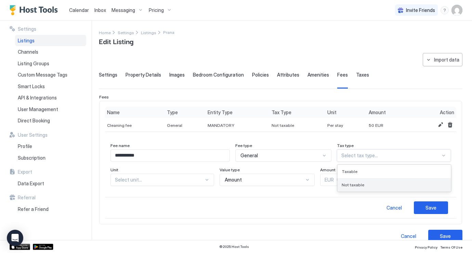
click at [372, 184] on div "Not taxable" at bounding box center [394, 184] width 105 height 5
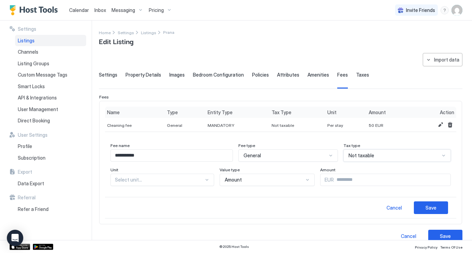
scroll to position [16, 0]
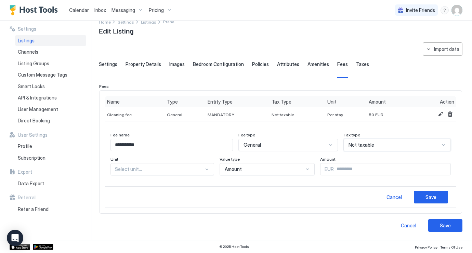
click at [157, 176] on div "Select unit..." at bounding box center [163, 169] width 104 height 12
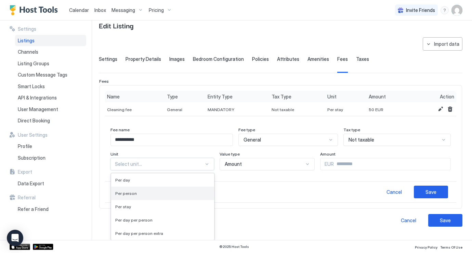
click at [152, 193] on div "Per person" at bounding box center [162, 193] width 95 height 5
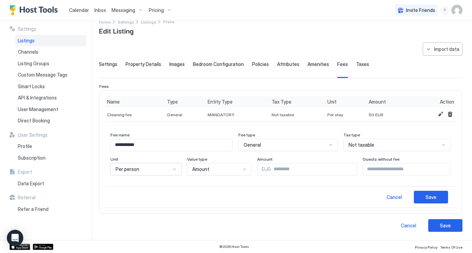
scroll to position [10, 0]
click at [145, 171] on div "**********" at bounding box center [280, 157] width 351 height 60
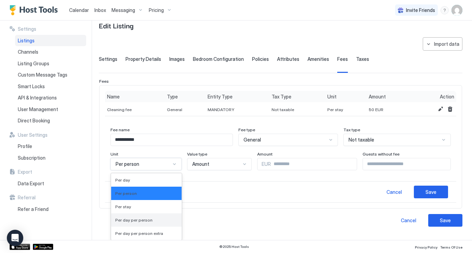
click at [151, 220] on div "Per day per person" at bounding box center [146, 220] width 62 height 5
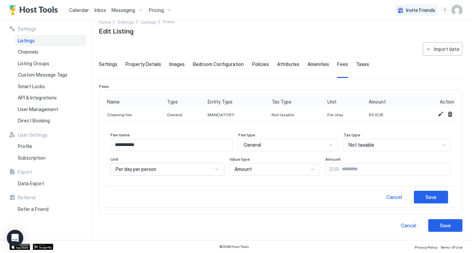
scroll to position [10, 0]
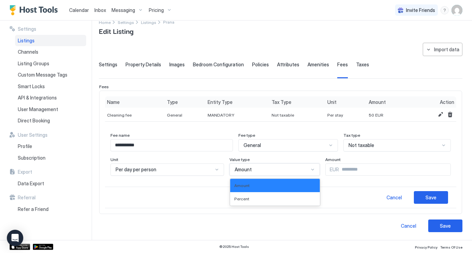
click at [251, 166] on div "Amount" at bounding box center [275, 170] width 90 height 12
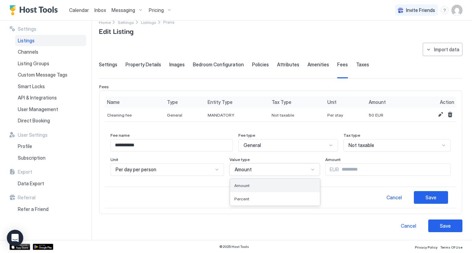
click at [251, 186] on div "Amount" at bounding box center [274, 185] width 81 height 5
click at [341, 171] on input "Input Field" at bounding box center [395, 170] width 112 height 12
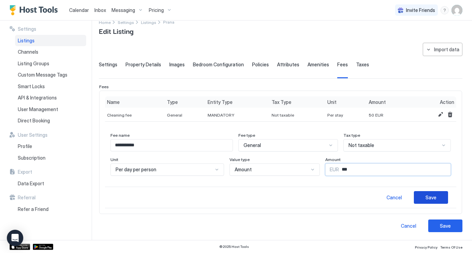
type input "***"
click at [432, 198] on div "Save" at bounding box center [431, 197] width 11 height 7
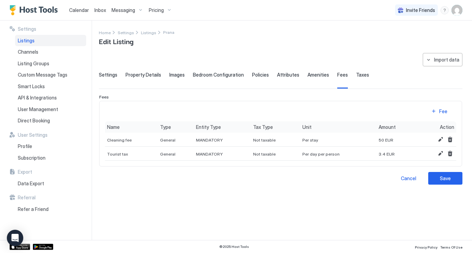
scroll to position [0, 0]
click at [455, 180] on button "Save" at bounding box center [445, 178] width 34 height 13
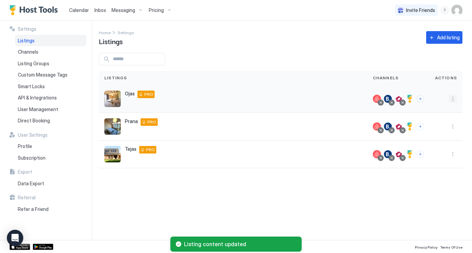
click at [452, 98] on button "More options" at bounding box center [453, 99] width 8 height 8
click at [430, 118] on span "Pricing" at bounding box center [429, 119] width 14 height 5
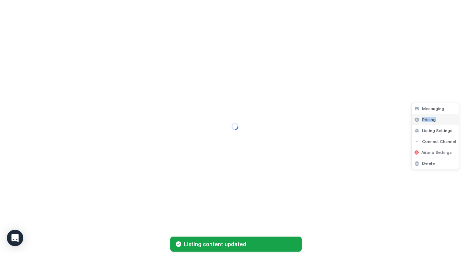
click at [430, 118] on span "Pricing" at bounding box center [429, 119] width 14 height 5
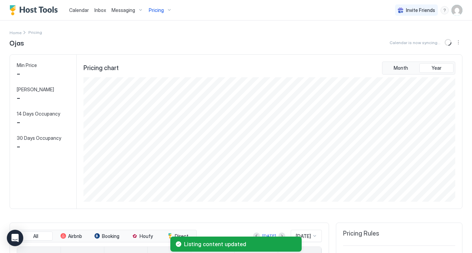
scroll to position [125, 373]
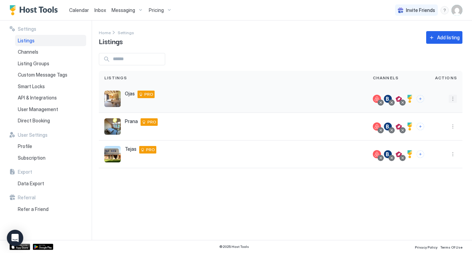
click at [454, 99] on button "More options" at bounding box center [453, 99] width 8 height 8
click at [437, 131] on span "Listing Settings" at bounding box center [437, 130] width 30 height 5
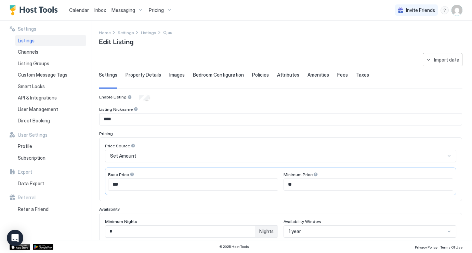
click at [358, 69] on div "**********" at bounding box center [281, 230] width 364 height 354
click at [357, 77] on span "Taxes" at bounding box center [362, 75] width 13 height 6
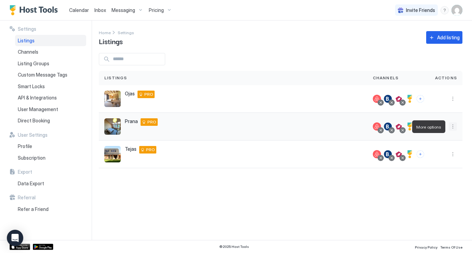
click at [452, 126] on button "More options" at bounding box center [453, 126] width 8 height 8
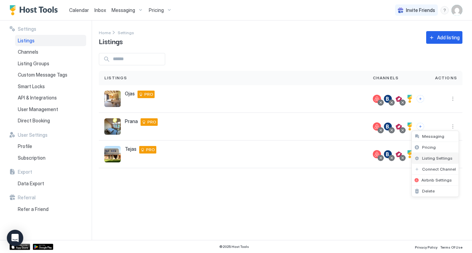
click at [432, 159] on span "Listing Settings" at bounding box center [437, 158] width 30 height 5
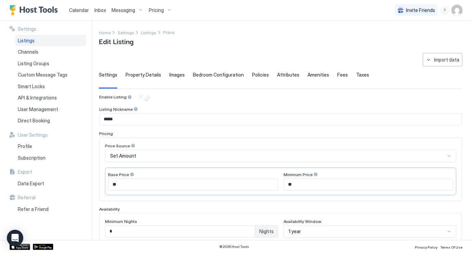
click at [359, 75] on span "Taxes" at bounding box center [362, 75] width 13 height 6
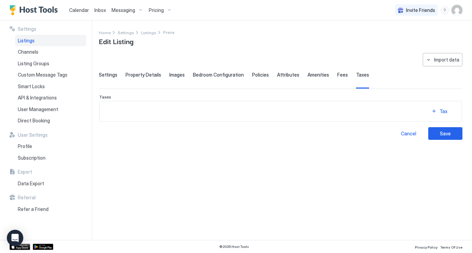
click at [339, 77] on span "Fees" at bounding box center [342, 75] width 11 height 6
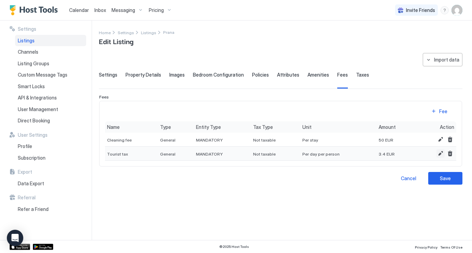
click at [440, 153] on button "Edit" at bounding box center [441, 154] width 8 height 8
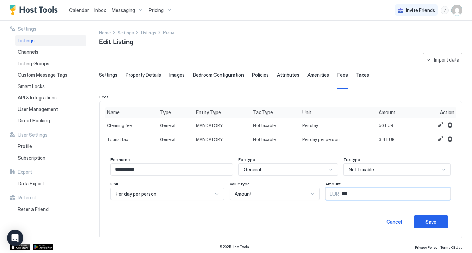
drag, startPoint x: 343, startPoint y: 192, endPoint x: 301, endPoint y: 192, distance: 41.7
click at [301, 192] on div "Unit Per day per person Value type Amount Amount EUR ***" at bounding box center [281, 190] width 340 height 19
click at [317, 226] on div "Cancel Save" at bounding box center [280, 222] width 351 height 22
click at [434, 222] on div "Save" at bounding box center [431, 221] width 11 height 7
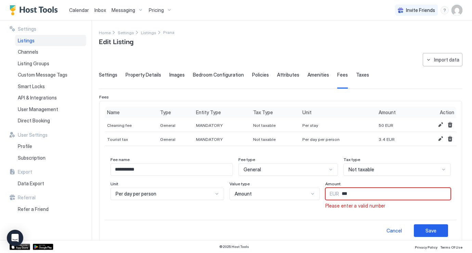
click at [376, 195] on input "***" at bounding box center [395, 194] width 112 height 12
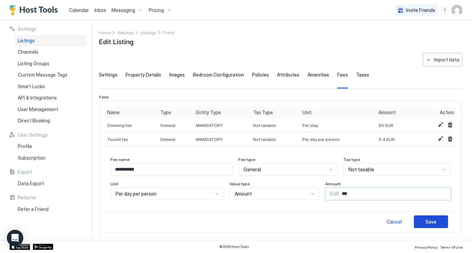
type input "***"
click at [433, 220] on div "Save" at bounding box center [431, 221] width 11 height 7
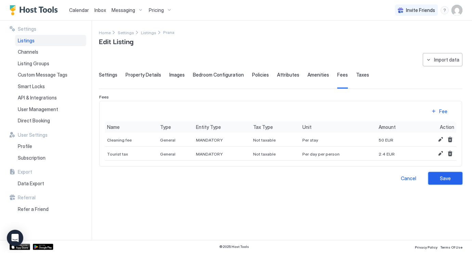
click at [441, 176] on div "Save" at bounding box center [445, 178] width 11 height 7
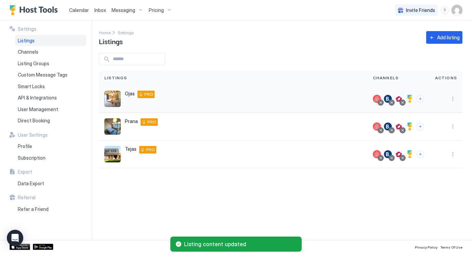
click at [456, 99] on button "More options" at bounding box center [453, 99] width 8 height 8
click at [442, 131] on span "Listing Settings" at bounding box center [437, 130] width 30 height 5
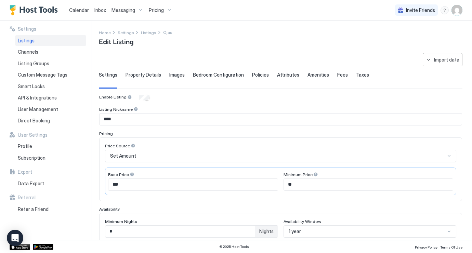
click at [356, 76] on span "Taxes" at bounding box center [362, 75] width 13 height 6
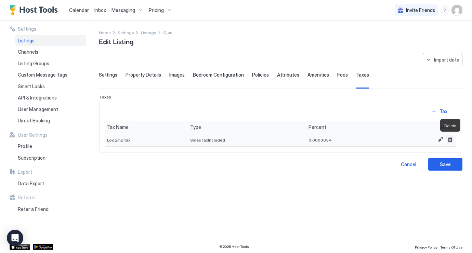
click at [452, 139] on button "Delete" at bounding box center [450, 139] width 8 height 8
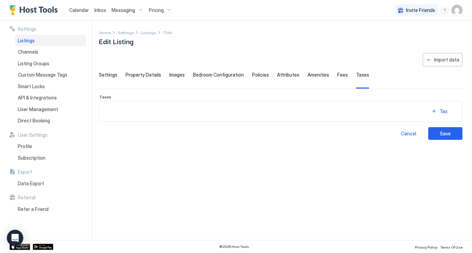
click at [339, 77] on span "Fees" at bounding box center [342, 75] width 11 height 6
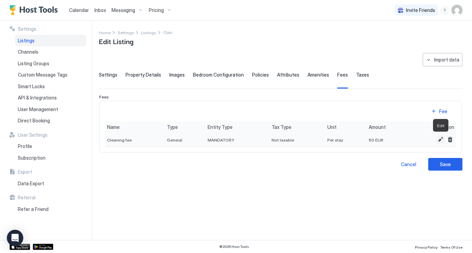
click at [438, 140] on button "Edit" at bounding box center [441, 139] width 8 height 8
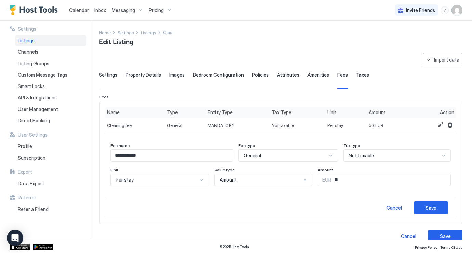
click at [169, 156] on input "**********" at bounding box center [172, 156] width 122 height 12
click at [377, 83] on div "Settings Property Details Images Bedroom Configuration Policies Attributes Amen…" at bounding box center [281, 80] width 364 height 17
click at [396, 207] on div "Cancel" at bounding box center [394, 207] width 15 height 7
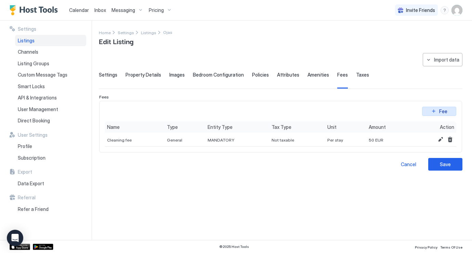
click at [440, 111] on div "Fee" at bounding box center [443, 111] width 8 height 7
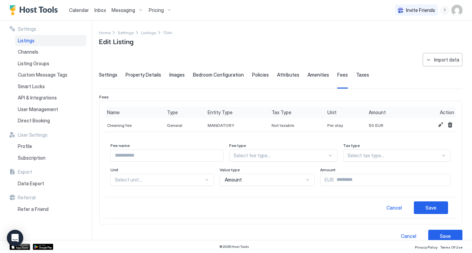
click at [188, 157] on input "Input Field" at bounding box center [167, 156] width 113 height 12
type input "**********"
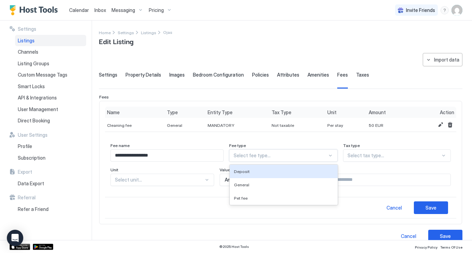
click at [282, 154] on div "Select fee type..." at bounding box center [280, 156] width 93 height 6
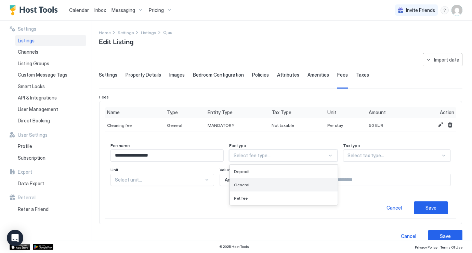
click at [277, 185] on div "General" at bounding box center [283, 184] width 99 height 5
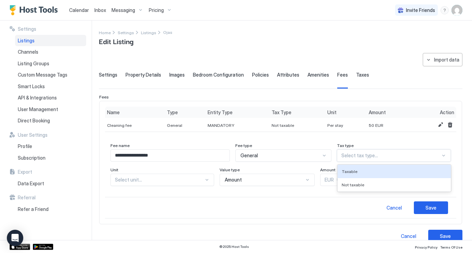
click at [400, 154] on div at bounding box center [390, 156] width 99 height 6
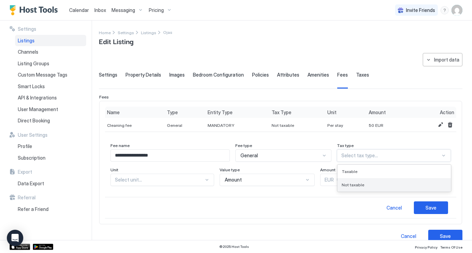
click at [376, 184] on div "Not taxable" at bounding box center [394, 184] width 105 height 5
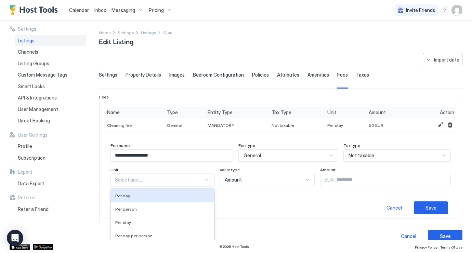
click at [143, 179] on div "Per day, 1 of 5. 5 results available. Use Up and Down to choose options, press …" at bounding box center [163, 180] width 104 height 12
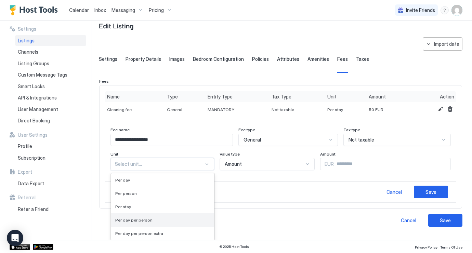
click at [154, 223] on div "Per day per person" at bounding box center [162, 219] width 103 height 13
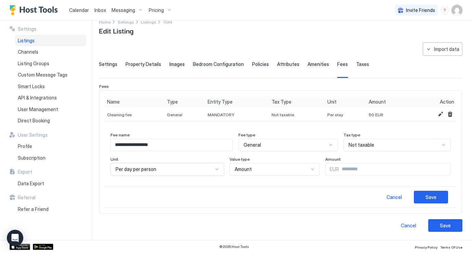
scroll to position [10, 0]
click at [364, 170] on input "Input Field" at bounding box center [395, 170] width 112 height 12
type input "***"
click at [435, 197] on div "Save" at bounding box center [431, 197] width 11 height 7
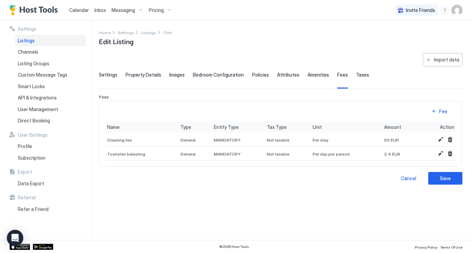
scroll to position [0, 0]
click at [439, 182] on button "Save" at bounding box center [445, 178] width 34 height 13
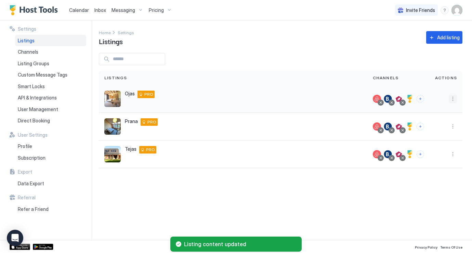
click at [453, 102] on button "More options" at bounding box center [453, 99] width 8 height 8
click at [425, 205] on div at bounding box center [236, 126] width 472 height 253
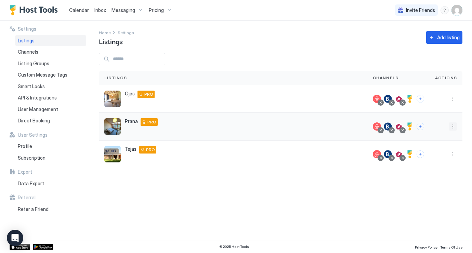
click at [456, 125] on button "More options" at bounding box center [453, 126] width 8 height 8
click at [434, 159] on span "Listing Settings" at bounding box center [437, 158] width 30 height 5
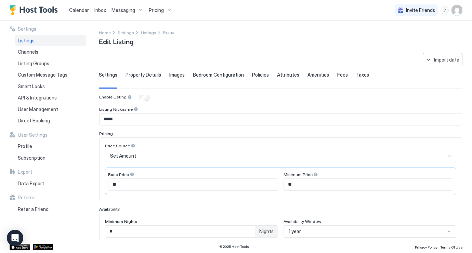
click at [150, 78] on div "Property Details" at bounding box center [144, 80] width 36 height 17
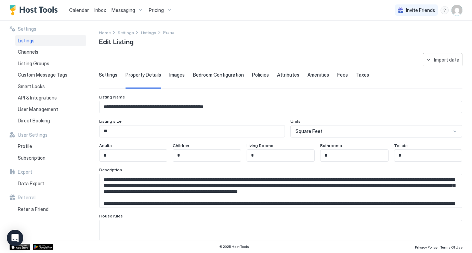
click at [178, 78] on div "Images" at bounding box center [176, 80] width 15 height 17
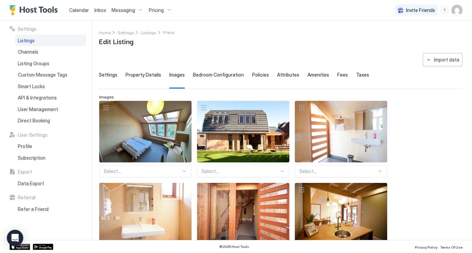
click at [356, 75] on span "Taxes" at bounding box center [362, 75] width 13 height 6
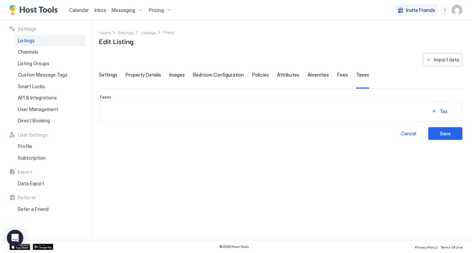
click at [337, 77] on span "Fees" at bounding box center [342, 75] width 11 height 6
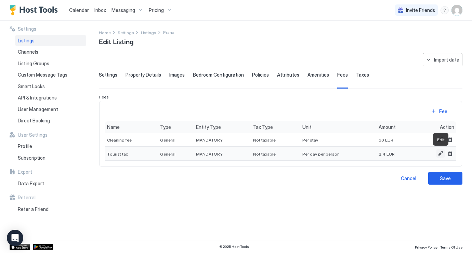
click at [437, 154] on button "Edit" at bounding box center [441, 154] width 8 height 8
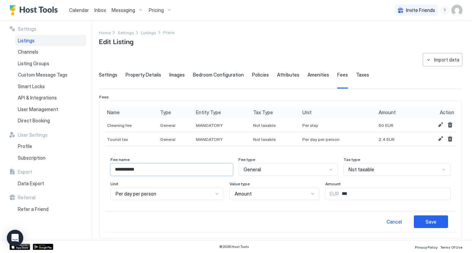
drag, startPoint x: 178, startPoint y: 173, endPoint x: 92, endPoint y: 161, distance: 86.6
click at [92, 161] on div "**********" at bounding box center [236, 131] width 472 height 220
type input "**********"
click at [429, 222] on div "Save" at bounding box center [431, 221] width 11 height 7
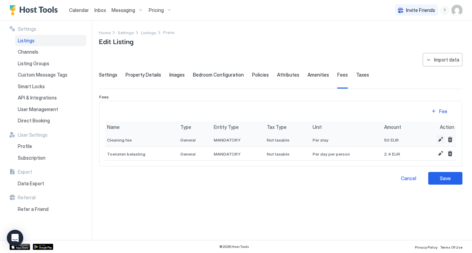
click at [441, 141] on button "Edit" at bounding box center [441, 139] width 8 height 8
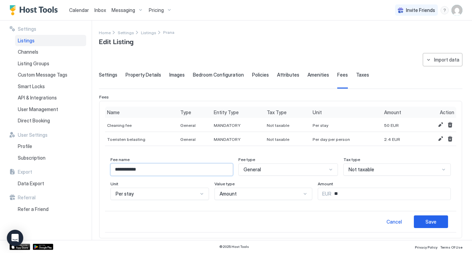
drag, startPoint x: 164, startPoint y: 169, endPoint x: 70, endPoint y: 168, distance: 94.1
click at [70, 168] on div "**********" at bounding box center [236, 131] width 472 height 220
type input "**********"
click at [439, 220] on button "Save" at bounding box center [431, 222] width 34 height 13
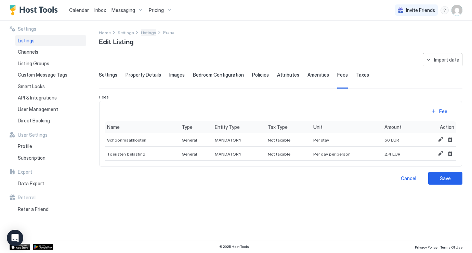
click at [147, 34] on span "Listings" at bounding box center [148, 32] width 15 height 5
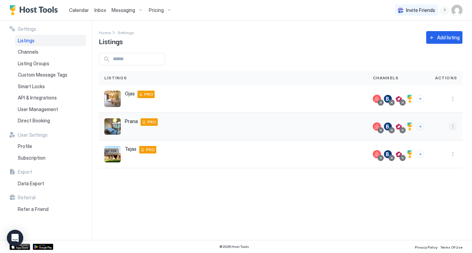
click at [453, 128] on button "More options" at bounding box center [453, 126] width 8 height 8
click at [448, 156] on span "Listing Settings" at bounding box center [437, 158] width 30 height 5
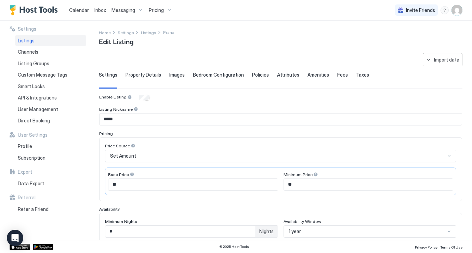
click at [326, 74] on div "Settings Property Details Images Bedroom Configuration Policies Attributes Amen…" at bounding box center [281, 80] width 364 height 17
click at [317, 73] on span "Amenities" at bounding box center [319, 75] width 22 height 6
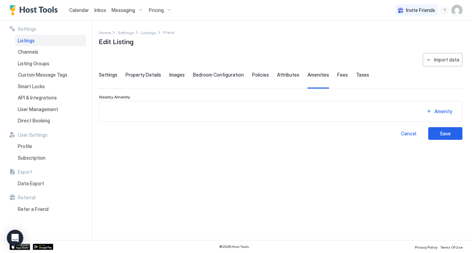
click at [337, 75] on span "Fees" at bounding box center [342, 75] width 11 height 6
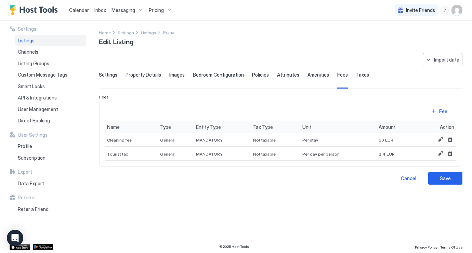
click at [316, 76] on span "Amenities" at bounding box center [319, 75] width 22 height 6
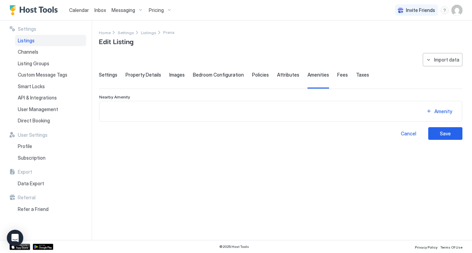
click at [339, 73] on span "Fees" at bounding box center [342, 75] width 11 height 6
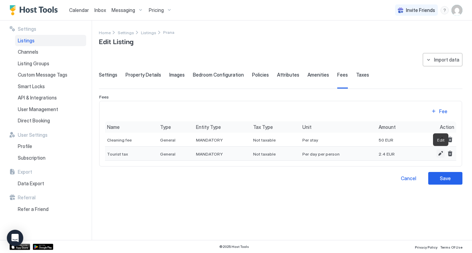
click at [440, 154] on button "Edit" at bounding box center [441, 154] width 8 height 8
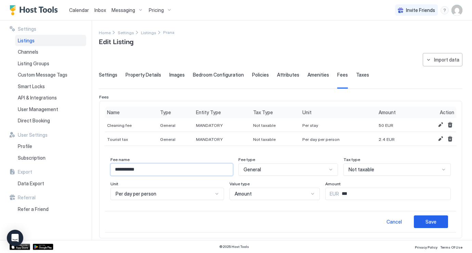
drag, startPoint x: 153, startPoint y: 171, endPoint x: 67, endPoint y: 166, distance: 86.1
click at [67, 166] on div "**********" at bounding box center [236, 131] width 472 height 220
type input "**********"
click at [439, 221] on button "Save" at bounding box center [431, 222] width 34 height 13
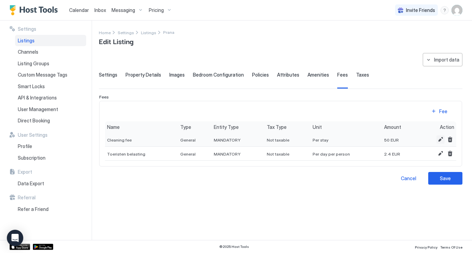
click at [440, 140] on button "Edit" at bounding box center [441, 139] width 8 height 8
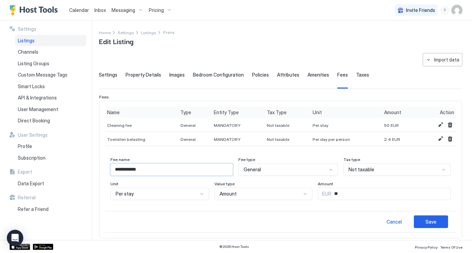
drag, startPoint x: 195, startPoint y: 172, endPoint x: 45, endPoint y: 172, distance: 150.2
click at [45, 172] on div "**********" at bounding box center [236, 131] width 472 height 220
type input "**********"
click at [429, 221] on div "Save" at bounding box center [431, 221] width 11 height 7
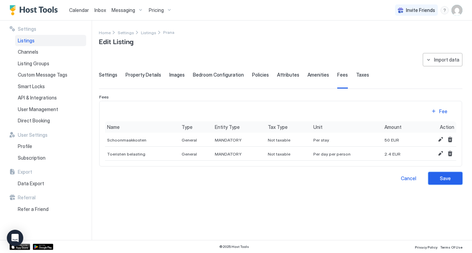
click at [444, 177] on div "Save" at bounding box center [445, 178] width 11 height 7
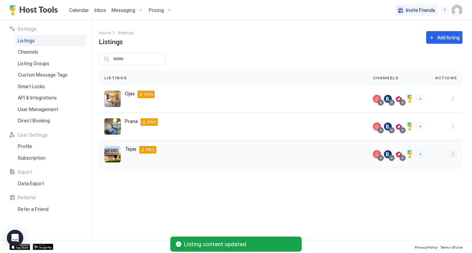
click at [454, 156] on button "More options" at bounding box center [453, 154] width 8 height 8
click at [435, 185] on span "Listing Settings" at bounding box center [437, 185] width 30 height 5
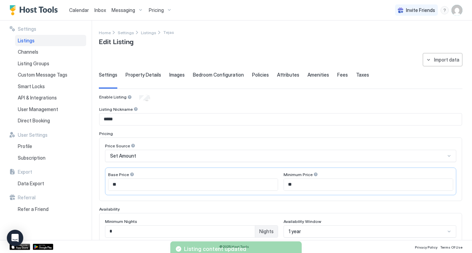
click at [337, 76] on span "Fees" at bounding box center [342, 75] width 11 height 6
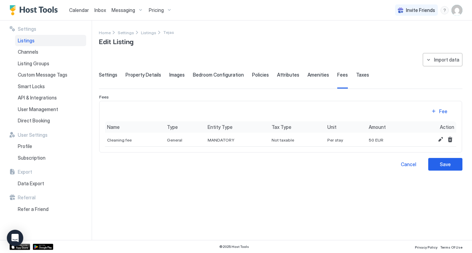
click at [360, 75] on span "Taxes" at bounding box center [362, 75] width 13 height 6
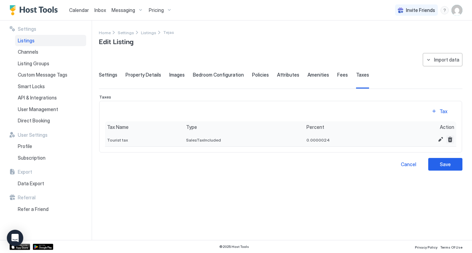
click at [451, 140] on button "Delete" at bounding box center [450, 139] width 8 height 8
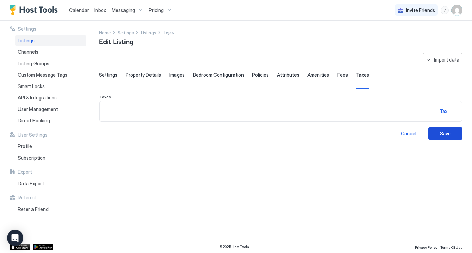
click at [450, 134] on div "Save" at bounding box center [445, 133] width 11 height 7
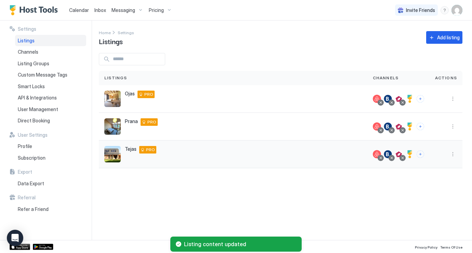
click at [451, 154] on button "More options" at bounding box center [453, 154] width 8 height 8
click at [442, 189] on div "Listing Settings" at bounding box center [435, 186] width 47 height 11
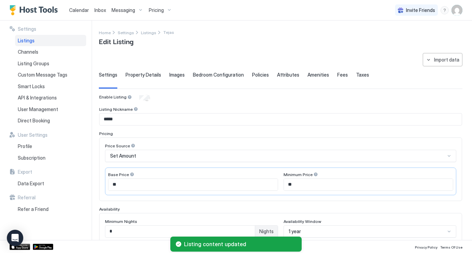
click at [331, 72] on div "**********" at bounding box center [281, 230] width 364 height 354
click at [337, 76] on span "Fees" at bounding box center [342, 75] width 11 height 6
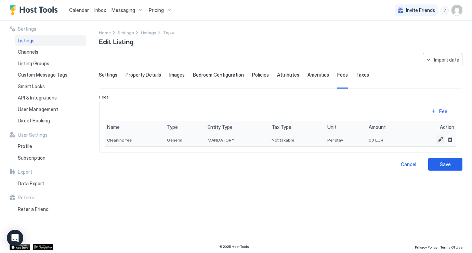
click at [440, 140] on button "Edit" at bounding box center [441, 139] width 8 height 8
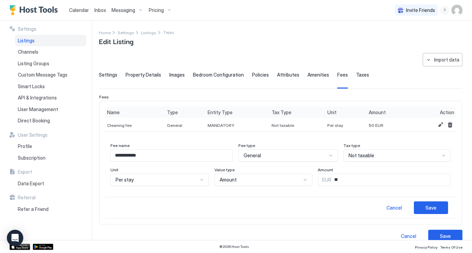
click at [158, 153] on input "**********" at bounding box center [172, 156] width 122 height 12
type input "**********"
click at [431, 210] on div "Save" at bounding box center [431, 207] width 11 height 7
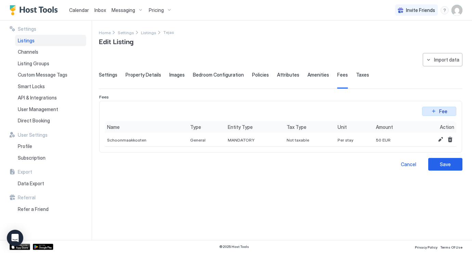
click at [437, 110] on button "Fee" at bounding box center [439, 111] width 34 height 9
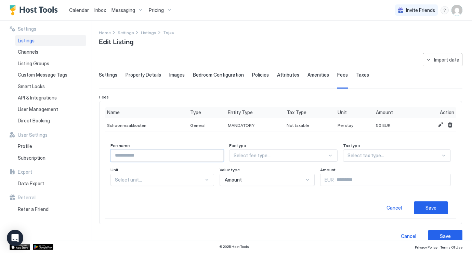
click at [169, 152] on input "Input Field" at bounding box center [167, 156] width 113 height 12
type input "**********"
click at [281, 159] on div "Select fee type..." at bounding box center [283, 156] width 108 height 12
click at [280, 186] on div "General" at bounding box center [283, 184] width 99 height 5
click at [395, 154] on div at bounding box center [390, 156] width 99 height 6
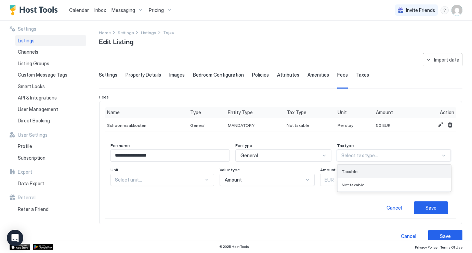
click at [380, 172] on div "Taxable" at bounding box center [394, 171] width 105 height 5
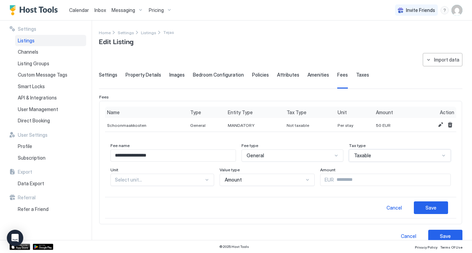
click at [383, 157] on div "Taxable" at bounding box center [397, 156] width 86 height 6
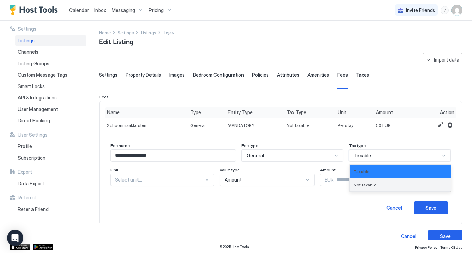
click at [376, 183] on span "Not taxable" at bounding box center [365, 184] width 23 height 5
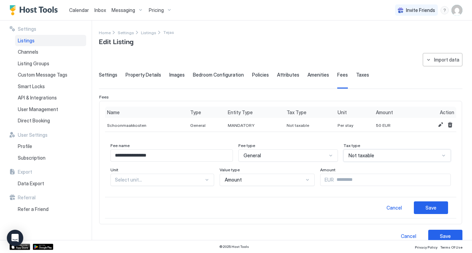
click at [367, 153] on span "Not taxable" at bounding box center [362, 156] width 26 height 6
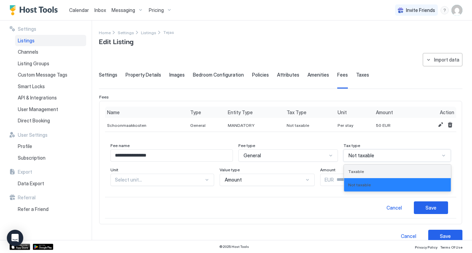
click at [364, 173] on span "Taxable" at bounding box center [356, 171] width 16 height 5
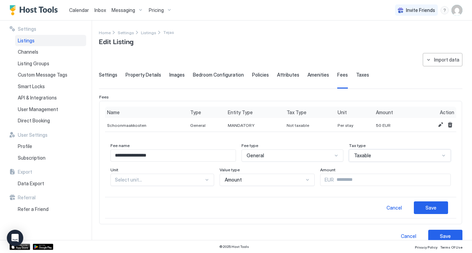
click at [296, 157] on div "General" at bounding box center [290, 156] width 86 height 6
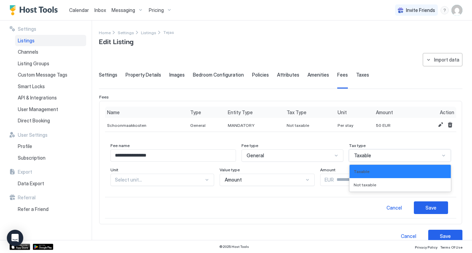
click at [368, 157] on span "Taxable" at bounding box center [362, 156] width 17 height 6
click at [373, 186] on span "Not taxable" at bounding box center [365, 184] width 23 height 5
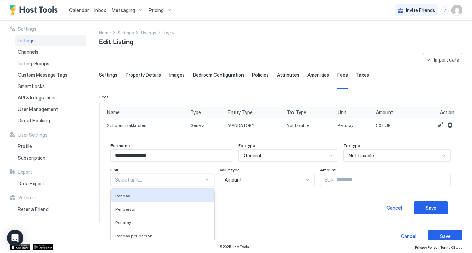
click at [148, 179] on div "Per day, 1 of 5. 5 results available. Use Up and Down to choose options, press …" at bounding box center [163, 180] width 104 height 12
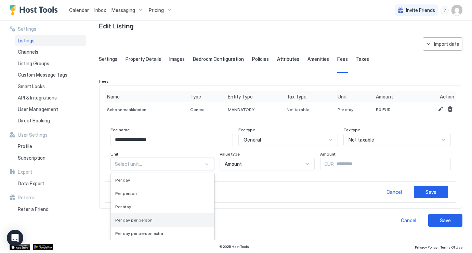
click at [152, 221] on div "Per day per person" at bounding box center [162, 220] width 95 height 5
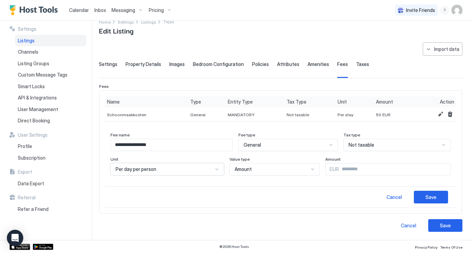
scroll to position [10, 0]
click at [339, 166] on input "Input Field" at bounding box center [395, 170] width 112 height 12
type input "***"
click at [428, 197] on div "Save" at bounding box center [431, 197] width 11 height 7
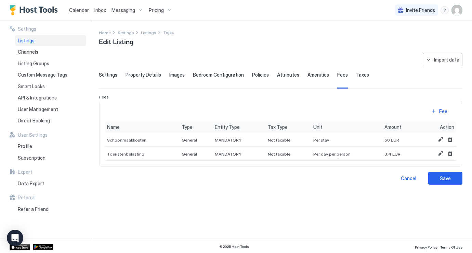
scroll to position [0, 0]
click at [453, 178] on button "Save" at bounding box center [445, 178] width 34 height 13
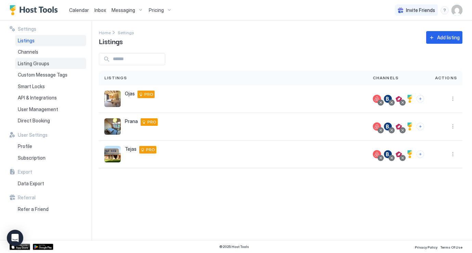
click at [37, 62] on span "Listing Groups" at bounding box center [33, 64] width 31 height 6
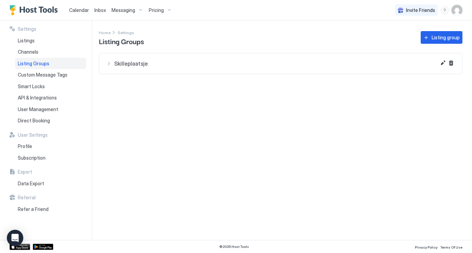
click at [199, 65] on span "Skilleplaatsje" at bounding box center [284, 63] width 341 height 7
click at [444, 62] on button "Edit" at bounding box center [443, 63] width 8 height 8
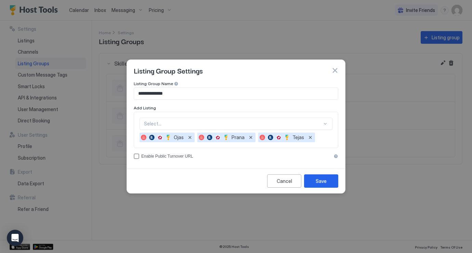
click at [212, 125] on div at bounding box center [233, 124] width 178 height 6
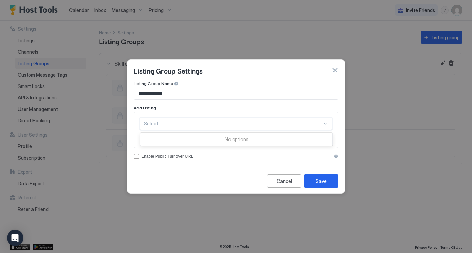
click at [232, 171] on div "Cancel Save" at bounding box center [236, 181] width 218 height 25
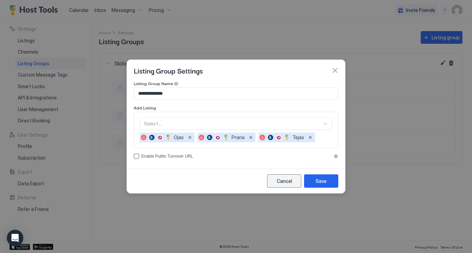
click at [280, 181] on div "Cancel" at bounding box center [284, 181] width 15 height 7
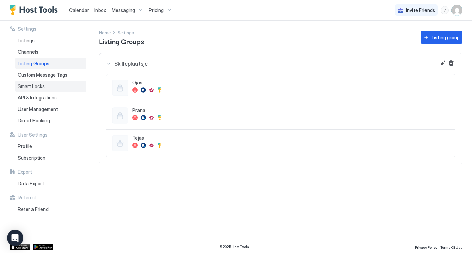
click at [41, 85] on span "Smart Locks" at bounding box center [31, 86] width 27 height 6
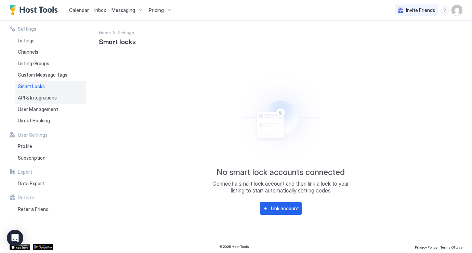
click at [41, 97] on span "API & Integrations" at bounding box center [37, 98] width 39 height 6
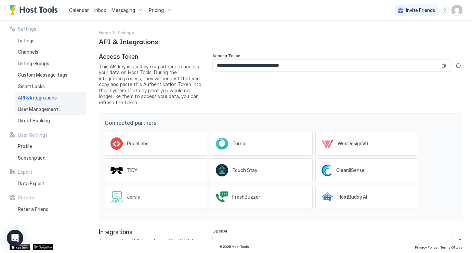
click at [40, 107] on span "User Management" at bounding box center [38, 109] width 40 height 6
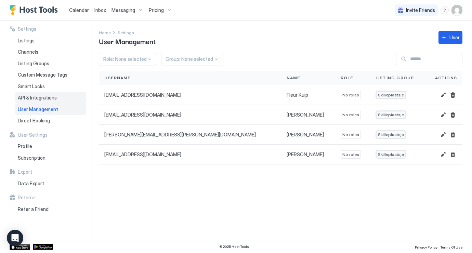
click at [43, 95] on span "API & Integrations" at bounding box center [37, 98] width 39 height 6
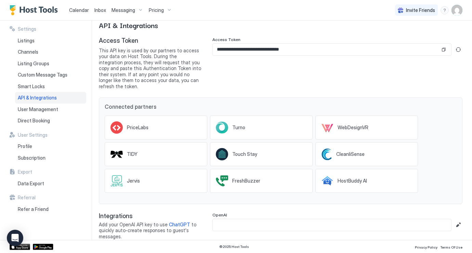
scroll to position [16, 0]
click at [54, 109] on span "User Management" at bounding box center [38, 109] width 40 height 6
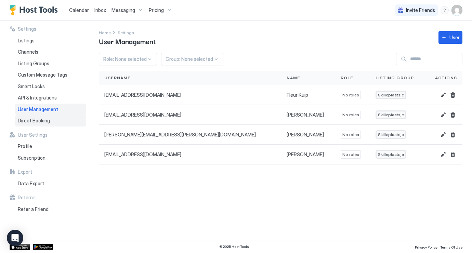
click at [53, 115] on div "Direct Booking" at bounding box center [50, 121] width 71 height 12
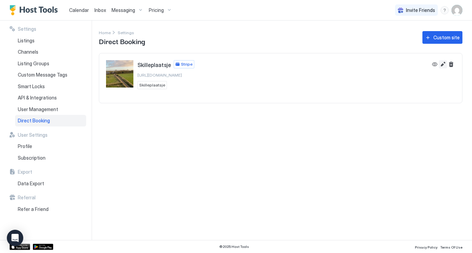
click at [445, 63] on button "Edit" at bounding box center [443, 64] width 8 height 8
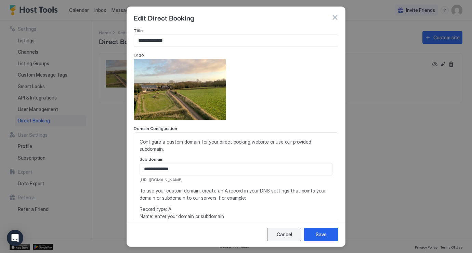
click at [285, 236] on div "Cancel" at bounding box center [284, 234] width 15 height 7
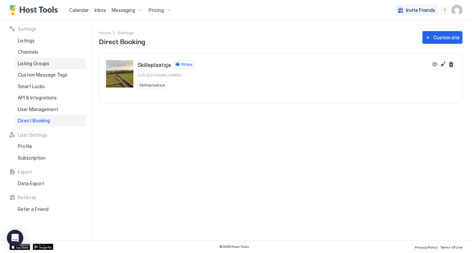
click at [43, 65] on span "Listing Groups" at bounding box center [33, 64] width 31 height 6
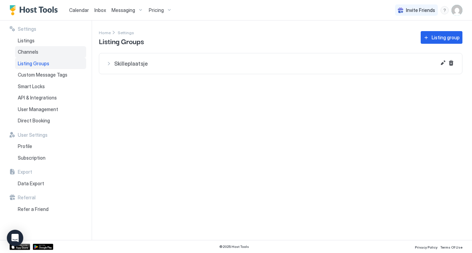
click at [40, 52] on div "Channels" at bounding box center [50, 52] width 71 height 12
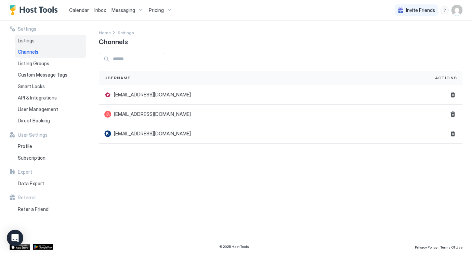
click at [40, 42] on div "Listings" at bounding box center [50, 41] width 71 height 12
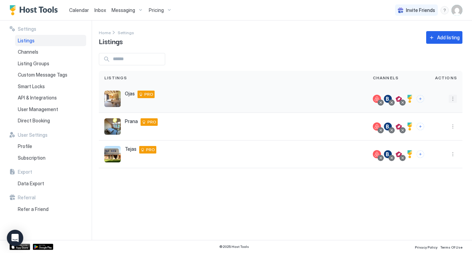
click at [455, 100] on button "More options" at bounding box center [453, 99] width 8 height 8
click at [436, 129] on span "Listing Settings" at bounding box center [437, 130] width 30 height 5
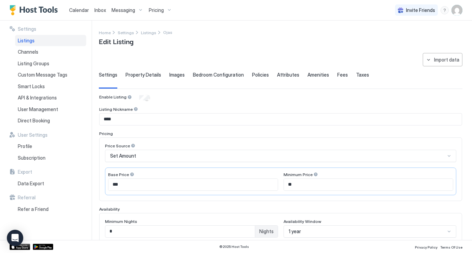
click at [139, 72] on span "Property Details" at bounding box center [144, 75] width 36 height 6
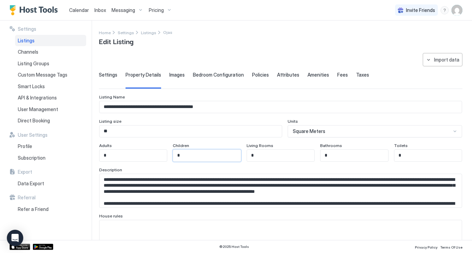
click at [214, 156] on input "*" at bounding box center [206, 156] width 67 height 12
click at [286, 157] on input "*" at bounding box center [280, 156] width 67 height 12
type input "*"
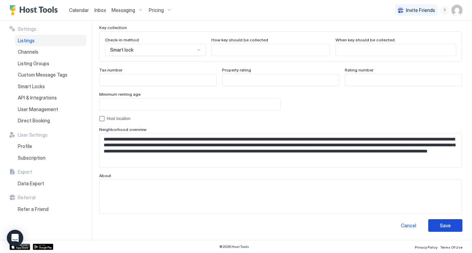
scroll to position [636, 0]
click at [449, 225] on div "Save" at bounding box center [445, 225] width 11 height 7
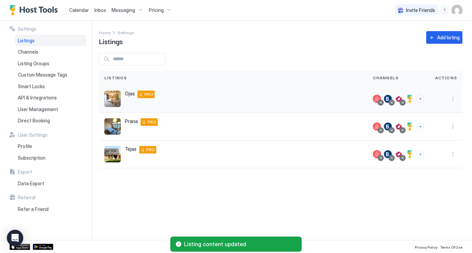
click at [448, 98] on div at bounding box center [446, 99] width 22 height 8
click at [451, 98] on button "More options" at bounding box center [453, 99] width 8 height 8
click at [440, 130] on span "Listing Settings" at bounding box center [437, 130] width 30 height 5
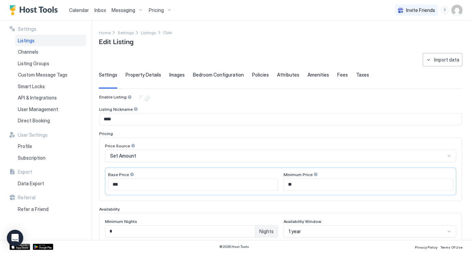
click at [176, 74] on span "Images" at bounding box center [176, 75] width 15 height 6
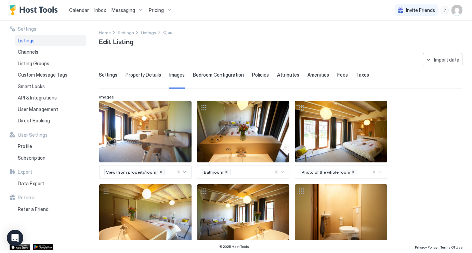
click at [210, 77] on span "Bedroom Configuration" at bounding box center [218, 75] width 51 height 6
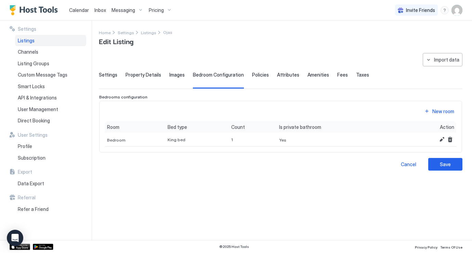
click at [254, 74] on span "Policies" at bounding box center [260, 75] width 17 height 6
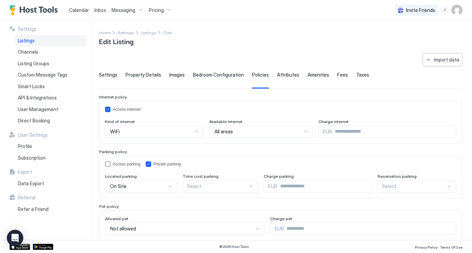
click at [286, 70] on div "**********" at bounding box center [281, 170] width 364 height 235
click at [287, 76] on span "Attributes" at bounding box center [288, 75] width 22 height 6
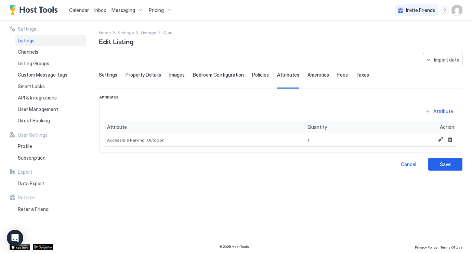
click at [318, 80] on div "Amenities" at bounding box center [319, 80] width 22 height 17
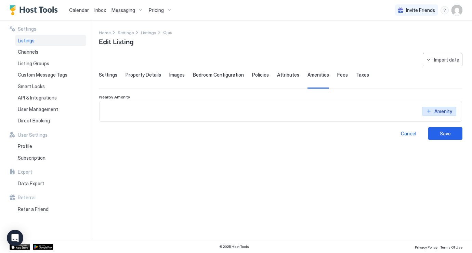
click at [444, 104] on div "Amenity" at bounding box center [280, 111] width 363 height 21
click at [443, 112] on div "Amenity" at bounding box center [444, 111] width 18 height 7
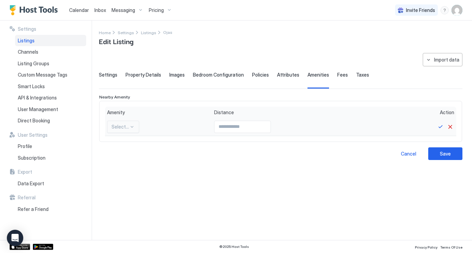
click at [123, 127] on div "Select..." at bounding box center [120, 127] width 17 height 6
click at [126, 159] on div "Ferry" at bounding box center [123, 156] width 31 height 13
click at [227, 128] on input "Input Field" at bounding box center [232, 127] width 56 height 12
type input "*"
click at [443, 126] on button "Save" at bounding box center [441, 127] width 8 height 8
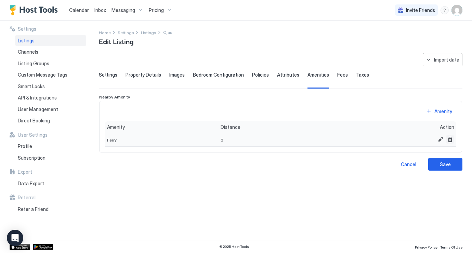
click at [449, 138] on button "Delete" at bounding box center [450, 139] width 8 height 8
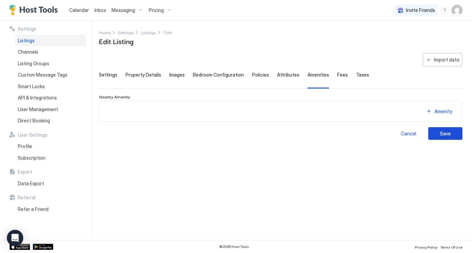
click at [455, 135] on button "Save" at bounding box center [445, 133] width 34 height 13
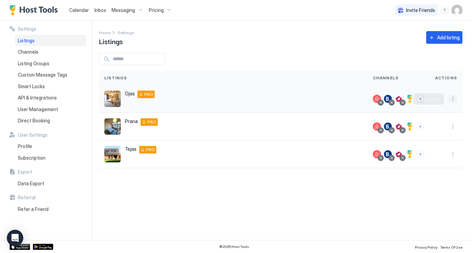
click at [454, 99] on button "More options" at bounding box center [453, 99] width 8 height 8
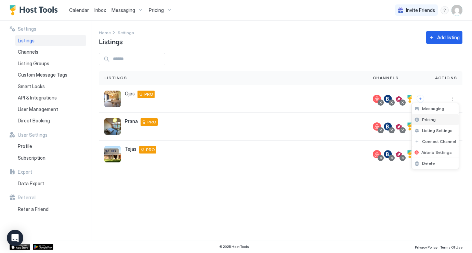
click at [436, 122] on div "Pricing" at bounding box center [435, 119] width 47 height 11
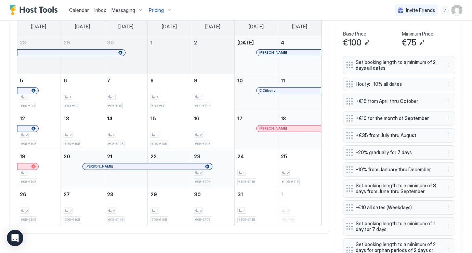
scroll to position [230, 0]
click at [194, 165] on div at bounding box center [193, 165] width 5 height 5
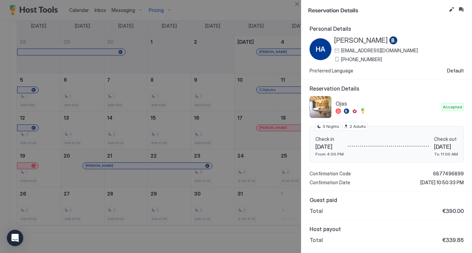
scroll to position [0, 0]
click at [270, 12] on div at bounding box center [236, 126] width 472 height 253
click at [297, 4] on button "Close" at bounding box center [297, 4] width 8 height 8
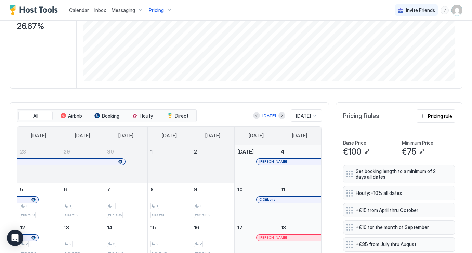
scroll to position [123, 0]
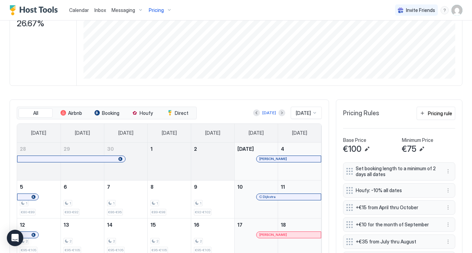
click at [436, 115] on div "Pricing rule" at bounding box center [440, 113] width 24 height 7
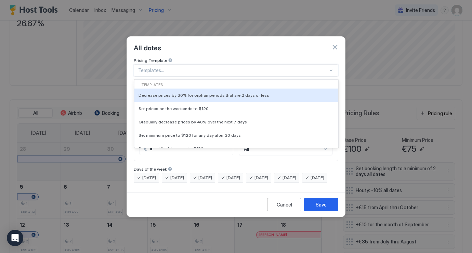
click at [248, 67] on div at bounding box center [233, 70] width 190 height 6
click at [252, 49] on div "All dates" at bounding box center [236, 47] width 218 height 21
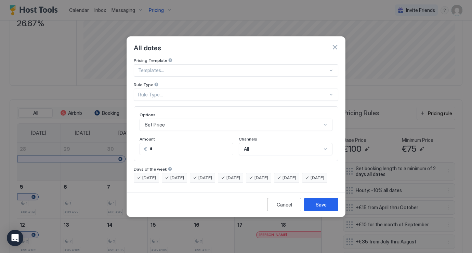
click at [233, 92] on div "Rule Type..." at bounding box center [233, 95] width 190 height 6
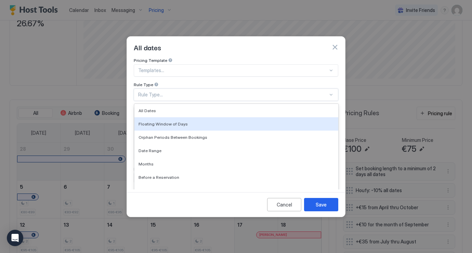
click at [245, 58] on div "Pricing Template" at bounding box center [236, 61] width 205 height 7
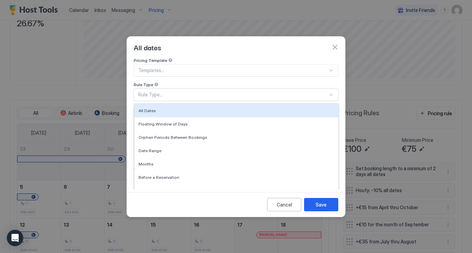
click at [233, 92] on div "Rule Type..." at bounding box center [233, 95] width 190 height 6
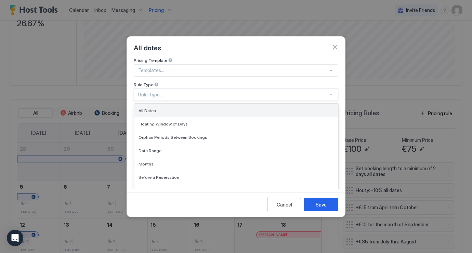
click at [225, 108] on div "All Dates" at bounding box center [237, 110] width 196 height 5
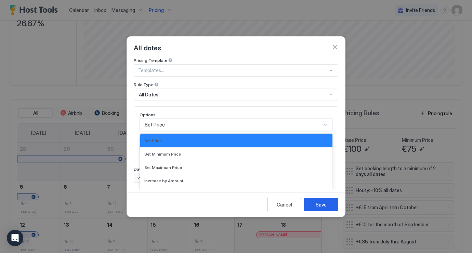
click at [211, 123] on div "Set Price selected, 1 of 17. 17 results available. Use Up and Down to choose op…" at bounding box center [236, 125] width 193 height 12
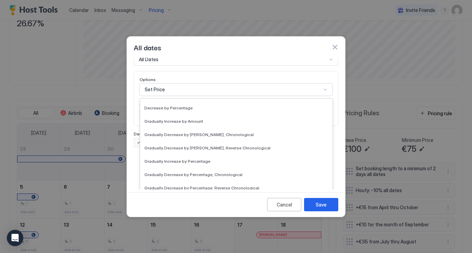
scroll to position [0, 0]
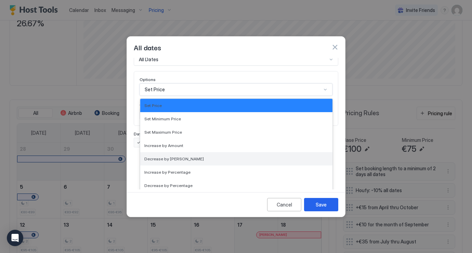
click at [200, 156] on div "Decrease by [PERSON_NAME]" at bounding box center [236, 158] width 184 height 5
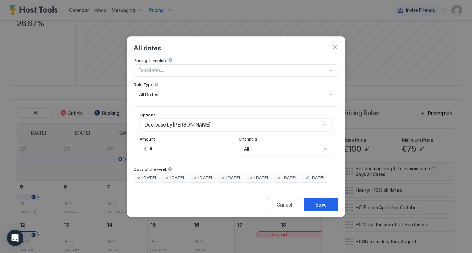
click at [192, 146] on input "*" at bounding box center [190, 149] width 86 height 12
click at [265, 150] on div "Options Decrease by Amount Amount € * Channels All" at bounding box center [236, 133] width 205 height 55
click at [267, 143] on div "All" at bounding box center [286, 149] width 94 height 12
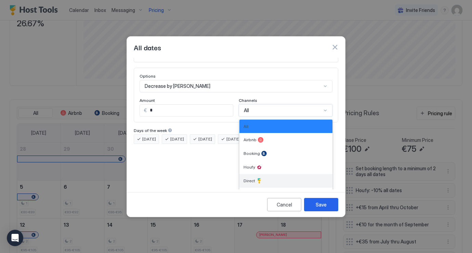
click at [264, 178] on div "Direct" at bounding box center [286, 180] width 85 height 5
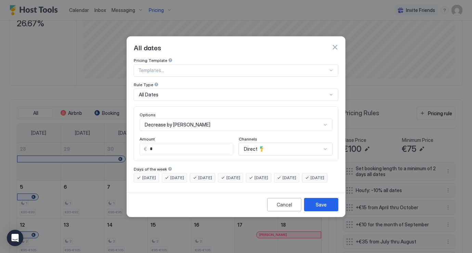
scroll to position [0, 0]
click at [282, 137] on div "Channels" at bounding box center [286, 140] width 94 height 7
click at [282, 143] on div "Direct" at bounding box center [286, 149] width 94 height 12
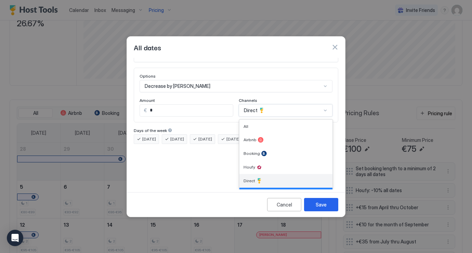
click at [266, 180] on div "Direct" at bounding box center [285, 181] width 93 height 14
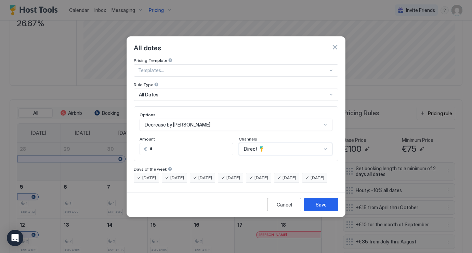
click at [284, 146] on div "option Direct, selected. Direct" at bounding box center [286, 149] width 94 height 12
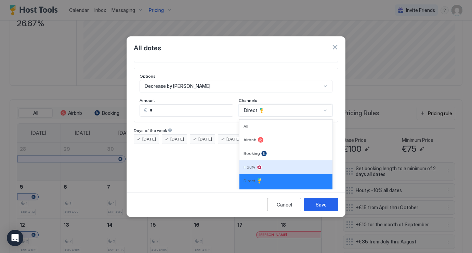
click at [200, 184] on div "Pricing Template Templates... Rule Type All Dates Options Decrease by Amount Am…" at bounding box center [236, 124] width 218 height 132
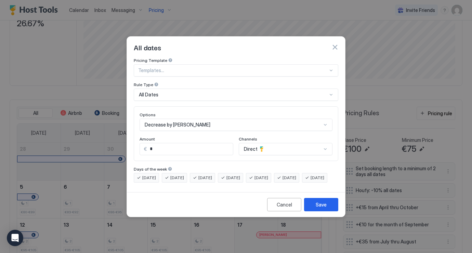
click at [171, 144] on input "*" at bounding box center [190, 149] width 86 height 12
click at [205, 119] on div "Decrease by [PERSON_NAME]" at bounding box center [236, 125] width 193 height 12
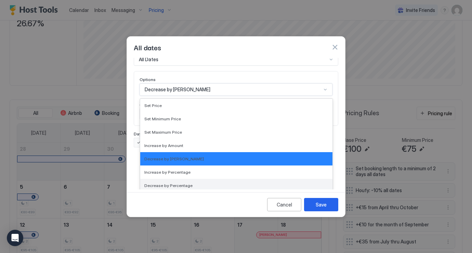
click at [185, 183] on span "Decrease by Percentage" at bounding box center [168, 185] width 48 height 5
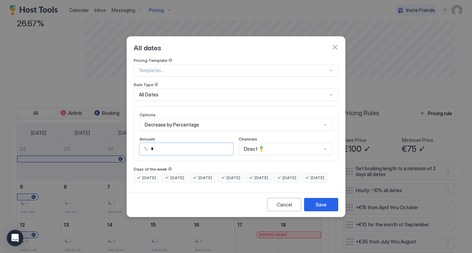
click at [177, 147] on input "*" at bounding box center [190, 149] width 85 height 12
type input "*"
type input "**"
click at [319, 208] on div "Save" at bounding box center [321, 204] width 11 height 7
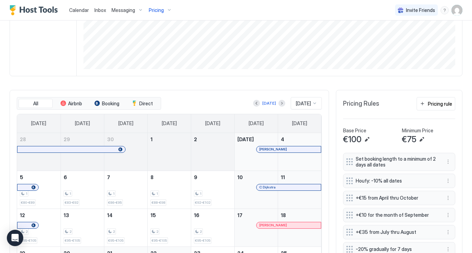
scroll to position [133, 0]
click at [148, 103] on span "Direct" at bounding box center [146, 103] width 14 height 6
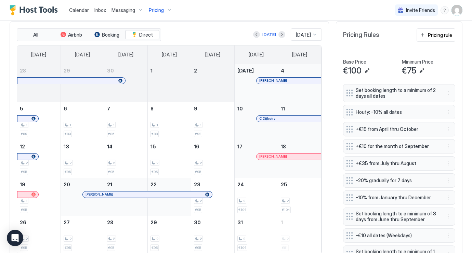
scroll to position [200, 0]
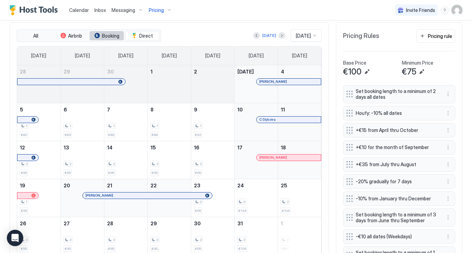
click at [111, 37] on span "Booking" at bounding box center [110, 36] width 17 height 6
click at [149, 37] on span "Direct" at bounding box center [146, 36] width 14 height 6
click at [71, 36] on span "Airbnb" at bounding box center [75, 36] width 14 height 6
click at [104, 35] on span "Booking" at bounding box center [110, 36] width 17 height 6
click at [143, 34] on span "Direct" at bounding box center [146, 36] width 14 height 6
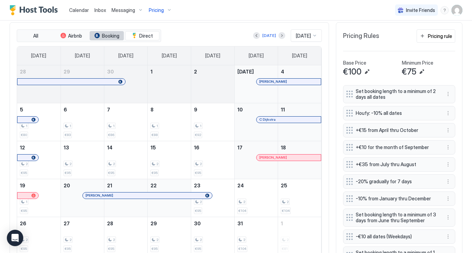
click at [113, 38] on span "Booking" at bounding box center [110, 36] width 17 height 6
click at [140, 34] on span "Direct" at bounding box center [146, 36] width 14 height 6
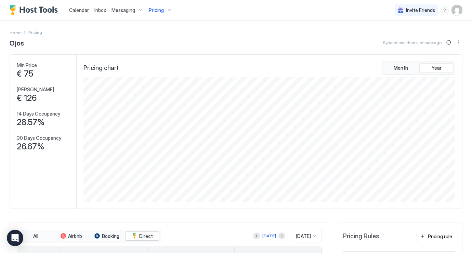
scroll to position [0, 0]
click at [159, 9] on span "Pricing" at bounding box center [156, 10] width 15 height 6
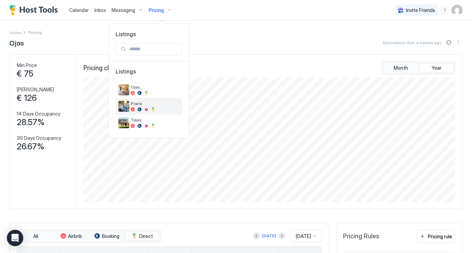
click at [129, 106] on img "listing image" at bounding box center [123, 106] width 11 height 11
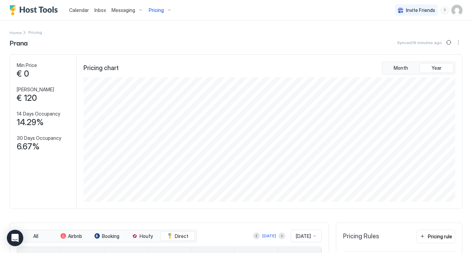
click at [161, 12] on span "Pricing" at bounding box center [156, 10] width 15 height 6
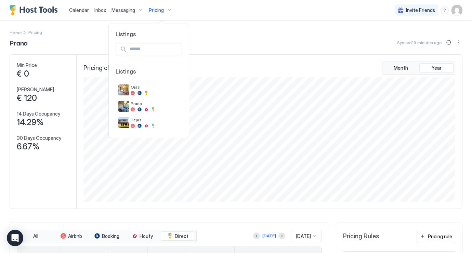
click at [265, 39] on div at bounding box center [236, 126] width 472 height 253
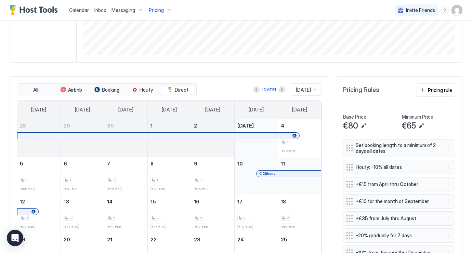
scroll to position [147, 0]
click at [432, 89] on div "Pricing rule" at bounding box center [440, 89] width 24 height 7
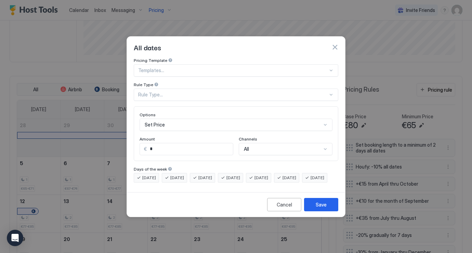
click at [218, 92] on div "Rule Type..." at bounding box center [233, 95] width 190 height 6
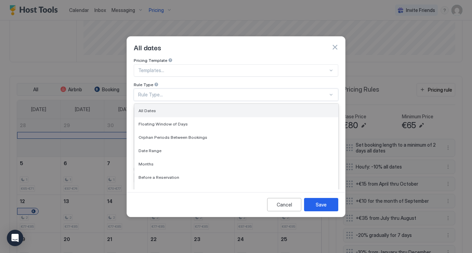
click at [198, 108] on div "All Dates" at bounding box center [237, 110] width 196 height 5
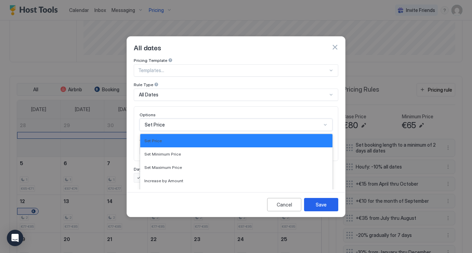
click at [204, 119] on div "Set Price selected, 1 of 17. 17 results available. Use Up and Down to choose op…" at bounding box center [236, 125] width 193 height 12
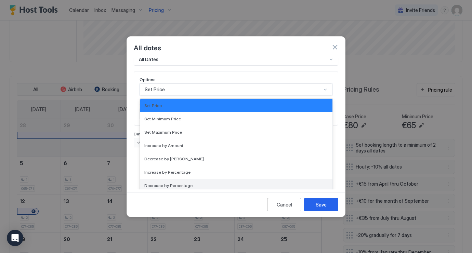
click at [192, 183] on div "Decrease by Percentage" at bounding box center [236, 185] width 184 height 5
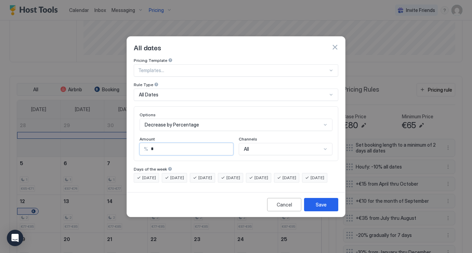
click at [179, 143] on input "*" at bounding box center [190, 149] width 85 height 12
type input "*"
type input "**"
click at [275, 146] on div "All" at bounding box center [286, 149] width 94 height 12
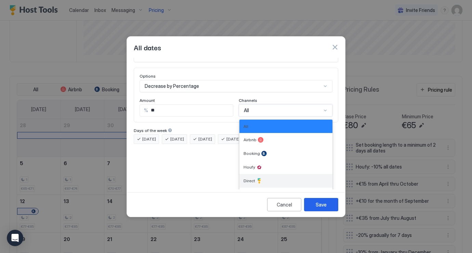
click at [262, 178] on div "Direct" at bounding box center [286, 180] width 85 height 5
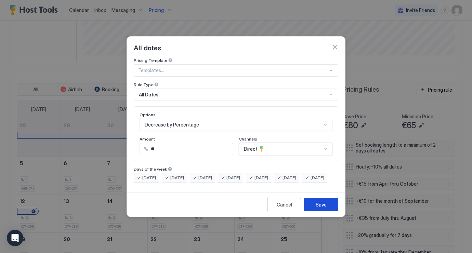
click at [319, 208] on div "Save" at bounding box center [321, 204] width 11 height 7
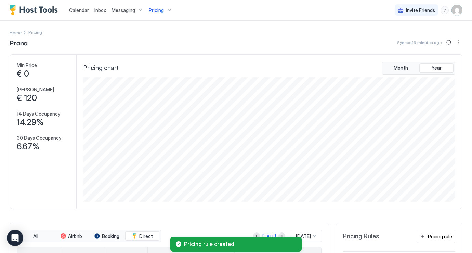
click at [159, 12] on span "Pricing" at bounding box center [156, 10] width 15 height 6
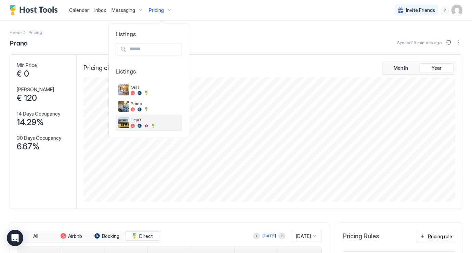
click at [176, 125] on div at bounding box center [155, 126] width 49 height 4
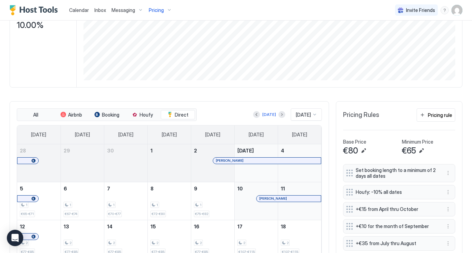
scroll to position [123, 0]
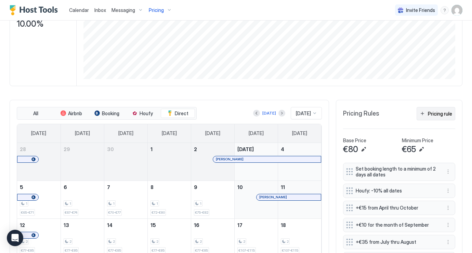
click at [439, 114] on div "Pricing rule" at bounding box center [440, 113] width 24 height 7
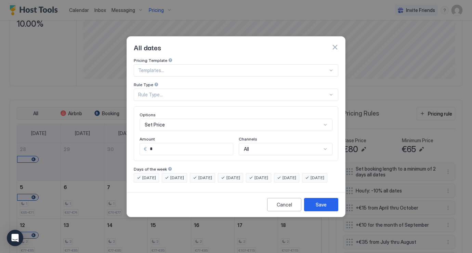
click at [202, 67] on div at bounding box center [233, 70] width 190 height 6
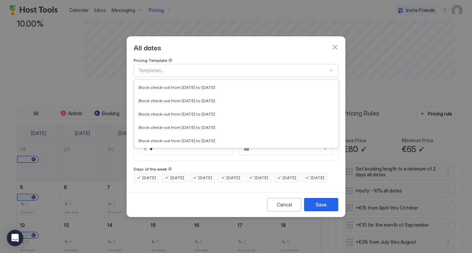
scroll to position [1129, 0]
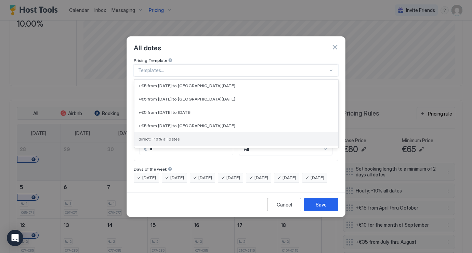
click at [187, 137] on div "direct: -10% all dates" at bounding box center [237, 139] width 196 height 5
type input "**"
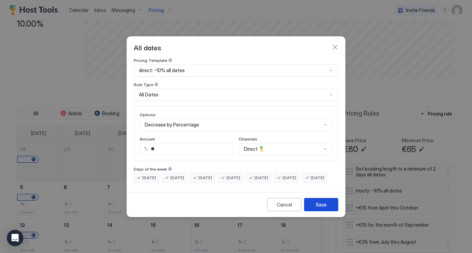
click at [325, 208] on div "Save" at bounding box center [321, 204] width 11 height 7
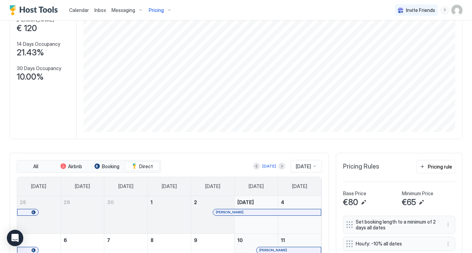
scroll to position [69, 0]
click at [139, 168] on button "Direct" at bounding box center [142, 167] width 34 height 10
click at [105, 167] on span "Booking" at bounding box center [110, 167] width 17 height 6
click at [76, 167] on span "Airbnb" at bounding box center [75, 167] width 14 height 6
click at [145, 165] on span "Direct" at bounding box center [146, 167] width 14 height 6
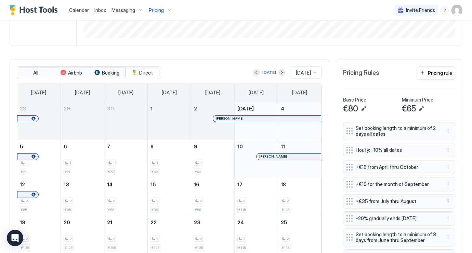
scroll to position [157, 0]
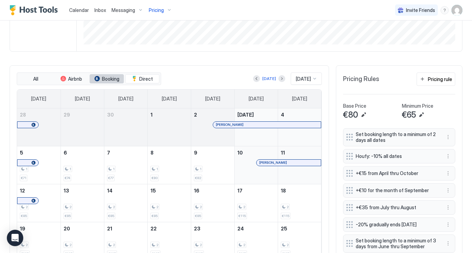
click at [112, 77] on span "Booking" at bounding box center [110, 79] width 17 height 6
click at [82, 78] on span "Airbnb" at bounding box center [75, 79] width 14 height 6
click at [37, 78] on span "All" at bounding box center [35, 79] width 5 height 6
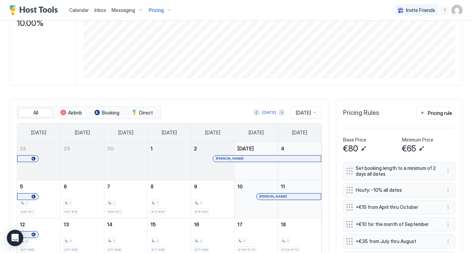
scroll to position [123, 0]
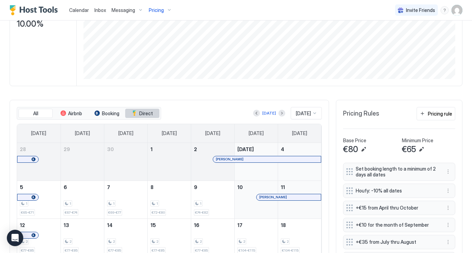
click at [144, 114] on span "Direct" at bounding box center [146, 114] width 14 height 6
click at [110, 112] on span "Booking" at bounding box center [110, 114] width 17 height 6
click at [146, 113] on span "Direct" at bounding box center [146, 114] width 14 height 6
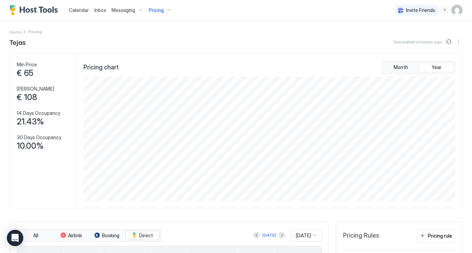
scroll to position [0, 0]
click at [159, 7] on div "Pricing" at bounding box center [160, 10] width 29 height 12
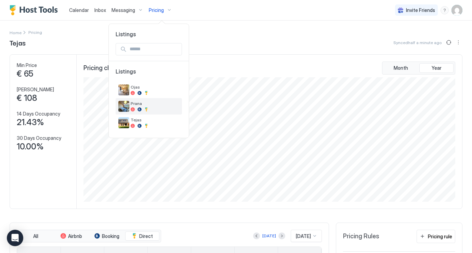
click at [144, 107] on div "Prana" at bounding box center [155, 106] width 49 height 11
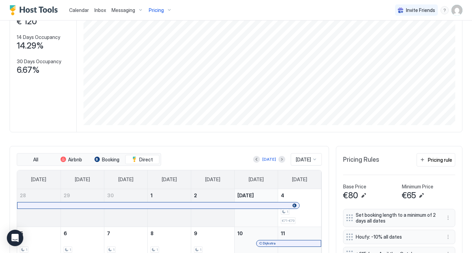
scroll to position [67, 0]
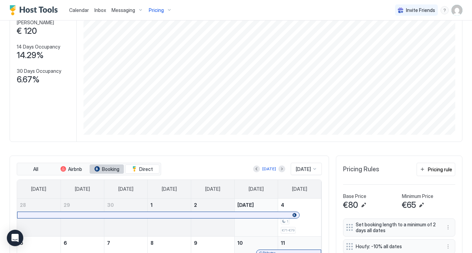
click at [113, 170] on span "Booking" at bounding box center [110, 169] width 17 height 6
click at [84, 169] on button "Airbnb" at bounding box center [71, 170] width 34 height 10
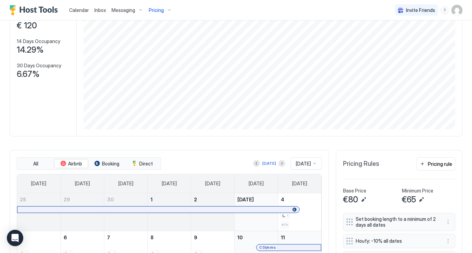
scroll to position [53, 0]
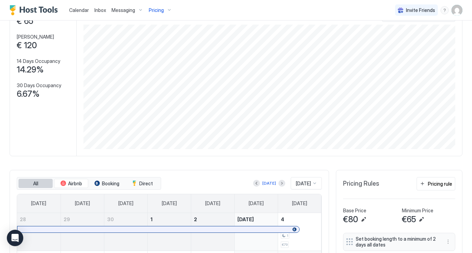
click at [36, 183] on span "All" at bounding box center [35, 184] width 5 height 6
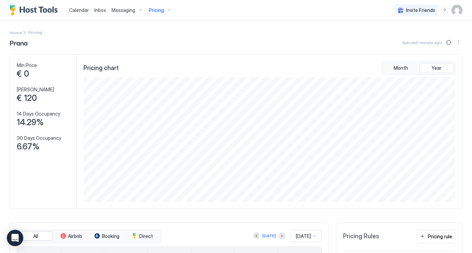
scroll to position [0, 0]
click at [161, 12] on span "Pricing" at bounding box center [156, 10] width 15 height 6
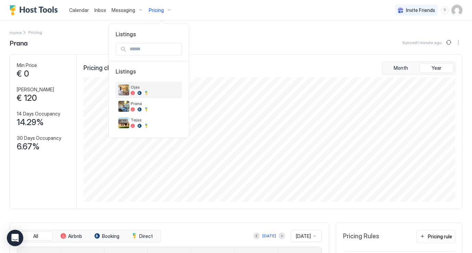
click at [139, 92] on div at bounding box center [140, 93] width 4 height 4
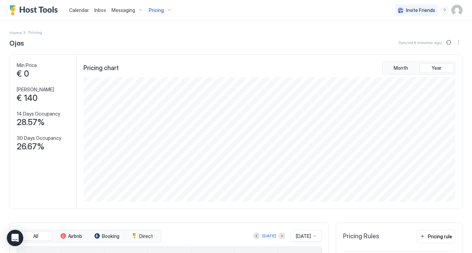
click at [163, 8] on span "Pricing" at bounding box center [156, 10] width 15 height 6
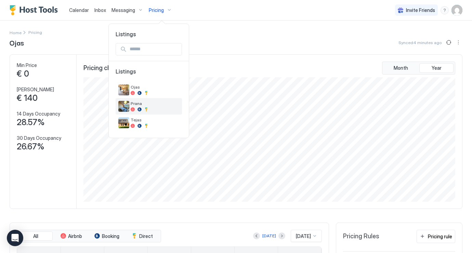
click at [161, 109] on div at bounding box center [155, 109] width 49 height 4
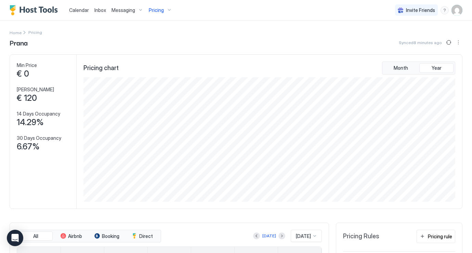
click at [125, 10] on span "Messaging" at bounding box center [124, 10] width 24 height 6
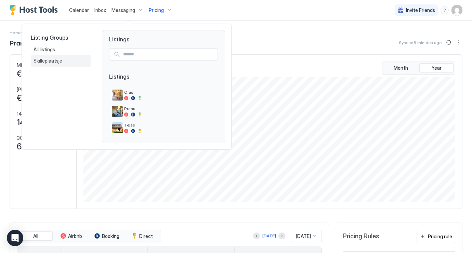
click at [50, 62] on span "Skilleplaatsje" at bounding box center [49, 61] width 30 height 6
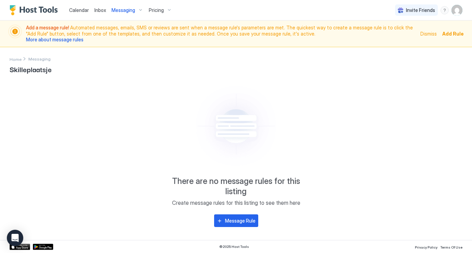
click at [118, 10] on span "Messaging" at bounding box center [124, 10] width 24 height 6
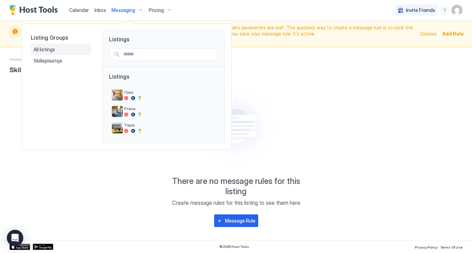
click at [64, 52] on div "All listings" at bounding box center [61, 50] width 60 height 12
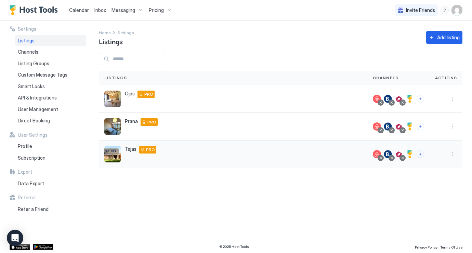
click at [456, 155] on button "More options" at bounding box center [453, 154] width 8 height 8
click at [440, 187] on span "Listing Settings" at bounding box center [437, 185] width 30 height 5
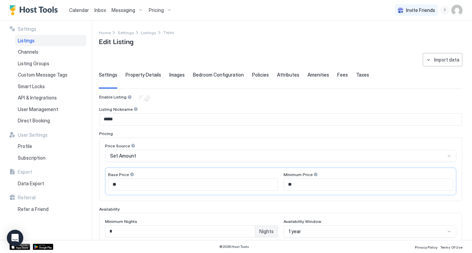
click at [148, 78] on div "Property Details" at bounding box center [144, 80] width 36 height 17
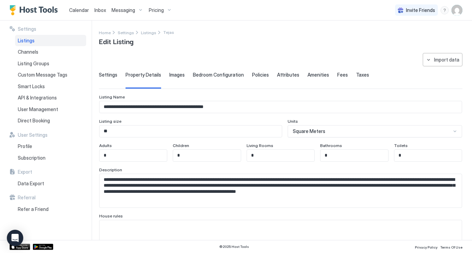
scroll to position [2, 0]
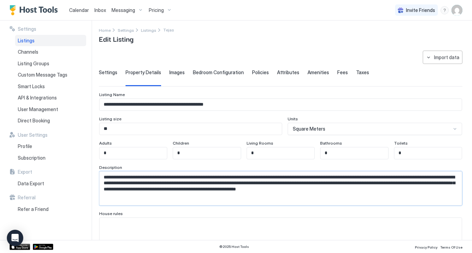
click at [431, 193] on textarea "**********" at bounding box center [281, 189] width 362 height 34
paste textarea "**********"
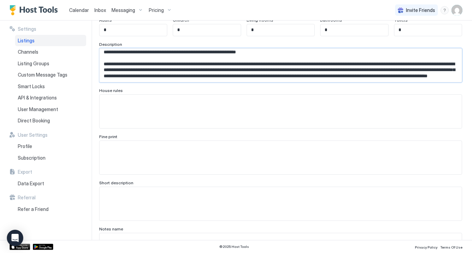
scroll to position [125, 0]
type textarea "**********"
click at [194, 204] on textarea "Input Field" at bounding box center [281, 204] width 362 height 34
paste textarea "**********"
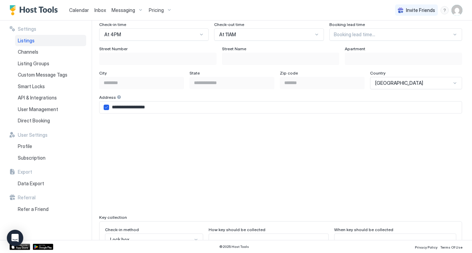
scroll to position [441, 0]
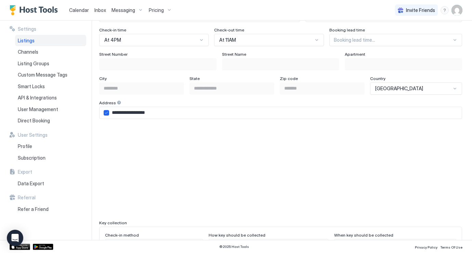
type textarea "**********"
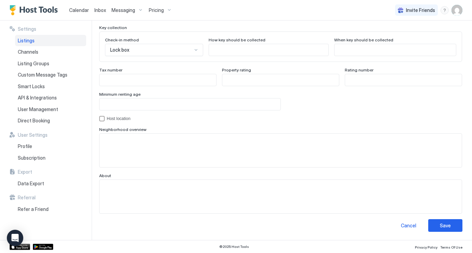
scroll to position [636, 0]
click at [186, 159] on textarea "Input Field" at bounding box center [281, 151] width 362 height 34
paste textarea "**********"
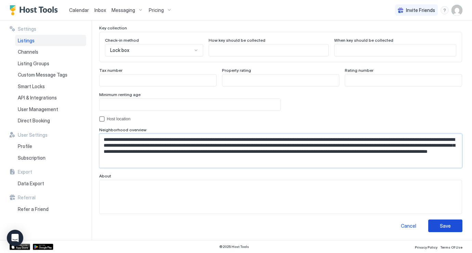
type textarea "**********"
click at [441, 231] on button "Save" at bounding box center [445, 226] width 34 height 13
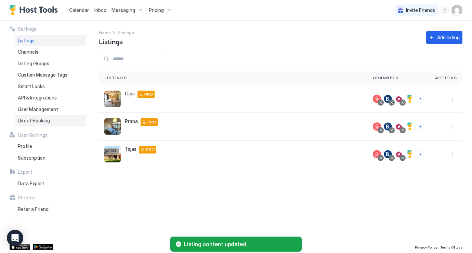
click at [41, 121] on span "Direct Booking" at bounding box center [34, 121] width 32 height 6
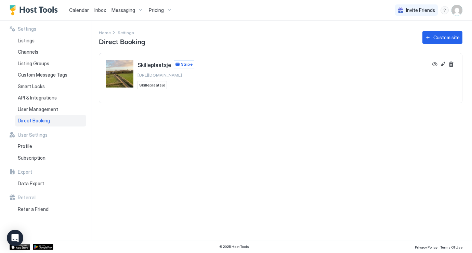
click at [161, 77] on span "[URL][DOMAIN_NAME]" at bounding box center [160, 75] width 44 height 5
click at [437, 62] on button "View" at bounding box center [435, 64] width 8 height 8
click at [159, 87] on span "Skilleplaatsje" at bounding box center [152, 85] width 26 height 6
click at [182, 63] on span "Stripe" at bounding box center [187, 64] width 12 height 6
click at [114, 75] on img "Skilleplaatsje" at bounding box center [119, 73] width 27 height 27
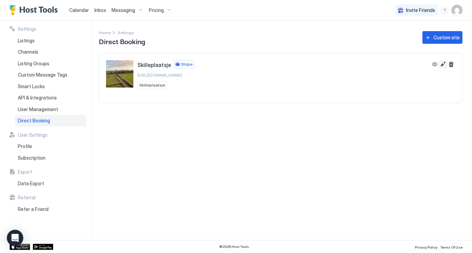
click at [444, 65] on button "Edit" at bounding box center [443, 64] width 8 height 8
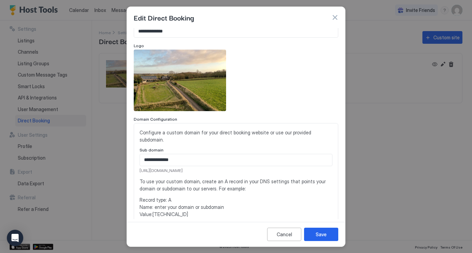
scroll to position [9, 0]
click at [201, 168] on span "[URL][DOMAIN_NAME]" at bounding box center [236, 171] width 193 height 6
copy span "[URL][DOMAIN_NAME]"
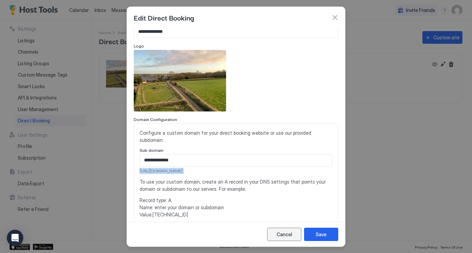
click at [284, 234] on div "Cancel" at bounding box center [284, 234] width 15 height 7
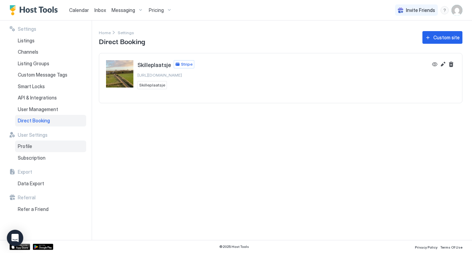
click at [40, 146] on div "Profile" at bounding box center [50, 147] width 71 height 12
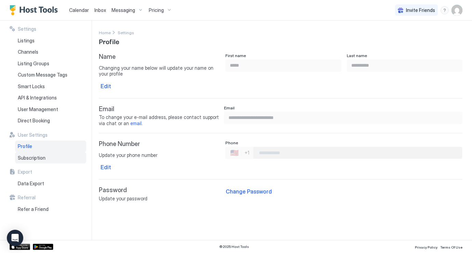
click at [41, 157] on span "Subscription" at bounding box center [32, 158] width 28 height 6
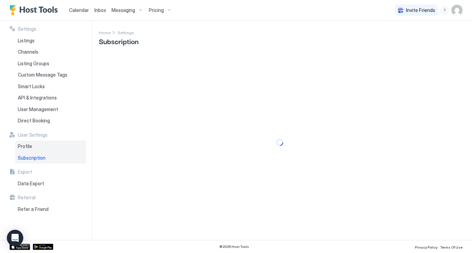
click at [45, 147] on div "Profile" at bounding box center [50, 147] width 71 height 12
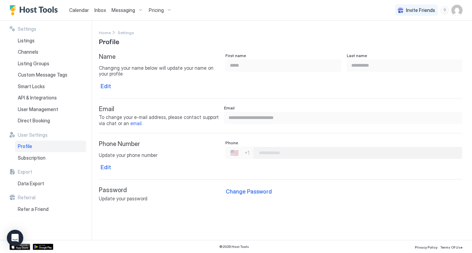
click at [292, 156] on input "Phone Number input" at bounding box center [358, 153] width 208 height 12
click at [295, 151] on input "Phone Number input" at bounding box center [358, 153] width 208 height 12
click at [37, 49] on span "Channels" at bounding box center [28, 52] width 21 height 6
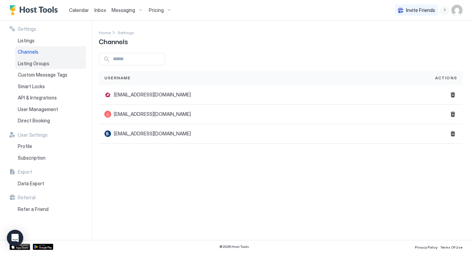
click at [36, 66] on div "Listing Groups" at bounding box center [50, 64] width 71 height 12
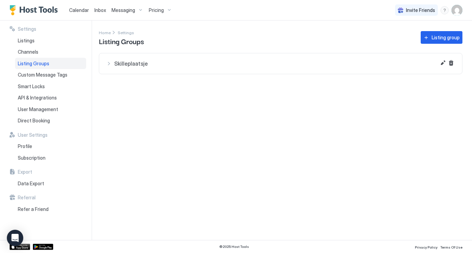
click at [126, 67] on span "Skilleplaatsje" at bounding box center [284, 63] width 341 height 7
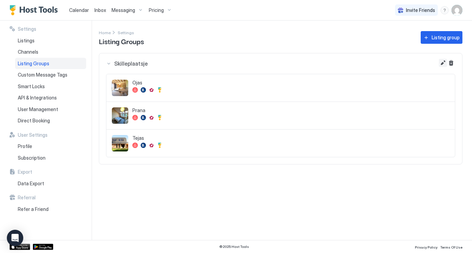
click at [443, 65] on button "Edit" at bounding box center [443, 63] width 8 height 8
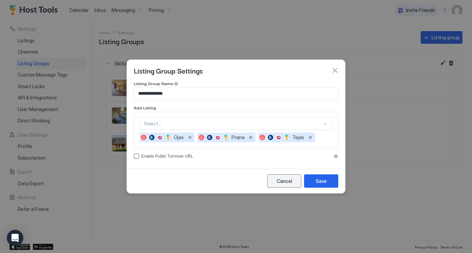
click at [282, 181] on div "Cancel" at bounding box center [284, 181] width 15 height 7
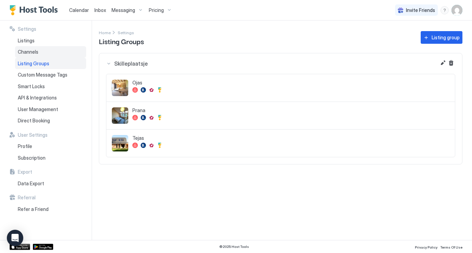
click at [33, 53] on span "Channels" at bounding box center [28, 52] width 21 height 6
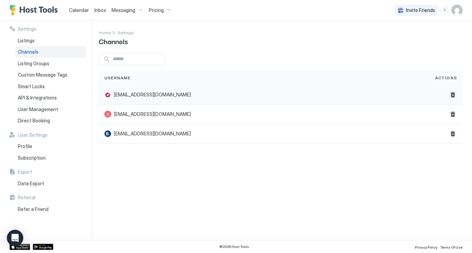
click at [455, 95] on button "Delete" at bounding box center [453, 95] width 8 height 8
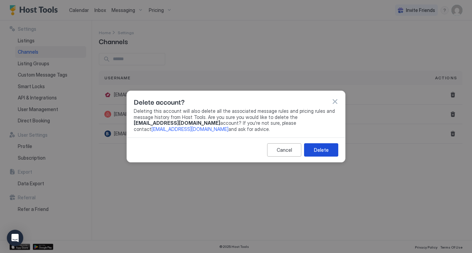
click at [317, 149] on div "Delete" at bounding box center [321, 149] width 15 height 7
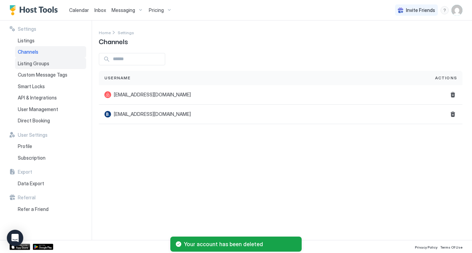
click at [42, 60] on div "Listing Groups" at bounding box center [50, 64] width 71 height 12
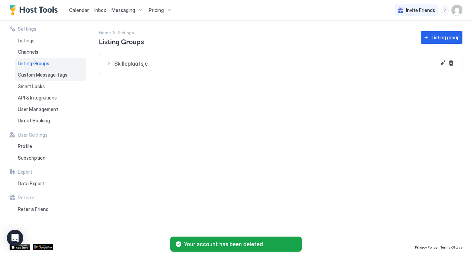
click at [60, 77] on span "Custom Message Tags" at bounding box center [43, 75] width 50 height 6
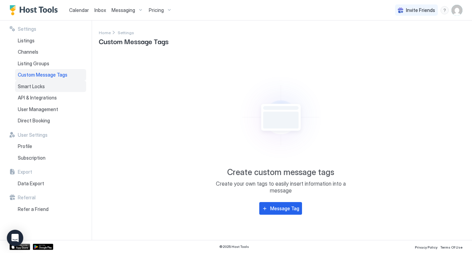
click at [50, 87] on div "Smart Locks" at bounding box center [50, 87] width 71 height 12
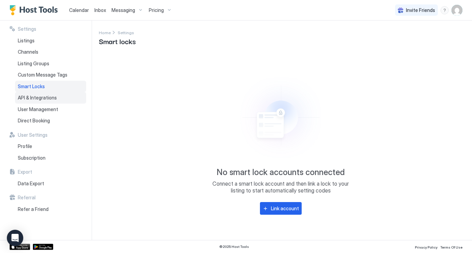
click at [47, 95] on span "API & Integrations" at bounding box center [37, 98] width 39 height 6
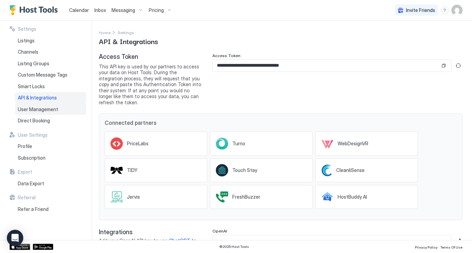
click at [49, 110] on span "User Management" at bounding box center [38, 109] width 40 height 6
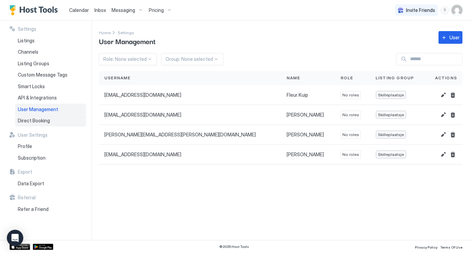
click at [40, 122] on span "Direct Booking" at bounding box center [34, 121] width 32 height 6
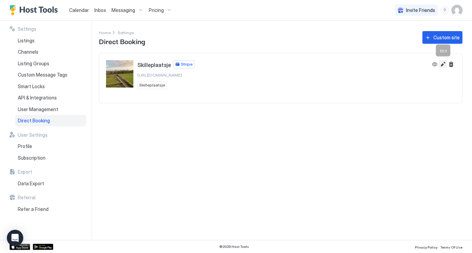
click at [443, 65] on button "Edit" at bounding box center [443, 64] width 8 height 8
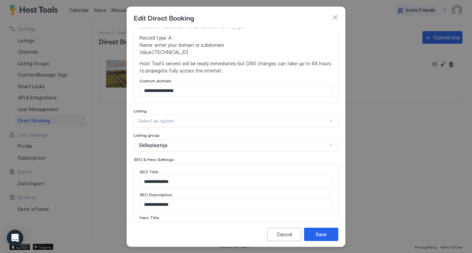
scroll to position [173, 0]
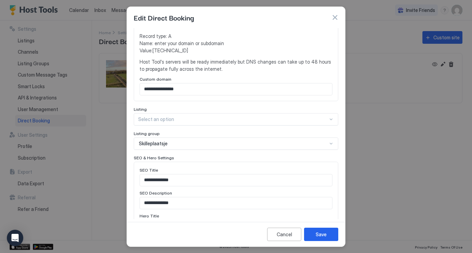
click at [229, 116] on div at bounding box center [233, 119] width 190 height 6
click at [220, 97] on div "**********" at bounding box center [236, 123] width 205 height 536
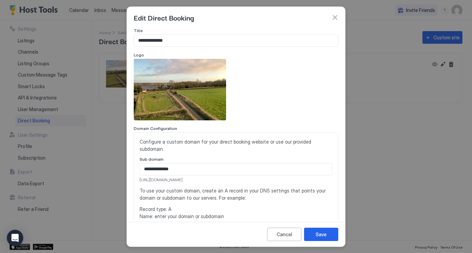
scroll to position [0, 0]
click at [335, 20] on button "button" at bounding box center [335, 17] width 7 height 7
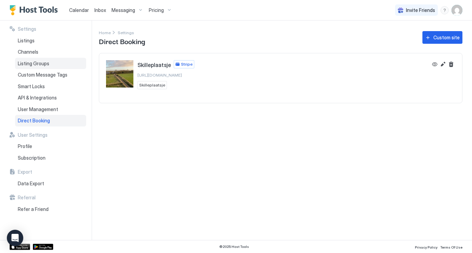
click at [45, 61] on span "Listing Groups" at bounding box center [33, 64] width 31 height 6
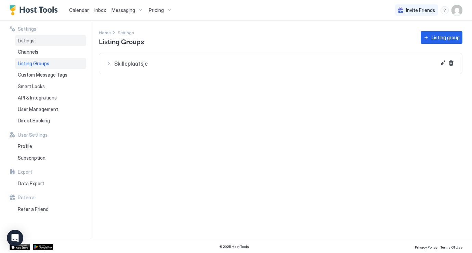
click at [47, 37] on div "Listings" at bounding box center [50, 41] width 71 height 12
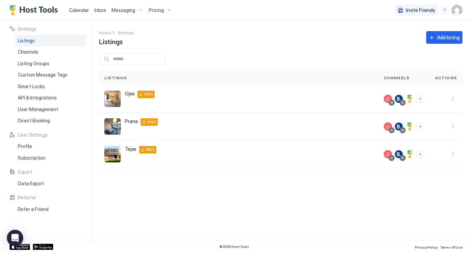
click at [28, 28] on span "Settings" at bounding box center [27, 29] width 18 height 6
click at [420, 101] on button "Connect channels" at bounding box center [421, 99] width 8 height 8
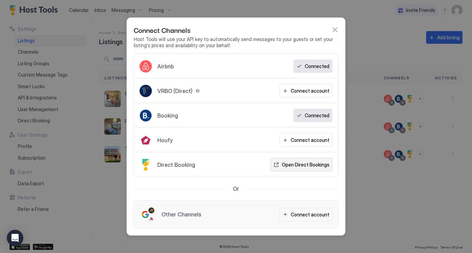
click at [308, 169] on button "Open Direct Bookings" at bounding box center [302, 164] width 62 height 13
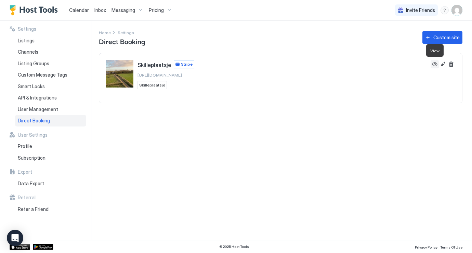
click at [435, 67] on button "View" at bounding box center [435, 64] width 8 height 8
click at [32, 145] on div "Profile" at bounding box center [50, 147] width 71 height 12
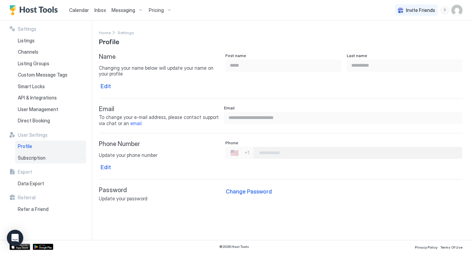
click at [41, 155] on span "Subscription" at bounding box center [32, 158] width 28 height 6
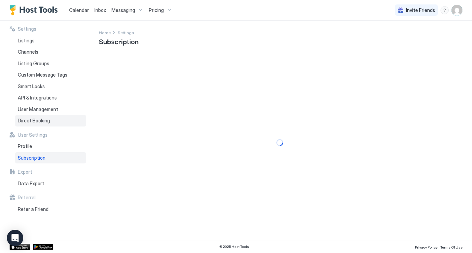
click at [47, 118] on span "Direct Booking" at bounding box center [34, 121] width 32 height 6
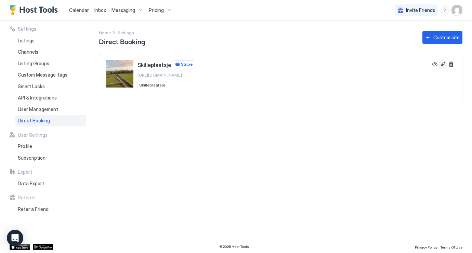
click at [443, 64] on button "Edit" at bounding box center [443, 64] width 8 height 8
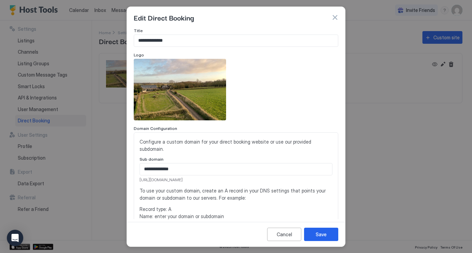
click at [333, 15] on button "button" at bounding box center [335, 17] width 7 height 7
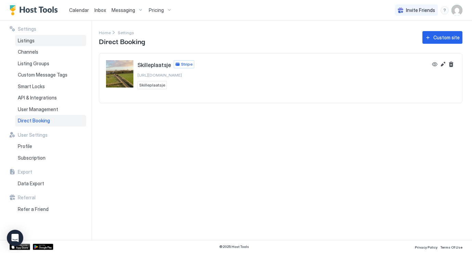
click at [36, 39] on div "Listings" at bounding box center [50, 41] width 71 height 12
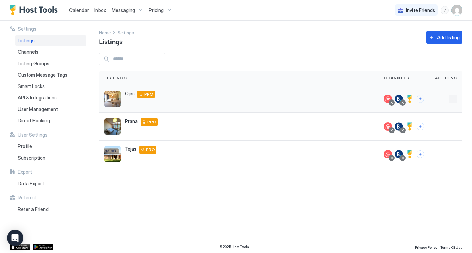
click at [452, 101] on button "More options" at bounding box center [453, 99] width 8 height 8
click at [437, 133] on div "Listing Settings" at bounding box center [435, 130] width 47 height 11
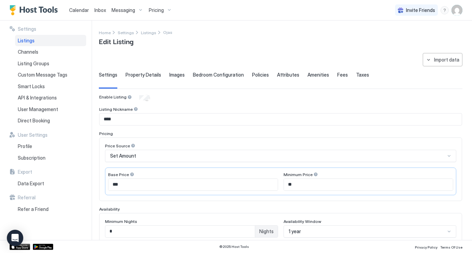
click at [145, 73] on span "Property Details" at bounding box center [144, 75] width 36 height 6
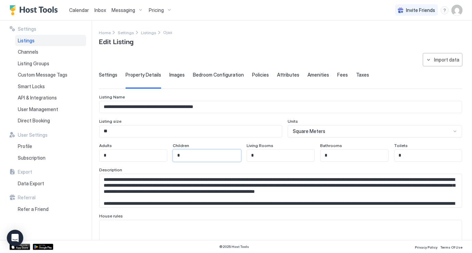
click at [199, 156] on input "*" at bounding box center [206, 156] width 67 height 12
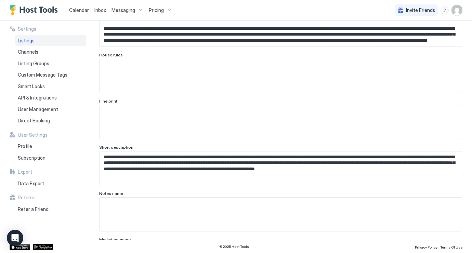
scroll to position [5, 0]
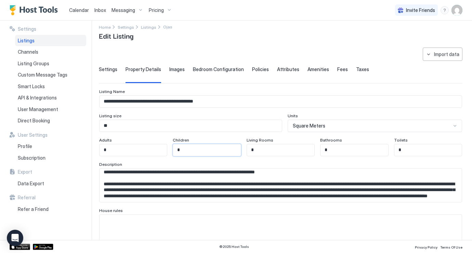
click at [285, 70] on span "Attributes" at bounding box center [288, 69] width 22 height 6
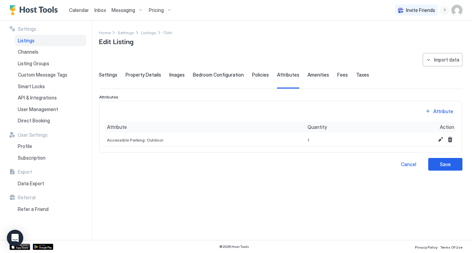
scroll to position [0, 0]
click at [318, 77] on span "Amenities" at bounding box center [319, 75] width 22 height 6
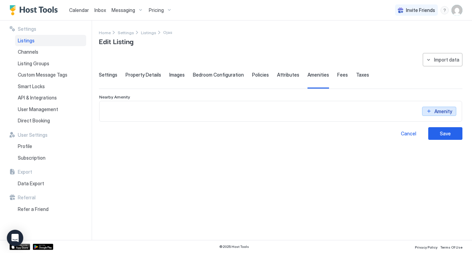
click at [440, 111] on div "Amenity" at bounding box center [444, 111] width 18 height 7
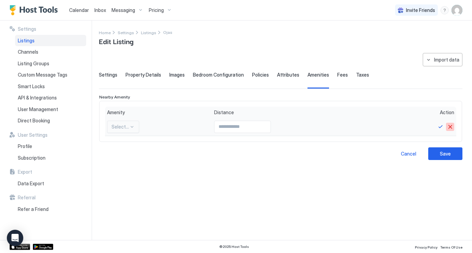
click at [448, 128] on button "Cancel" at bounding box center [450, 127] width 8 height 8
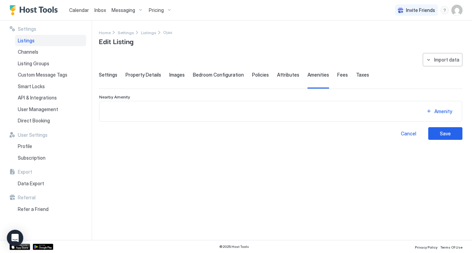
click at [283, 78] on div "Attributes" at bounding box center [288, 80] width 22 height 17
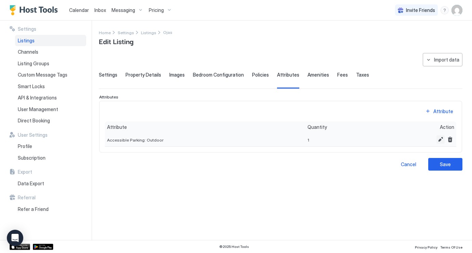
click at [442, 141] on button "Edit" at bounding box center [441, 139] width 8 height 8
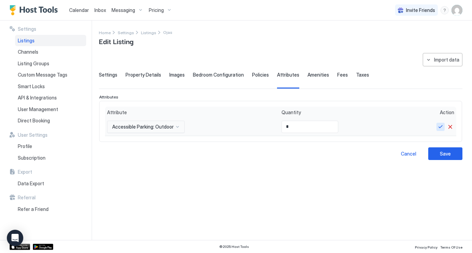
click at [444, 127] on button "Save" at bounding box center [441, 127] width 8 height 8
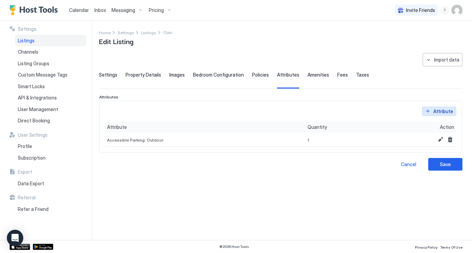
click at [438, 109] on div "Attribute" at bounding box center [443, 111] width 20 height 7
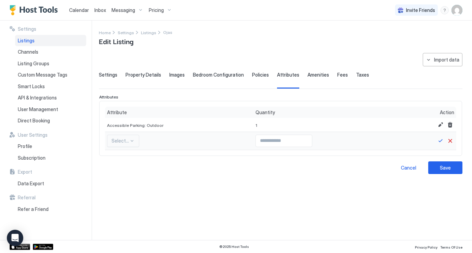
click at [125, 144] on div "Select..." at bounding box center [123, 141] width 32 height 12
type input "*"
click at [244, 200] on div "**********" at bounding box center [281, 142] width 364 height 179
click at [258, 75] on span "Policies" at bounding box center [260, 75] width 17 height 6
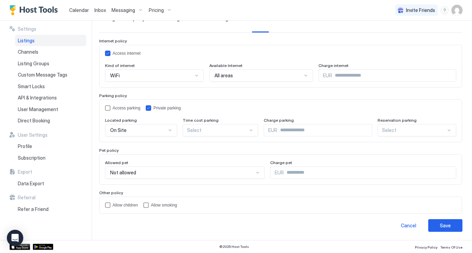
scroll to position [56, 0]
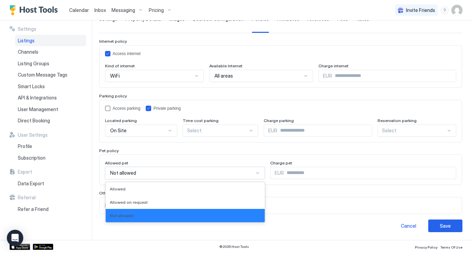
click at [204, 174] on div "Not allowed" at bounding box center [182, 173] width 144 height 6
click at [208, 160] on div "Allowed pet" at bounding box center [185, 163] width 160 height 7
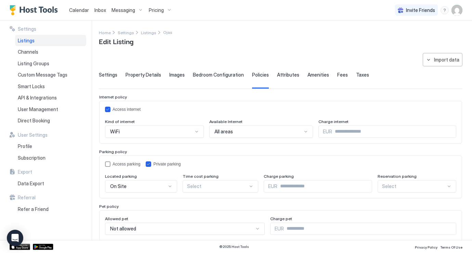
scroll to position [0, 0]
click at [223, 79] on div "Bedroom Configuration" at bounding box center [218, 80] width 51 height 17
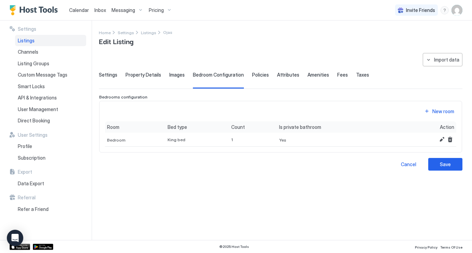
click at [254, 77] on span "Policies" at bounding box center [260, 75] width 17 height 6
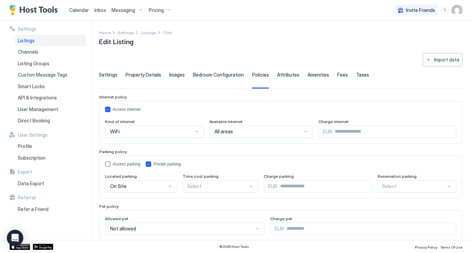
click at [174, 76] on span "Images" at bounding box center [176, 75] width 15 height 6
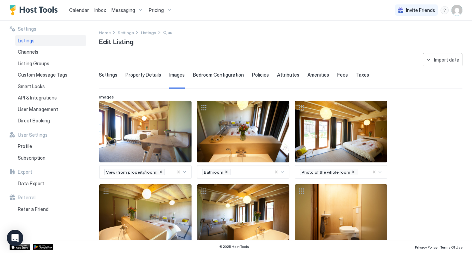
click at [308, 79] on div "Amenities" at bounding box center [319, 80] width 22 height 17
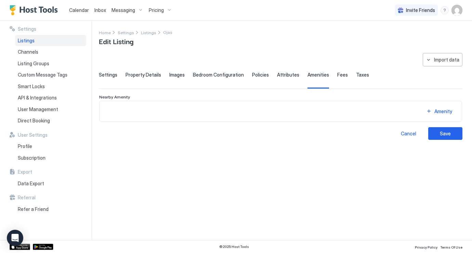
click at [337, 74] on span "Fees" at bounding box center [342, 75] width 11 height 6
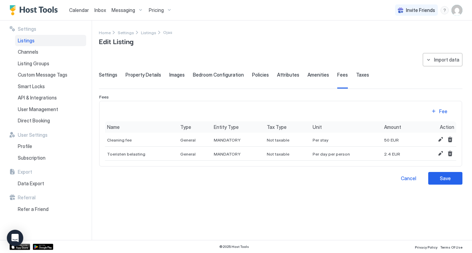
click at [359, 76] on span "Taxes" at bounding box center [362, 75] width 13 height 6
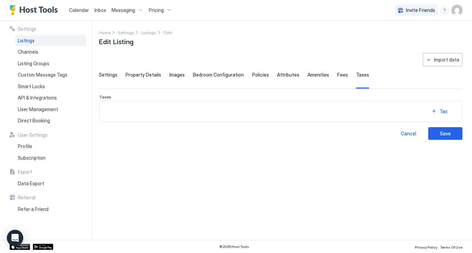
click at [113, 79] on div "Settings" at bounding box center [108, 80] width 18 height 17
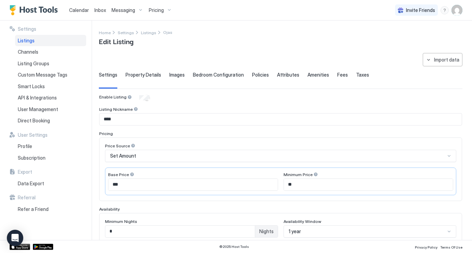
click at [146, 76] on span "Property Details" at bounding box center [144, 75] width 36 height 6
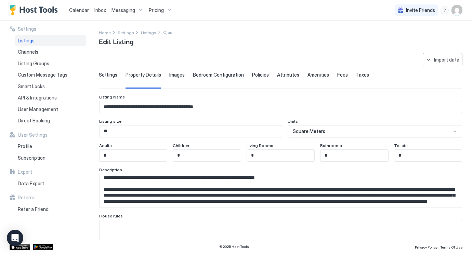
click at [109, 77] on span "Settings" at bounding box center [108, 75] width 18 height 6
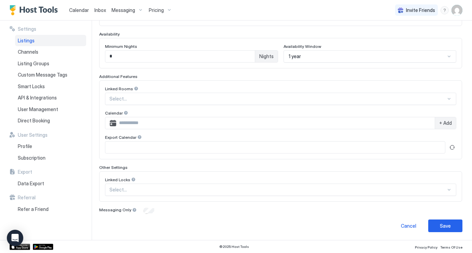
scroll to position [175, 0]
click at [208, 192] on div at bounding box center [277, 190] width 337 height 6
click at [197, 226] on div "Cancel Save" at bounding box center [281, 226] width 364 height 13
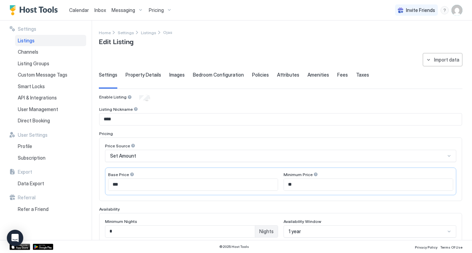
scroll to position [0, 0]
click at [49, 65] on span "Listing Groups" at bounding box center [33, 64] width 31 height 6
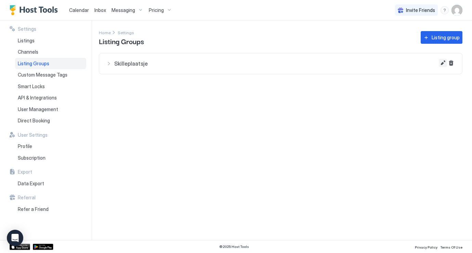
click at [442, 63] on button "Edit" at bounding box center [443, 63] width 8 height 8
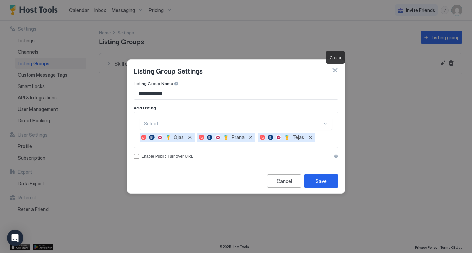
click at [334, 70] on button "button" at bounding box center [335, 70] width 7 height 7
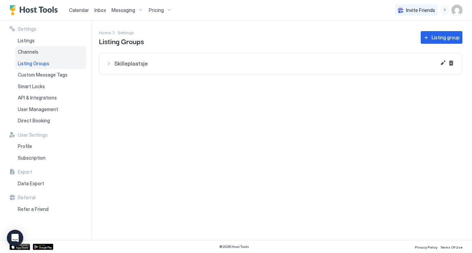
click at [36, 53] on span "Channels" at bounding box center [28, 52] width 21 height 6
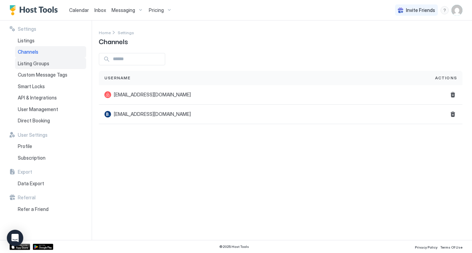
click at [52, 60] on div "Listing Groups" at bounding box center [50, 64] width 71 height 12
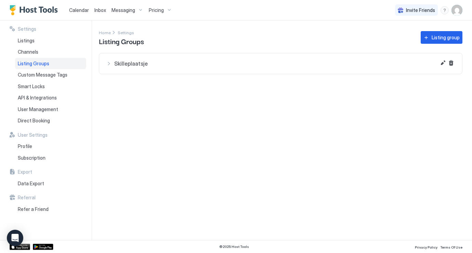
click at [128, 9] on span "Messaging" at bounding box center [124, 10] width 24 height 6
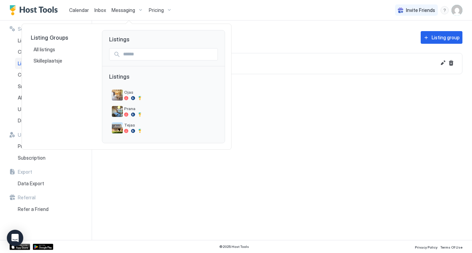
click at [458, 11] on div at bounding box center [236, 126] width 472 height 253
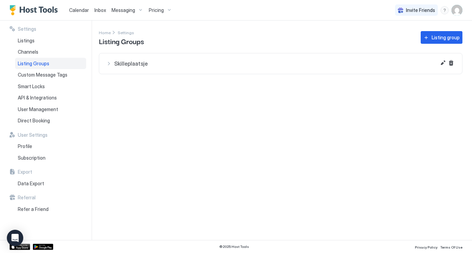
click at [457, 11] on img "User profile" at bounding box center [457, 10] width 11 height 11
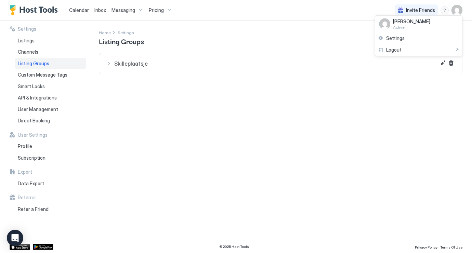
click at [416, 26] on span "Active" at bounding box center [411, 27] width 37 height 5
click at [395, 39] on span "Settings" at bounding box center [395, 38] width 18 height 6
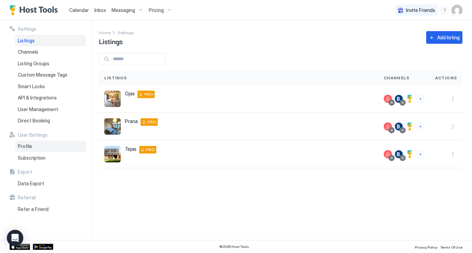
click at [34, 146] on div "Profile" at bounding box center [50, 147] width 71 height 12
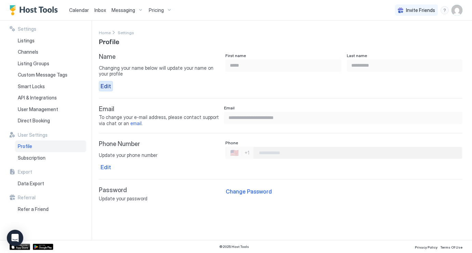
click at [106, 85] on div "Edit" at bounding box center [106, 86] width 11 height 8
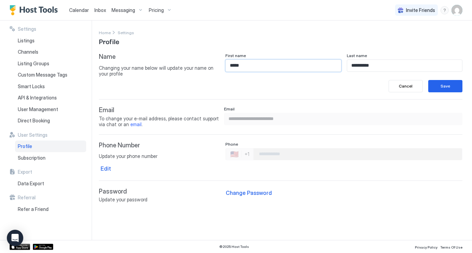
drag, startPoint x: 257, startPoint y: 65, endPoint x: 189, endPoint y: 63, distance: 68.8
click at [189, 63] on div "**********" at bounding box center [281, 72] width 364 height 39
type input "*"
drag, startPoint x: 382, startPoint y: 66, endPoint x: 288, endPoint y: 63, distance: 94.1
click at [288, 63] on div "**********" at bounding box center [343, 62] width 237 height 19
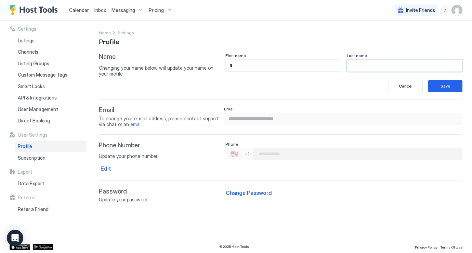
click at [259, 67] on input "*" at bounding box center [283, 66] width 115 height 12
type input "******"
click at [193, 83] on div "Name Changing your name below will update your name on your profile" at bounding box center [159, 72] width 121 height 39
click at [443, 88] on div "Save" at bounding box center [446, 86] width 10 height 6
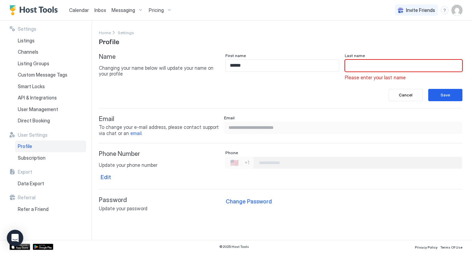
click at [334, 27] on div "**********" at bounding box center [285, 131] width 373 height 220
click at [376, 67] on input "Input Field" at bounding box center [403, 66] width 117 height 12
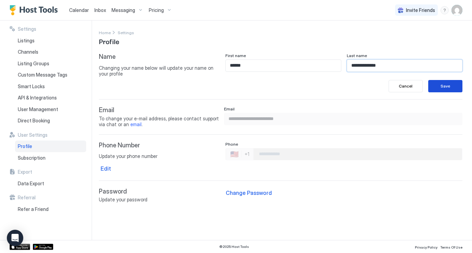
type input "**********"
click at [442, 84] on div "Save" at bounding box center [446, 86] width 10 height 6
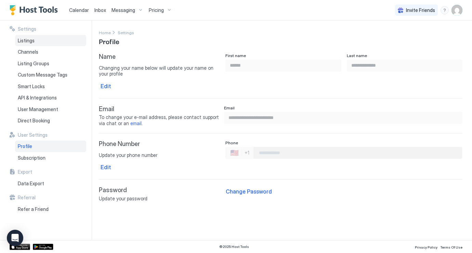
click at [49, 38] on div "Listings" at bounding box center [50, 41] width 71 height 12
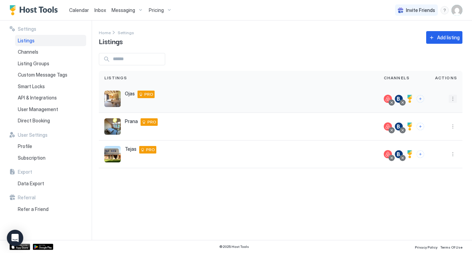
click at [456, 99] on button "More options" at bounding box center [453, 99] width 8 height 8
click at [430, 132] on span "Listing Settings" at bounding box center [437, 130] width 30 height 5
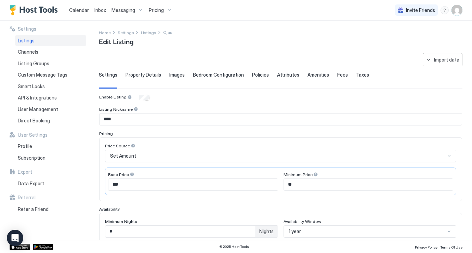
click at [140, 74] on span "Property Details" at bounding box center [144, 75] width 36 height 6
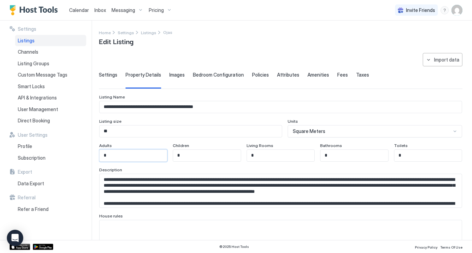
click at [137, 154] on input "*" at bounding box center [133, 156] width 67 height 12
click at [210, 155] on input "*" at bounding box center [206, 156] width 67 height 12
click at [273, 155] on input "*" at bounding box center [280, 156] width 67 height 12
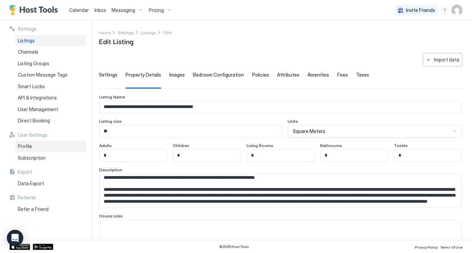
click at [31, 144] on span "Profile" at bounding box center [25, 146] width 14 height 6
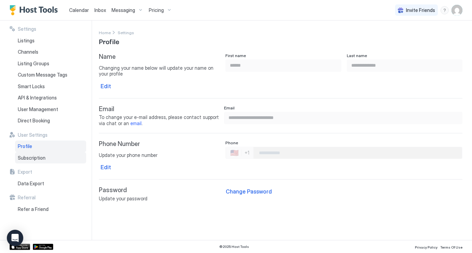
click at [41, 155] on span "Subscription" at bounding box center [32, 158] width 28 height 6
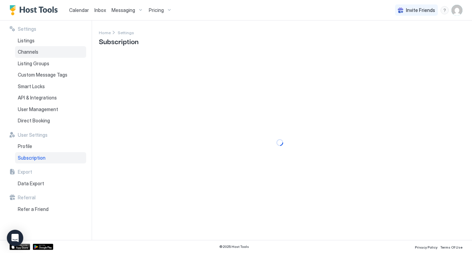
click at [40, 50] on div "Channels" at bounding box center [50, 52] width 71 height 12
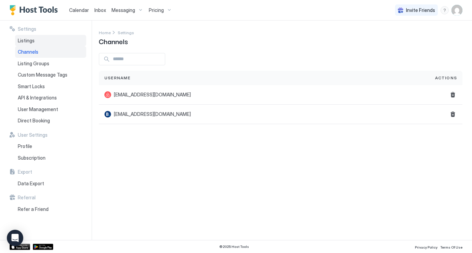
click at [44, 38] on div "Listings" at bounding box center [50, 41] width 71 height 12
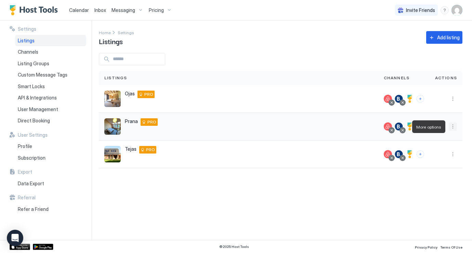
click at [454, 129] on button "More options" at bounding box center [453, 126] width 8 height 8
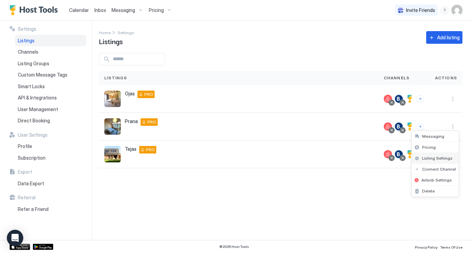
click at [441, 160] on span "Listing Settings" at bounding box center [437, 158] width 30 height 5
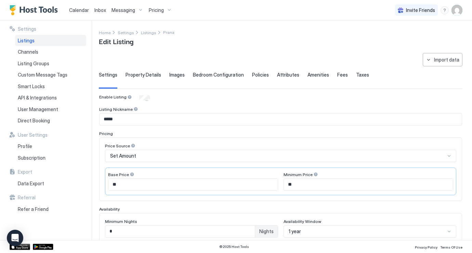
click at [133, 78] on div "Property Details" at bounding box center [144, 80] width 36 height 17
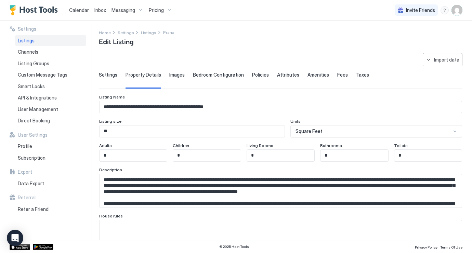
click at [265, 155] on input "*" at bounding box center [280, 156] width 67 height 12
type input "*"
click at [310, 173] on div "Description" at bounding box center [280, 170] width 363 height 7
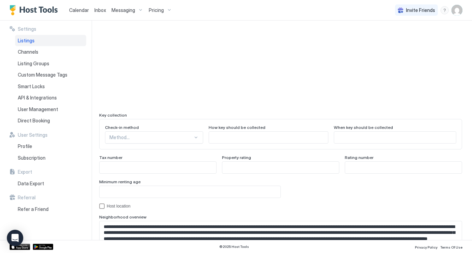
scroll to position [549, 0]
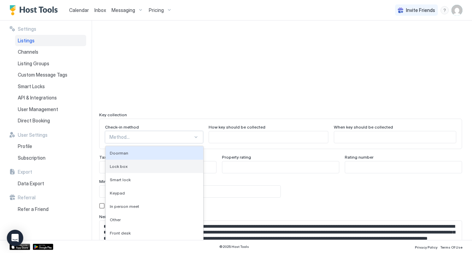
click at [164, 135] on div "Doorman, 1 of 9. 9 results available. Use Up and Down to choose options, press …" at bounding box center [154, 137] width 98 height 12
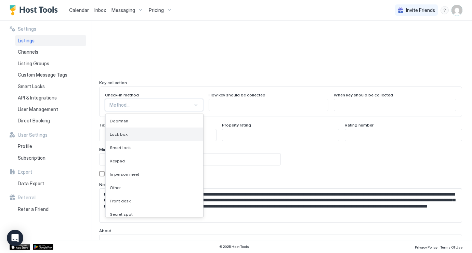
click at [158, 131] on div "Lock box" at bounding box center [155, 134] width 98 height 13
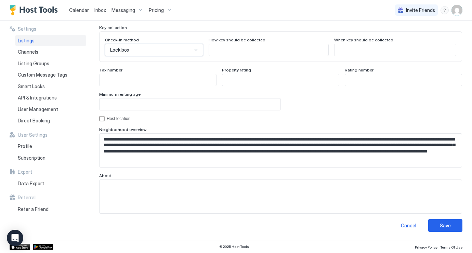
scroll to position [636, 0]
click at [453, 229] on button "Save" at bounding box center [445, 226] width 34 height 13
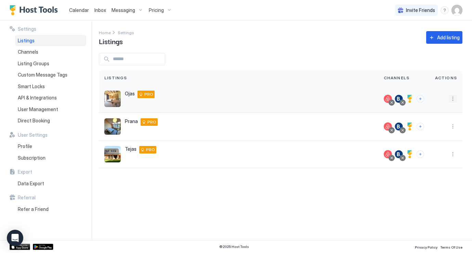
click at [453, 96] on button "More options" at bounding box center [453, 99] width 8 height 8
click at [438, 129] on span "Listing Settings" at bounding box center [437, 130] width 30 height 5
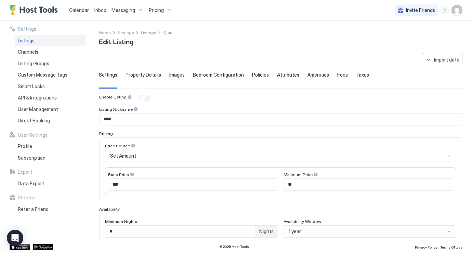
click at [145, 74] on span "Property Details" at bounding box center [144, 75] width 36 height 6
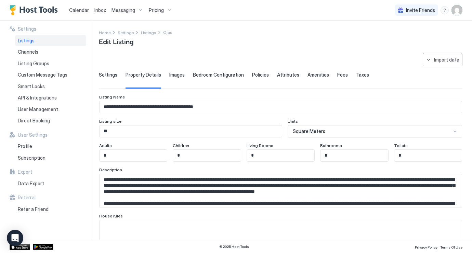
click at [179, 78] on div "Images" at bounding box center [176, 80] width 15 height 17
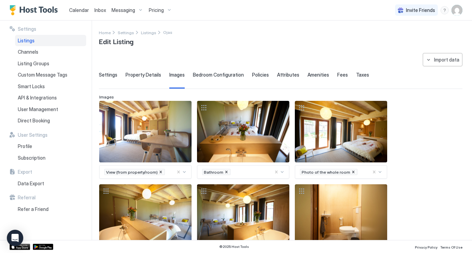
click at [206, 79] on div "Bedroom Configuration" at bounding box center [218, 80] width 51 height 17
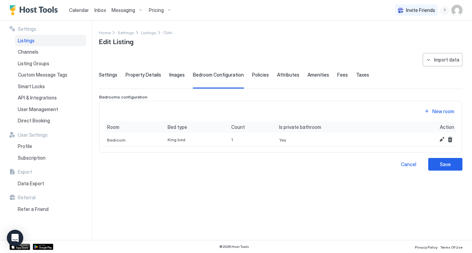
click at [255, 82] on div "Policies" at bounding box center [260, 80] width 17 height 17
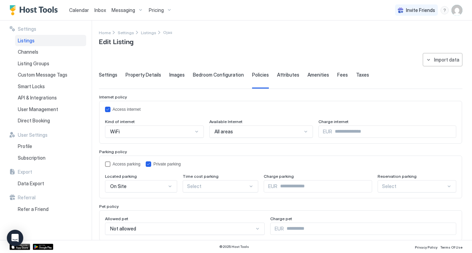
click at [281, 83] on div "Attributes" at bounding box center [288, 80] width 22 height 17
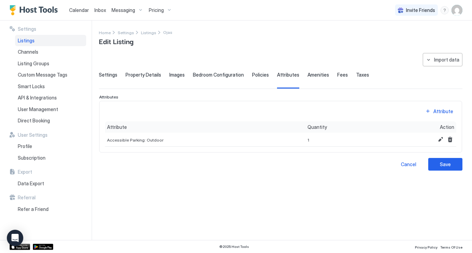
click at [313, 75] on span "Amenities" at bounding box center [319, 75] width 22 height 6
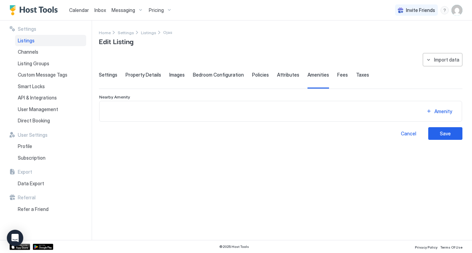
click at [340, 77] on span "Fees" at bounding box center [342, 75] width 11 height 6
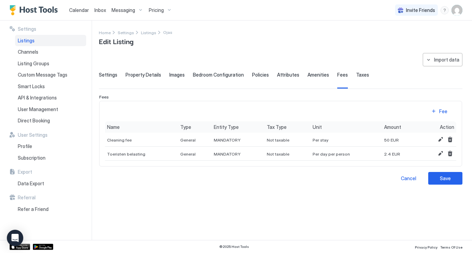
click at [347, 74] on div "Settings Property Details Images Bedroom Configuration Policies Attributes Amen…" at bounding box center [281, 80] width 364 height 17
click at [356, 76] on span "Taxes" at bounding box center [362, 75] width 13 height 6
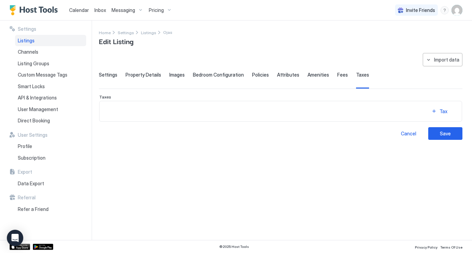
click at [340, 76] on span "Fees" at bounding box center [342, 75] width 11 height 6
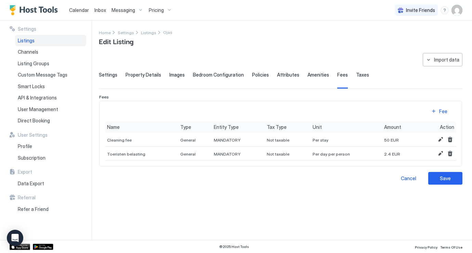
click at [312, 74] on span "Amenities" at bounding box center [319, 75] width 22 height 6
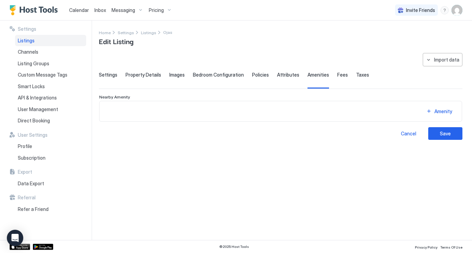
click at [288, 80] on div "Attributes" at bounding box center [288, 80] width 22 height 17
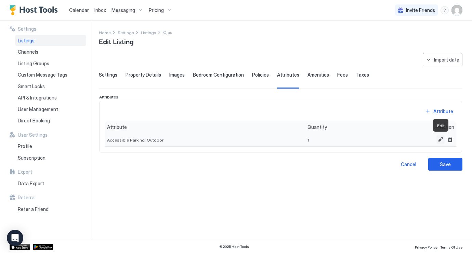
click at [441, 141] on button "Edit" at bounding box center [441, 139] width 8 height 8
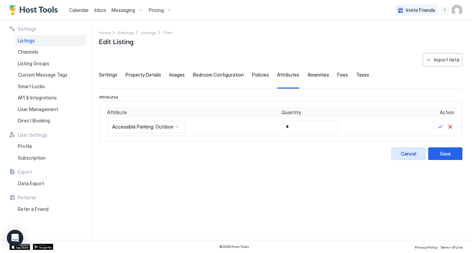
click at [411, 153] on div "Cancel" at bounding box center [408, 153] width 15 height 7
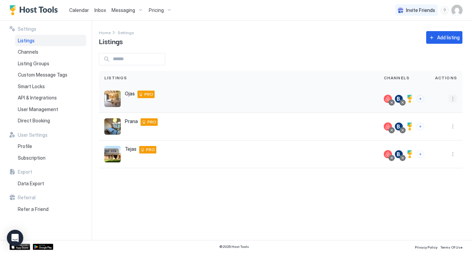
click at [453, 97] on button "More options" at bounding box center [453, 99] width 8 height 8
click at [434, 130] on span "Listing Settings" at bounding box center [437, 130] width 30 height 5
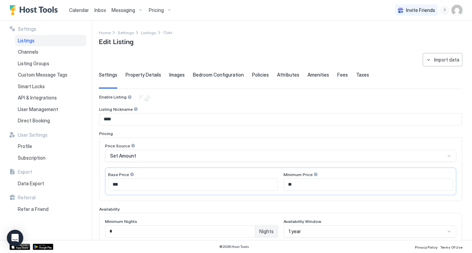
click at [292, 78] on div "Attributes" at bounding box center [288, 80] width 22 height 17
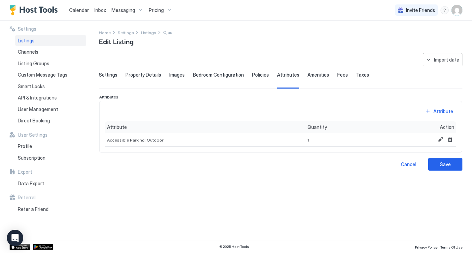
click at [258, 76] on span "Policies" at bounding box center [260, 75] width 17 height 6
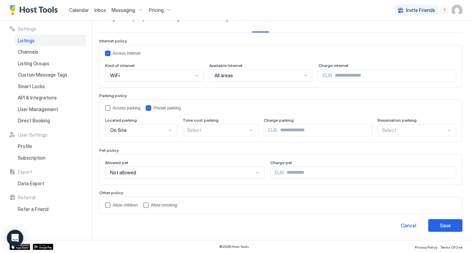
scroll to position [56, 0]
click at [294, 177] on input "Input Field" at bounding box center [370, 173] width 172 height 12
click at [117, 204] on div "Allow children" at bounding box center [125, 205] width 25 height 5
click at [129, 207] on div "Allow children" at bounding box center [125, 205] width 25 height 5
click at [161, 206] on div "Allow smoking" at bounding box center [164, 205] width 26 height 5
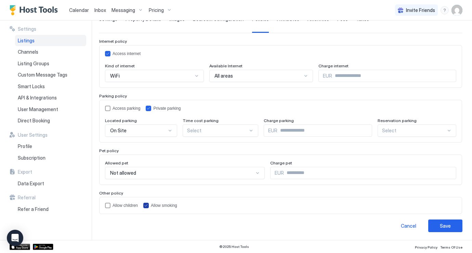
click at [161, 205] on div "Allow smoking" at bounding box center [164, 205] width 26 height 5
click at [449, 224] on div "Save" at bounding box center [445, 225] width 11 height 7
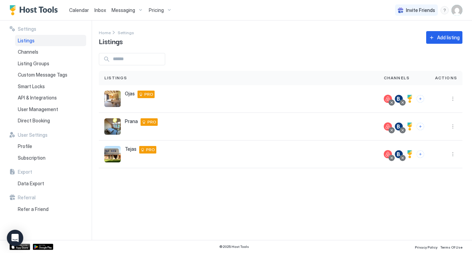
click at [445, 9] on div "menu" at bounding box center [445, 10] width 8 height 8
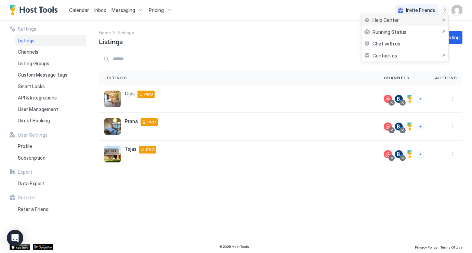
click at [399, 22] on div "Help Center" at bounding box center [404, 20] width 81 height 6
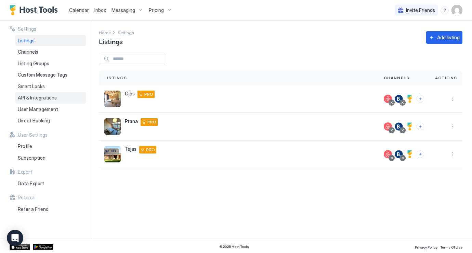
click at [56, 96] on div "API & Integrations" at bounding box center [50, 98] width 71 height 12
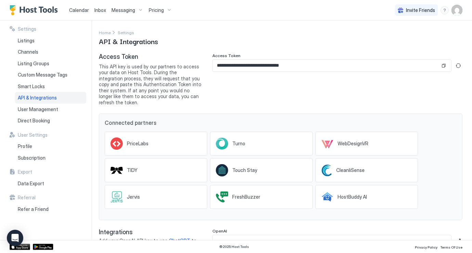
click at [160, 11] on span "Pricing" at bounding box center [156, 10] width 15 height 6
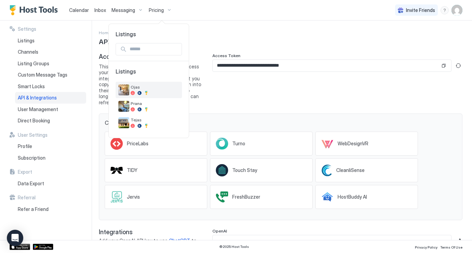
click at [125, 91] on img "listing image" at bounding box center [123, 90] width 11 height 11
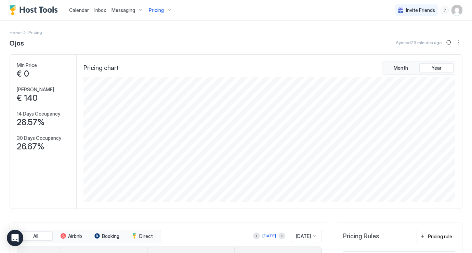
click at [155, 12] on span "Pricing" at bounding box center [156, 10] width 15 height 6
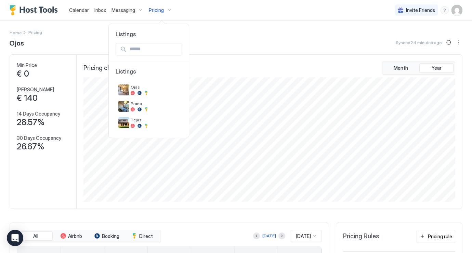
click at [252, 53] on div at bounding box center [236, 126] width 472 height 253
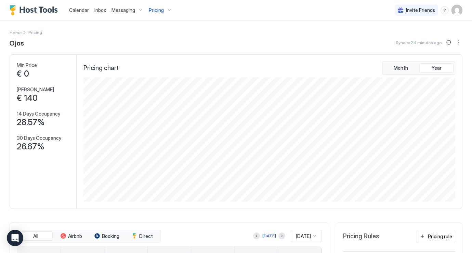
click at [159, 10] on span "Pricing" at bounding box center [156, 10] width 15 height 6
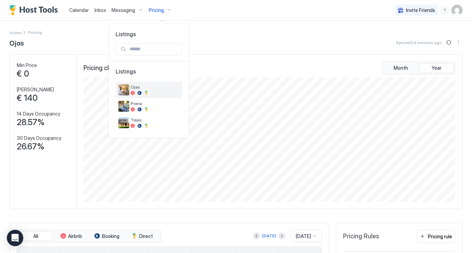
click at [127, 92] on img "listing image" at bounding box center [123, 90] width 11 height 11
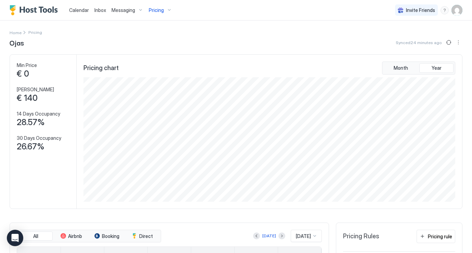
click at [454, 9] on img "User profile" at bounding box center [457, 10] width 11 height 11
click at [395, 39] on span "Settings" at bounding box center [395, 38] width 18 height 6
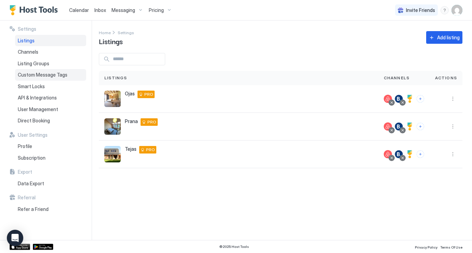
click at [59, 70] on div "Custom Message Tags" at bounding box center [50, 75] width 71 height 12
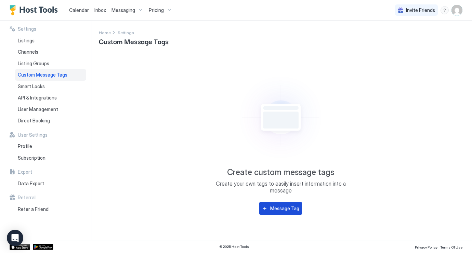
click at [282, 209] on div "Message Tag" at bounding box center [284, 208] width 29 height 7
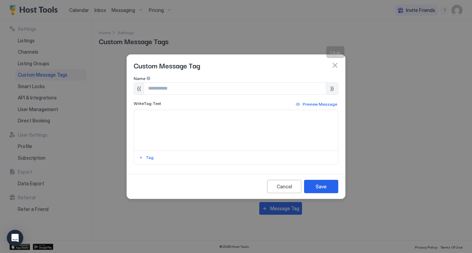
click at [334, 67] on button "button" at bounding box center [335, 65] width 7 height 7
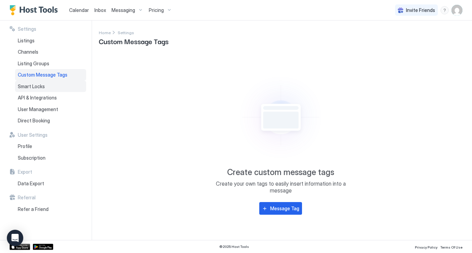
click at [41, 90] on div "Smart Locks" at bounding box center [50, 87] width 71 height 12
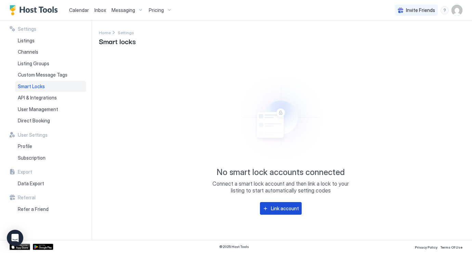
click at [286, 210] on div "Link account" at bounding box center [285, 208] width 28 height 7
click at [50, 95] on span "API & Integrations" at bounding box center [37, 98] width 39 height 6
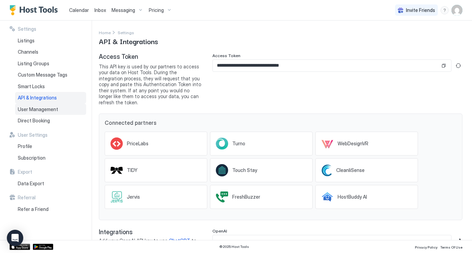
click at [47, 107] on span "User Management" at bounding box center [38, 109] width 40 height 6
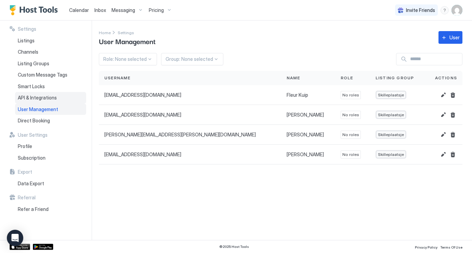
drag, startPoint x: 53, startPoint y: 98, endPoint x: 75, endPoint y: 98, distance: 21.9
click at [46, 109] on span "User Management" at bounding box center [38, 109] width 40 height 6
click at [47, 118] on span "Direct Booking" at bounding box center [34, 121] width 32 height 6
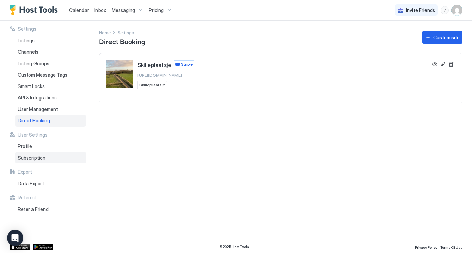
click at [37, 157] on span "Subscription" at bounding box center [32, 158] width 28 height 6
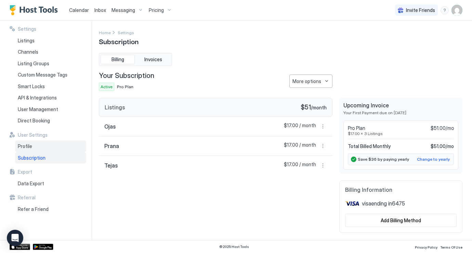
click at [38, 143] on div "Profile" at bounding box center [50, 147] width 71 height 12
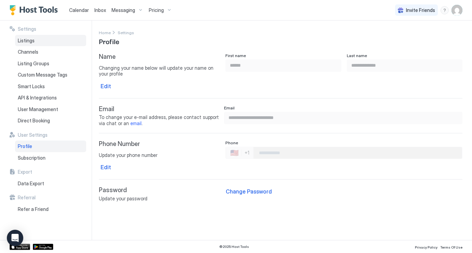
click at [31, 41] on span "Listings" at bounding box center [26, 41] width 17 height 6
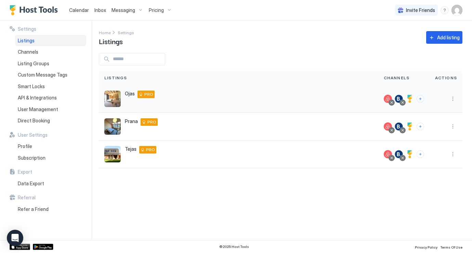
click at [411, 97] on div at bounding box center [410, 99] width 8 height 8
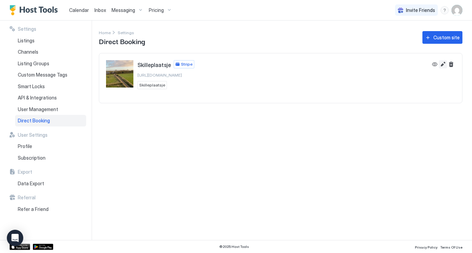
click at [444, 65] on button "Edit" at bounding box center [443, 64] width 8 height 8
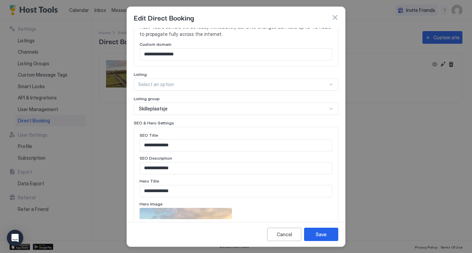
scroll to position [211, 0]
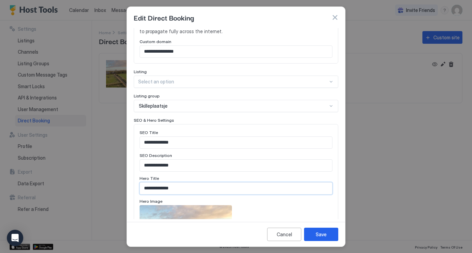
click at [182, 183] on input "**********" at bounding box center [236, 189] width 192 height 12
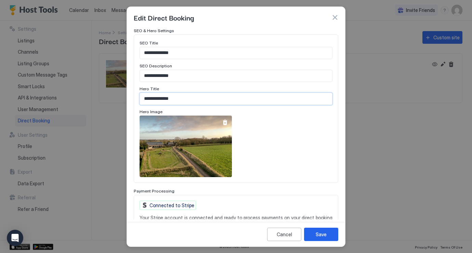
scroll to position [304, 0]
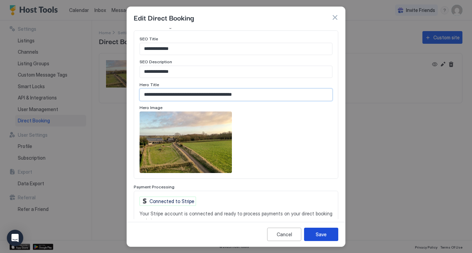
type input "**********"
click at [324, 234] on div "Save" at bounding box center [321, 234] width 11 height 7
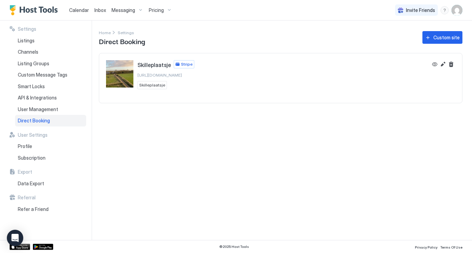
click at [454, 11] on img "User profile" at bounding box center [457, 10] width 11 height 11
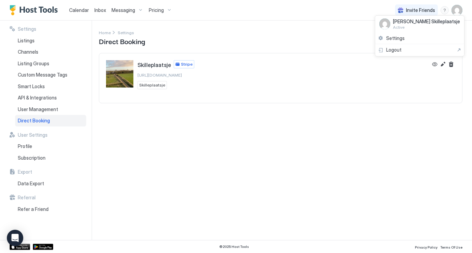
click at [416, 24] on span "[PERSON_NAME] Skilleplaatsje" at bounding box center [426, 21] width 67 height 6
click at [80, 10] on div at bounding box center [236, 126] width 472 height 253
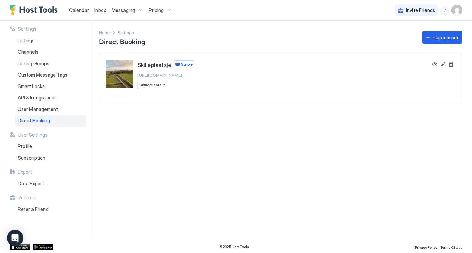
click at [129, 11] on span "Messaging" at bounding box center [124, 10] width 24 height 6
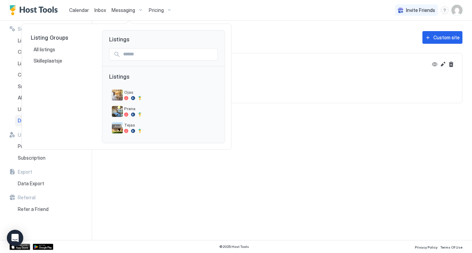
click at [162, 12] on div at bounding box center [236, 126] width 472 height 253
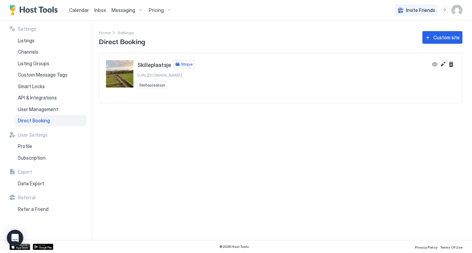
click at [159, 9] on span "Pricing" at bounding box center [156, 10] width 15 height 6
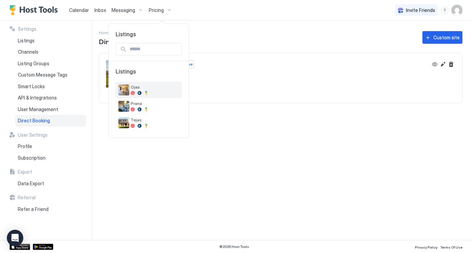
click at [140, 85] on span "Ojas" at bounding box center [155, 87] width 49 height 5
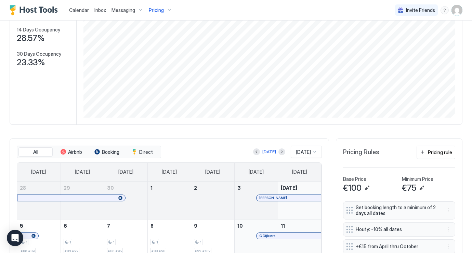
scroll to position [94, 0]
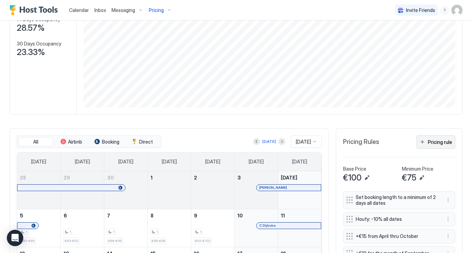
click at [436, 141] on div "Pricing rule" at bounding box center [440, 142] width 24 height 7
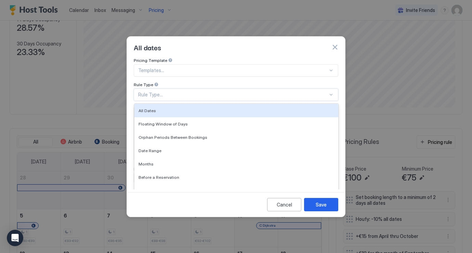
click at [206, 92] on div "Rule Type..." at bounding box center [233, 95] width 190 height 6
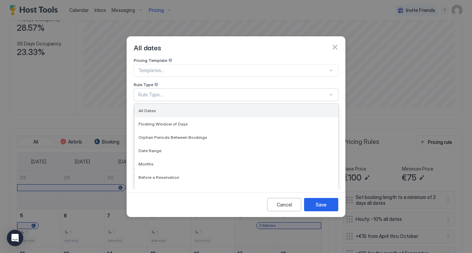
click at [202, 108] on div "All Dates" at bounding box center [237, 110] width 196 height 5
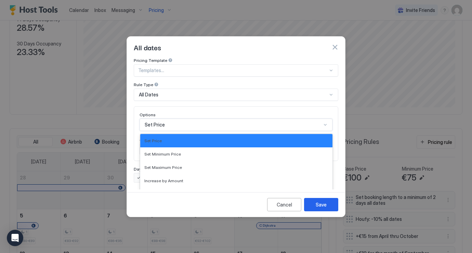
scroll to position [35, 0]
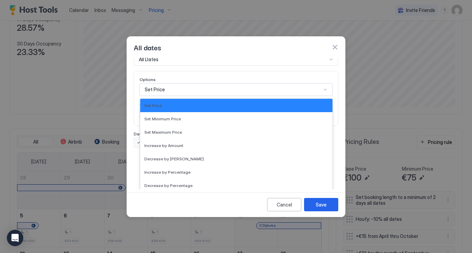
click at [212, 96] on div "Set Price selected, 1 of 17. 17 results available. Use Up and Down to choose op…" at bounding box center [236, 89] width 193 height 12
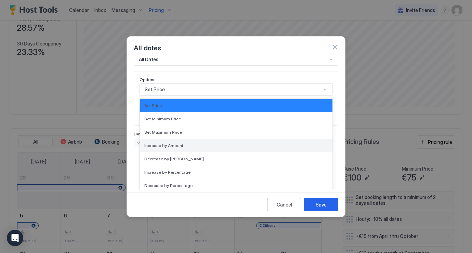
click at [201, 143] on div "Increase by Amount" at bounding box center [236, 145] width 184 height 5
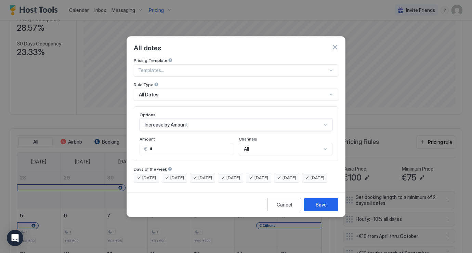
scroll to position [0, 0]
click at [205, 146] on input "*" at bounding box center [190, 149] width 86 height 12
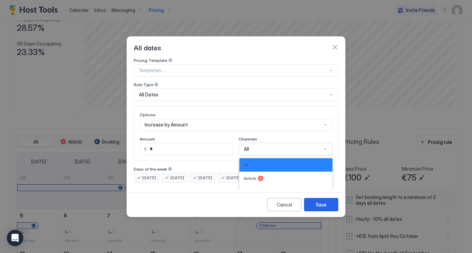
click at [267, 146] on div "All, 1 of 5. 5 results available. Use Up and Down to choose options, press Ente…" at bounding box center [286, 149] width 94 height 12
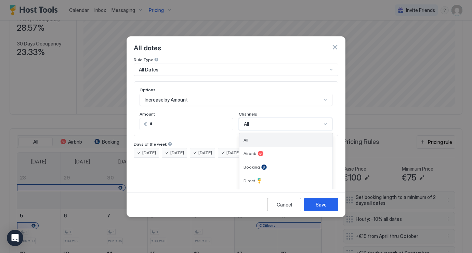
click at [256, 138] on div "All" at bounding box center [286, 140] width 85 height 5
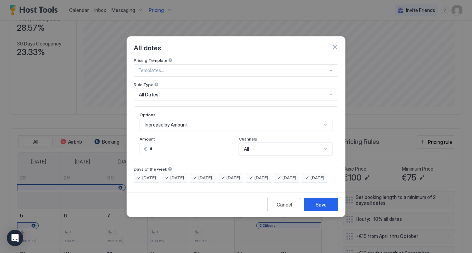
click at [212, 92] on div "All Dates" at bounding box center [236, 95] width 205 height 12
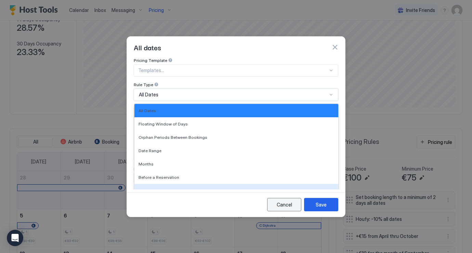
click at [290, 208] on div "Cancel" at bounding box center [284, 204] width 15 height 7
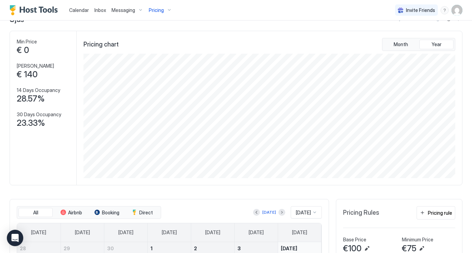
scroll to position [14, 0]
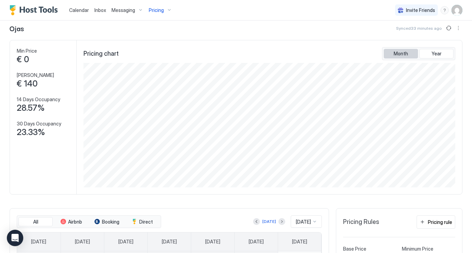
click at [407, 53] on span "Month" at bounding box center [401, 54] width 14 height 6
click at [440, 54] on span "Year" at bounding box center [437, 54] width 10 height 6
click at [462, 28] on button "More options" at bounding box center [458, 28] width 8 height 8
click at [453, 48] on span "Listing Settings" at bounding box center [446, 48] width 30 height 5
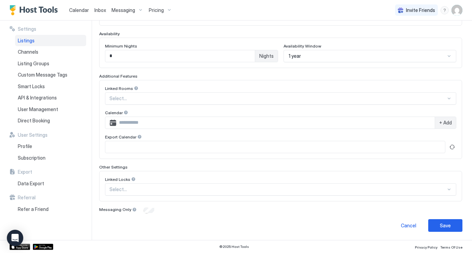
scroll to position [175, 0]
click at [218, 119] on input "Input Field" at bounding box center [275, 123] width 319 height 12
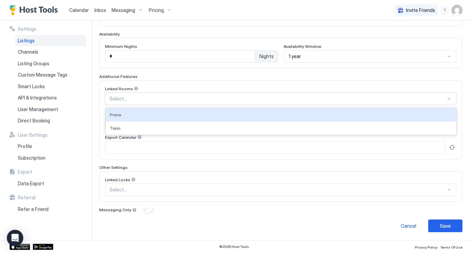
click at [236, 98] on div at bounding box center [277, 99] width 337 height 6
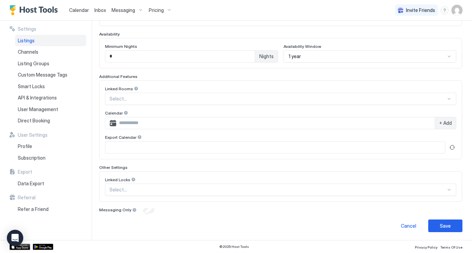
click at [229, 79] on div "Additional Features Linked Rooms Select... Calendar + Add Export Calendar" at bounding box center [280, 117] width 363 height 86
click at [173, 190] on div at bounding box center [277, 190] width 337 height 6
click at [230, 234] on div "**********" at bounding box center [285, 131] width 373 height 220
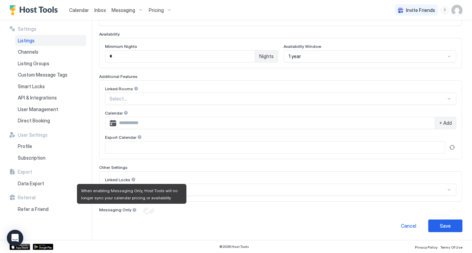
click at [133, 209] on div at bounding box center [134, 210] width 5 height 5
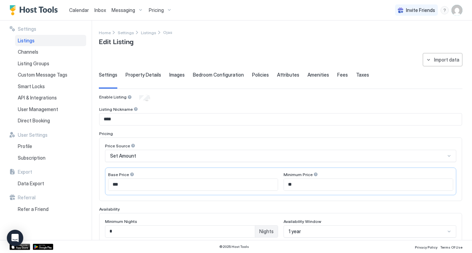
scroll to position [0, 0]
click at [145, 77] on span "Property Details" at bounding box center [144, 75] width 36 height 6
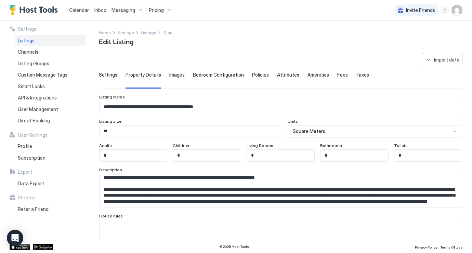
scroll to position [18, 0]
click at [268, 155] on input "*" at bounding box center [280, 156] width 67 height 12
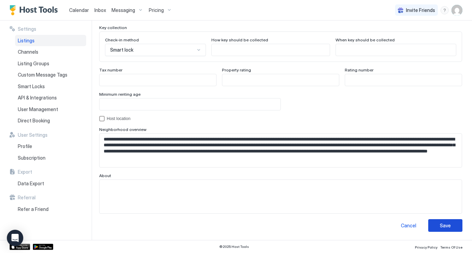
scroll to position [636, 0]
type input "*"
click at [447, 227] on div "Save" at bounding box center [445, 225] width 11 height 7
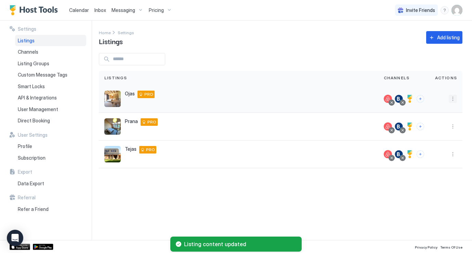
click at [453, 99] on button "More options" at bounding box center [453, 99] width 8 height 8
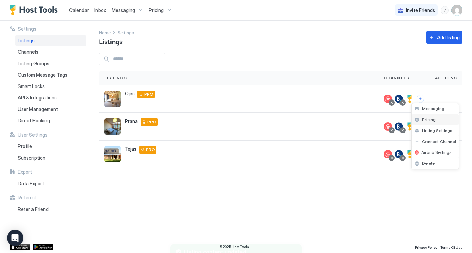
click at [438, 119] on div "Pricing" at bounding box center [435, 119] width 47 height 11
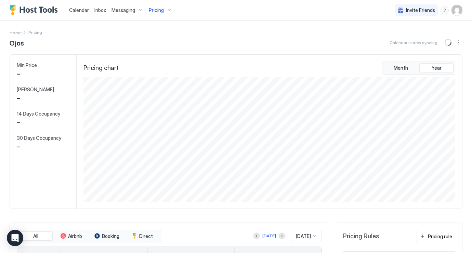
scroll to position [125, 373]
click at [462, 43] on button "More options" at bounding box center [458, 42] width 8 height 8
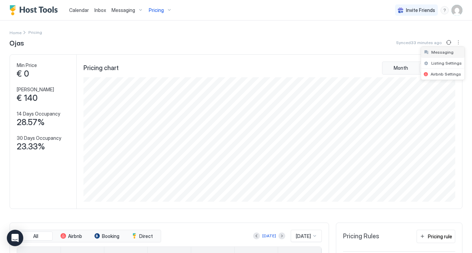
click at [453, 53] on div "Messaging" at bounding box center [442, 52] width 43 height 11
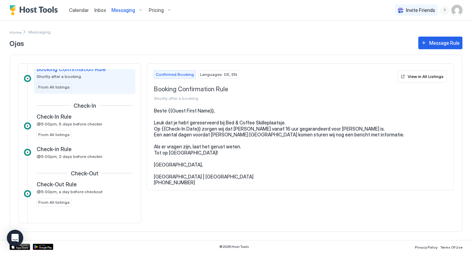
scroll to position [21, 0]
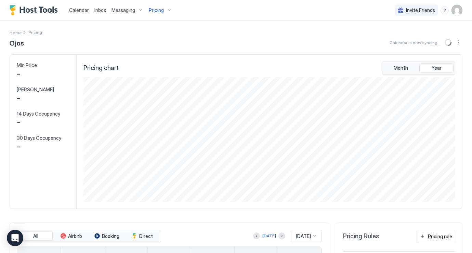
scroll to position [125, 373]
click at [457, 45] on button "More options" at bounding box center [458, 42] width 8 height 8
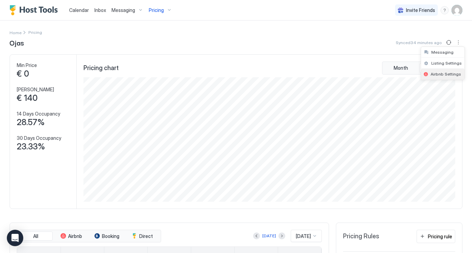
click at [442, 73] on span "Airbnb Settings" at bounding box center [446, 74] width 30 height 5
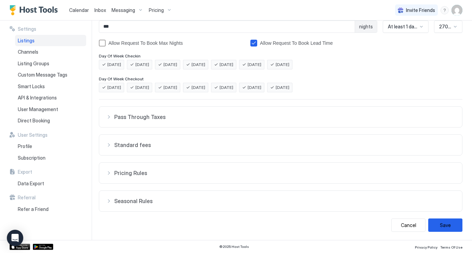
scroll to position [128, 0]
click at [153, 116] on span "Pass Through Taxes" at bounding box center [284, 117] width 341 height 7
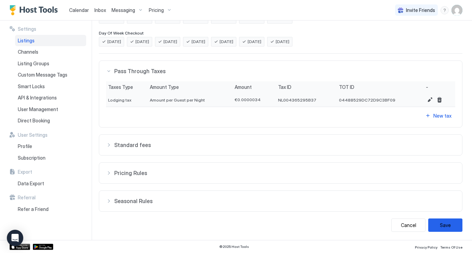
scroll to position [174, 0]
click at [151, 149] on button "Standard fees" at bounding box center [280, 145] width 363 height 21
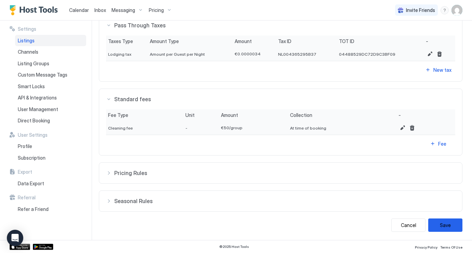
scroll to position [220, 0]
click at [155, 172] on span "Pricing Rules" at bounding box center [284, 173] width 341 height 7
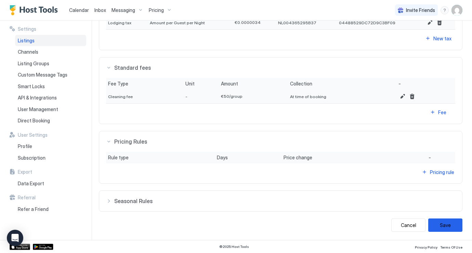
scroll to position [251, 0]
click at [158, 199] on span "Seasonal Rules" at bounding box center [284, 201] width 341 height 7
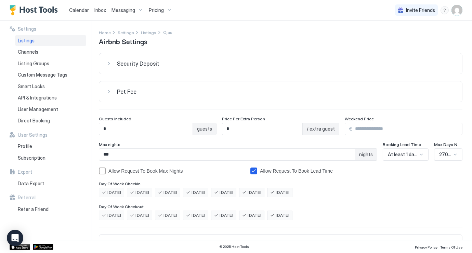
scroll to position [0, 0]
click at [134, 68] on button "Security Deposit" at bounding box center [280, 63] width 363 height 21
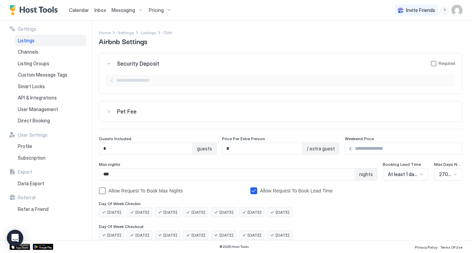
click at [133, 111] on span "Pet Fee" at bounding box center [127, 111] width 20 height 7
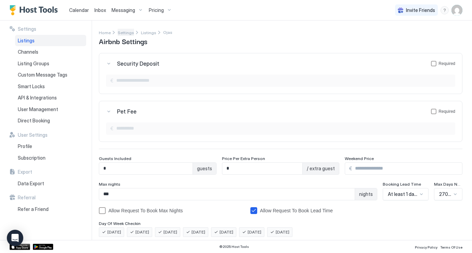
click at [126, 34] on span "Settings" at bounding box center [126, 32] width 16 height 5
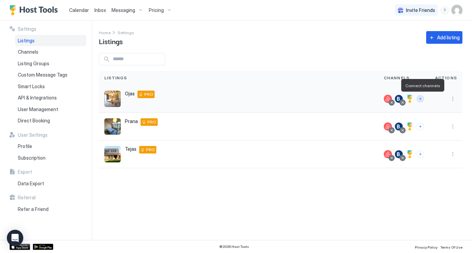
click at [419, 98] on button "Connect channels" at bounding box center [421, 99] width 8 height 8
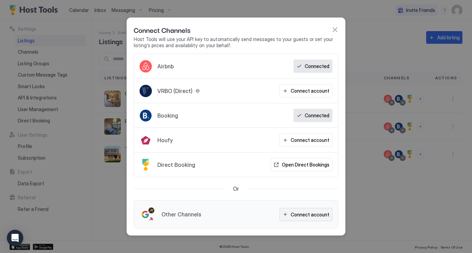
click at [304, 212] on div "Connect account" at bounding box center [310, 214] width 39 height 7
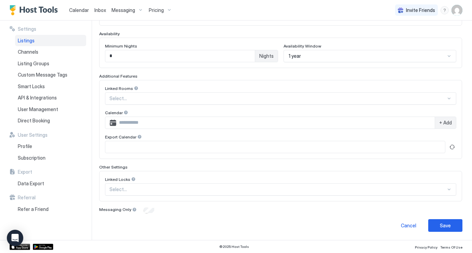
scroll to position [175, 0]
